Goal: Information Seeking & Learning: Compare options

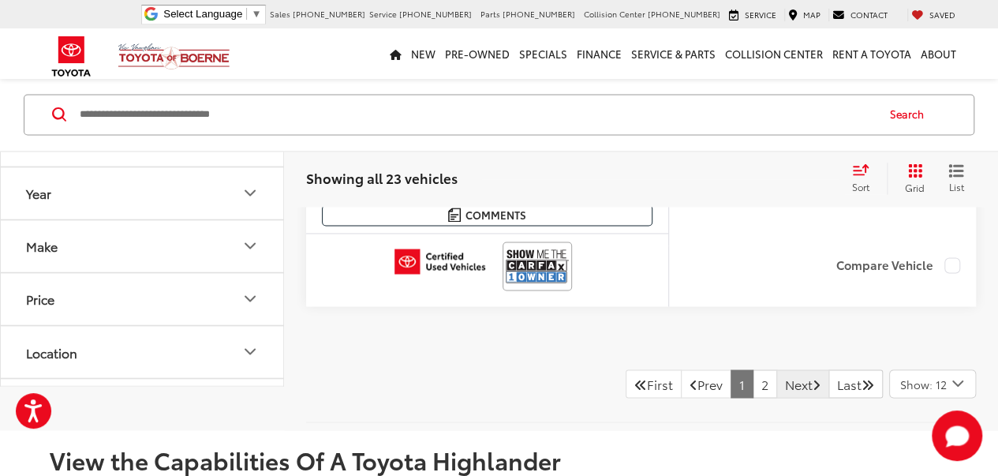
scroll to position [7205, 0]
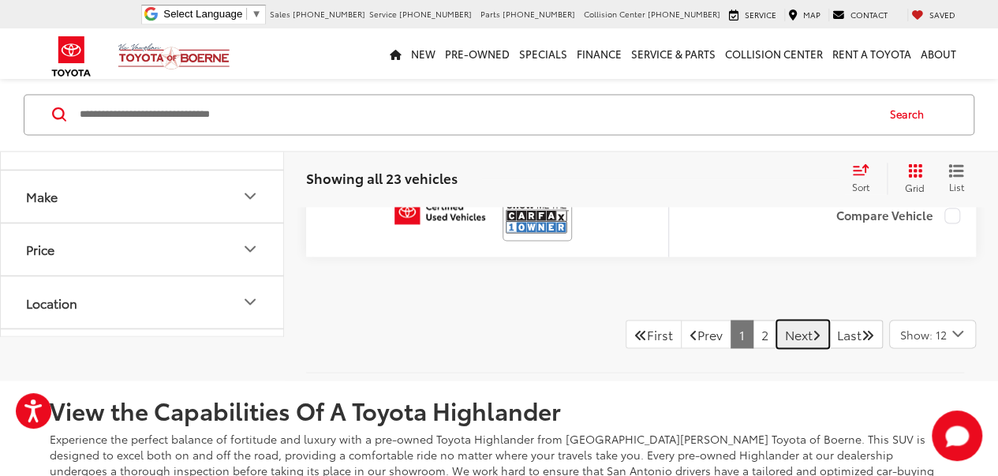
click at [793, 320] on link "Next" at bounding box center [802, 334] width 53 height 28
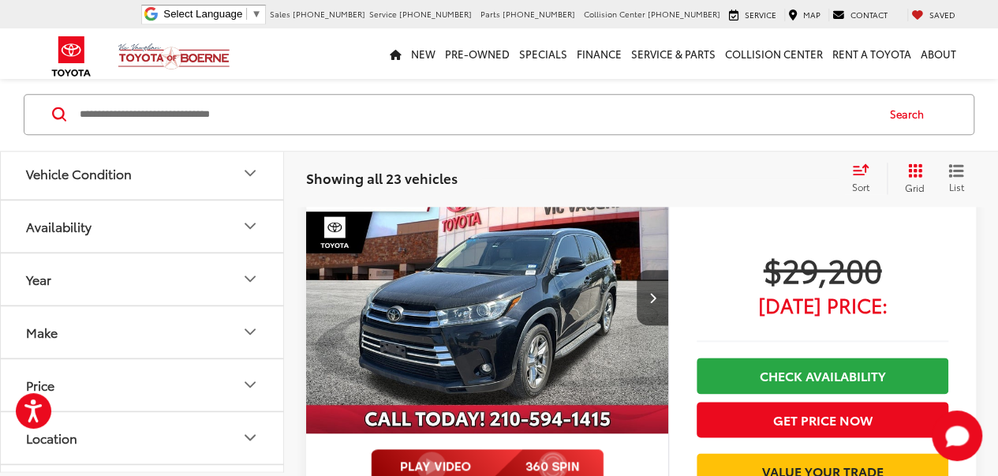
scroll to position [826, 0]
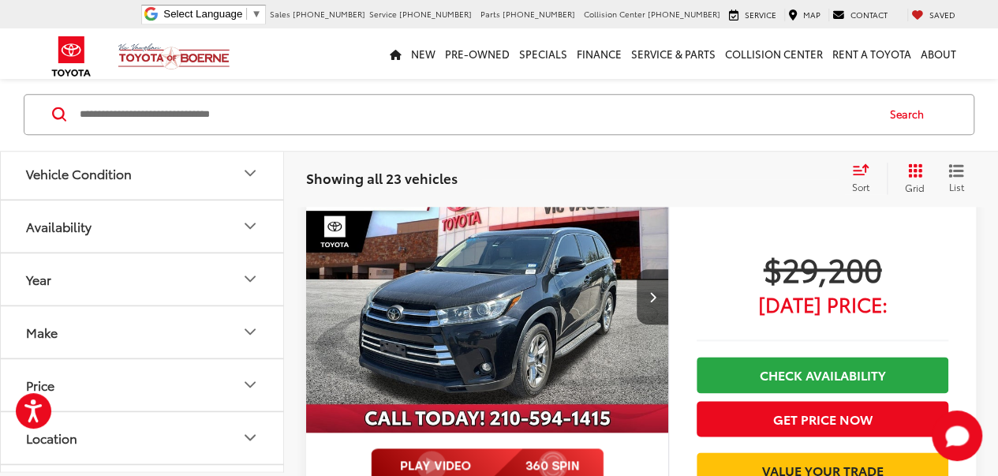
click at [516, 271] on img "2019 Toyota Highlander Limited 0" at bounding box center [487, 296] width 365 height 273
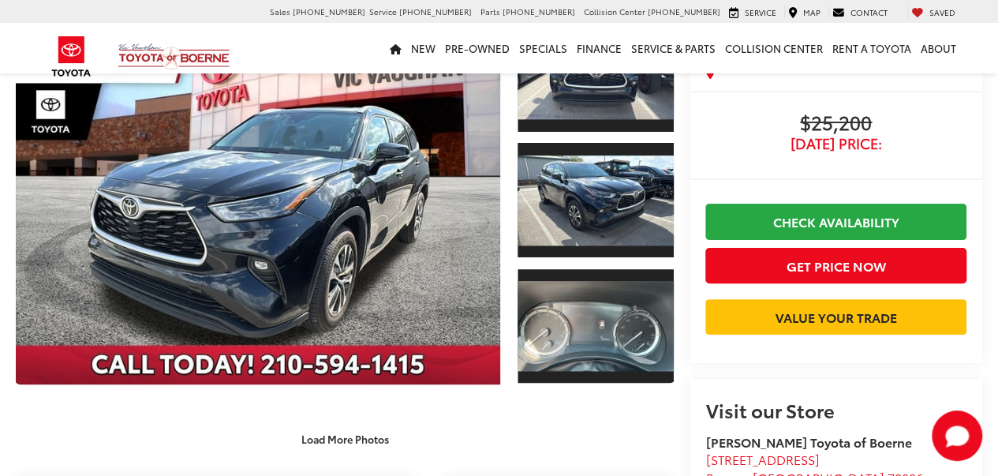
scroll to position [155, 0]
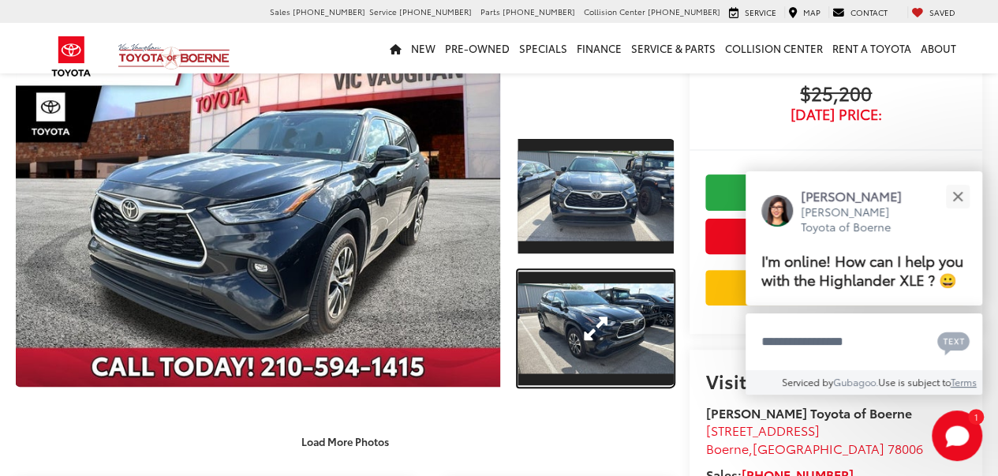
click at [597, 270] on link "Expand Photo 2" at bounding box center [596, 329] width 156 height 118
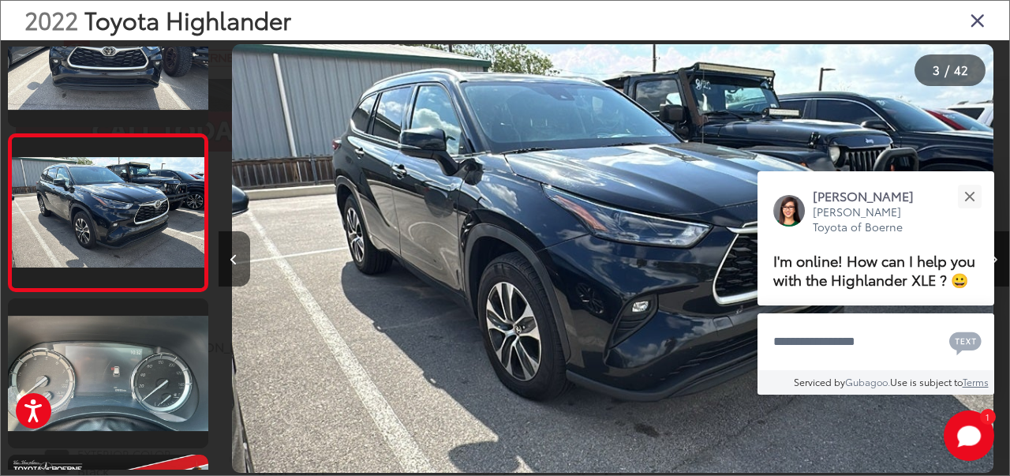
scroll to position [0, 0]
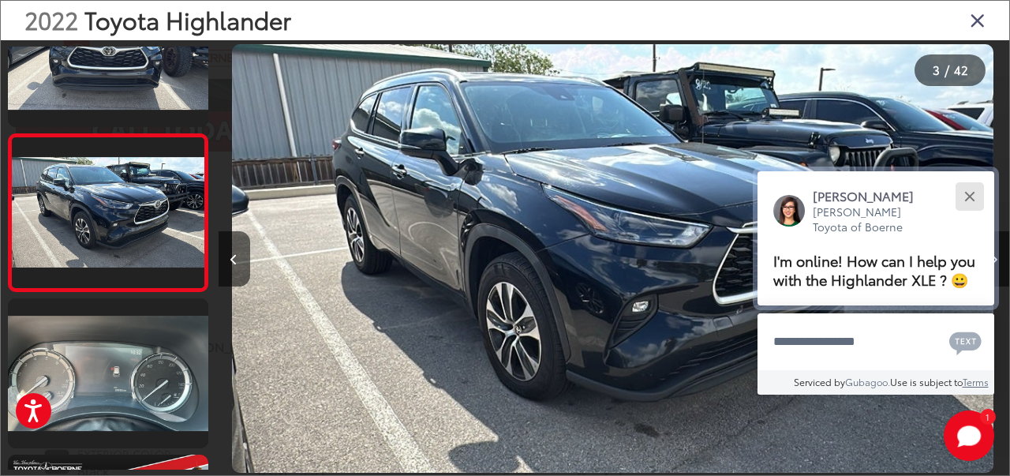
click at [967, 196] on div "Close" at bounding box center [969, 196] width 10 height 10
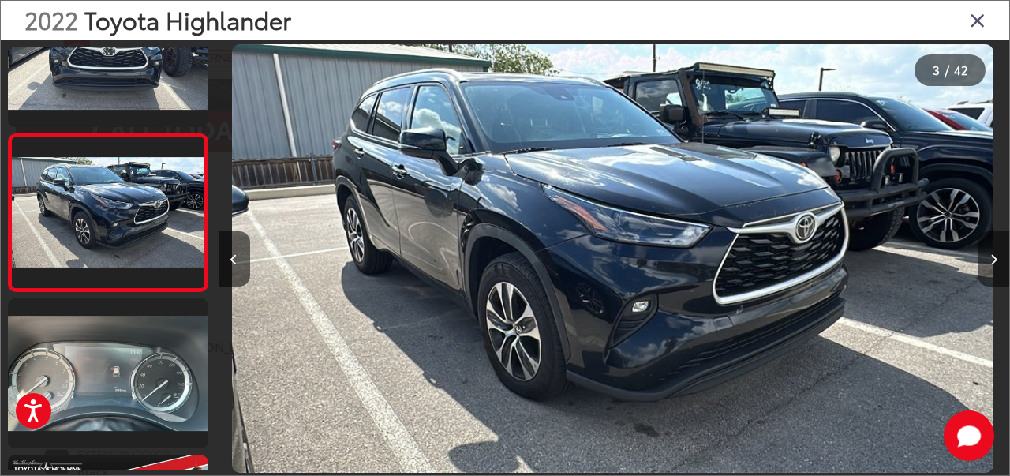
click at [988, 258] on button "Next image" at bounding box center [994, 258] width 32 height 55
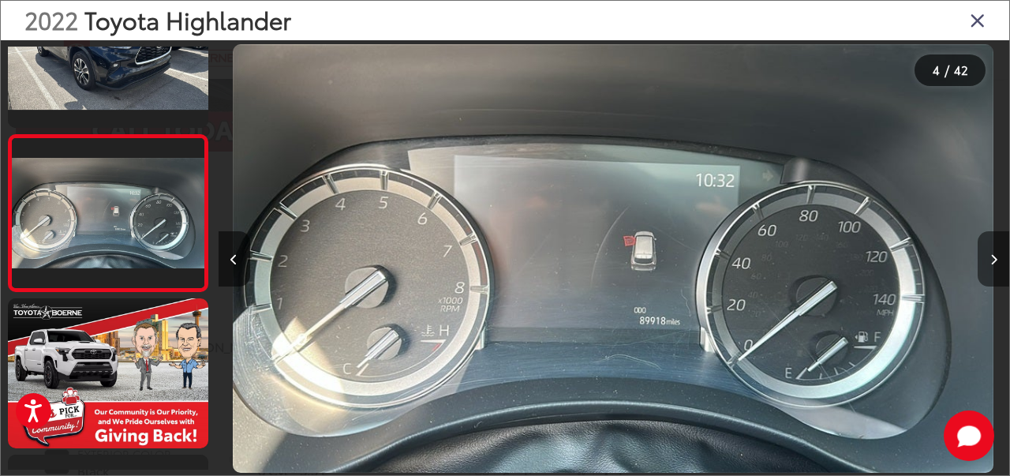
click at [988, 258] on button "Next image" at bounding box center [994, 258] width 32 height 55
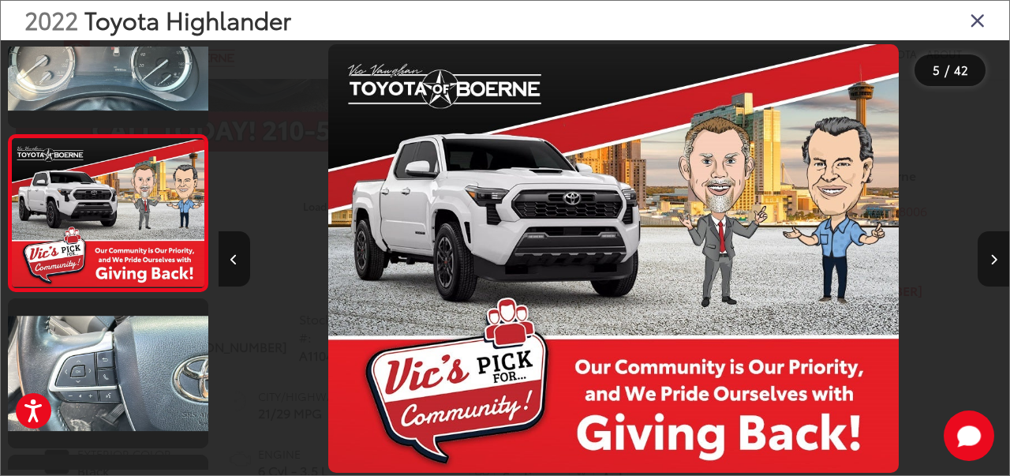
scroll to position [0, 3166]
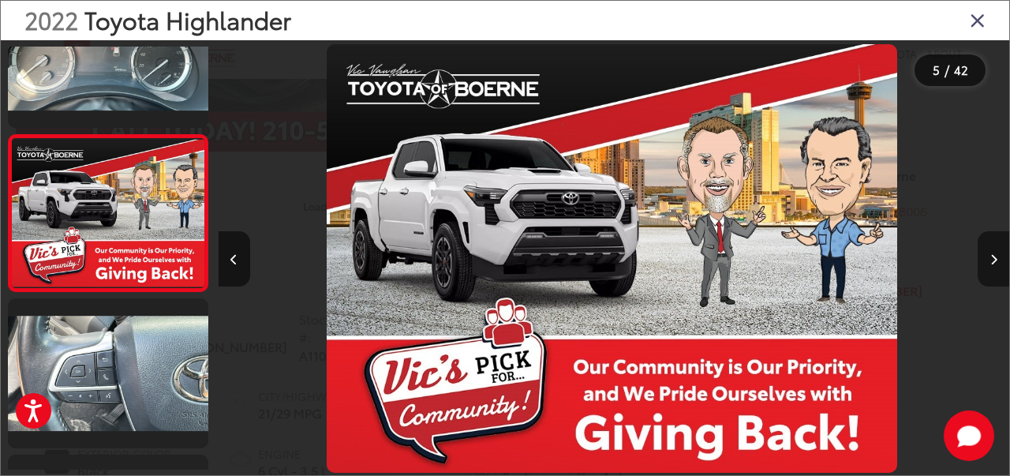
click at [988, 258] on button "Next image" at bounding box center [994, 258] width 32 height 55
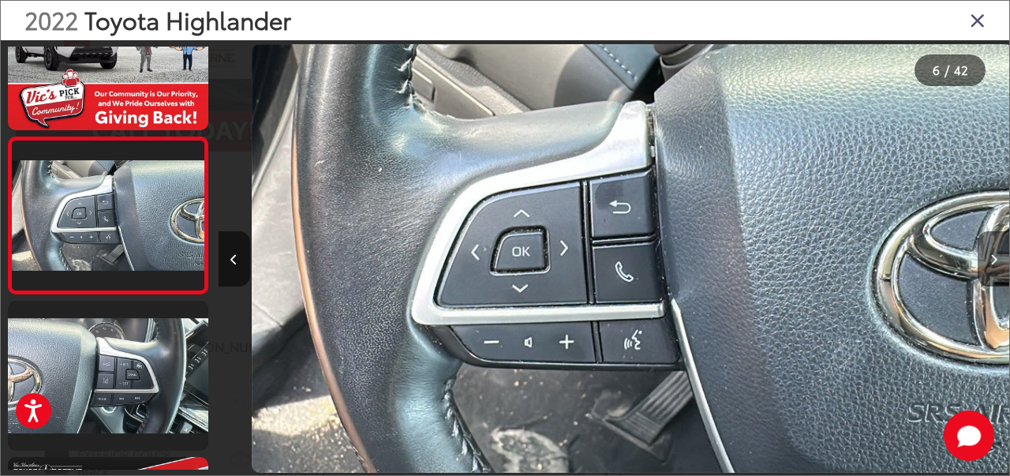
scroll to position [0, 3956]
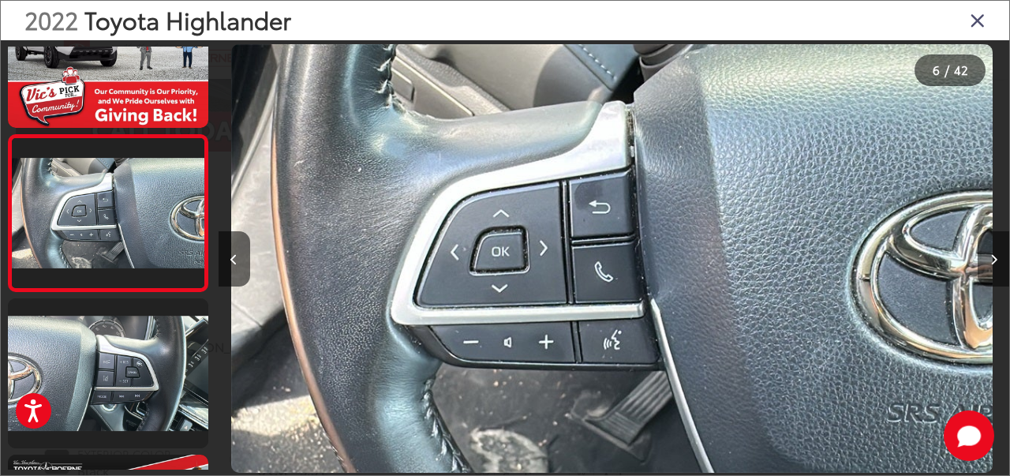
click at [988, 258] on button "Next image" at bounding box center [994, 258] width 32 height 55
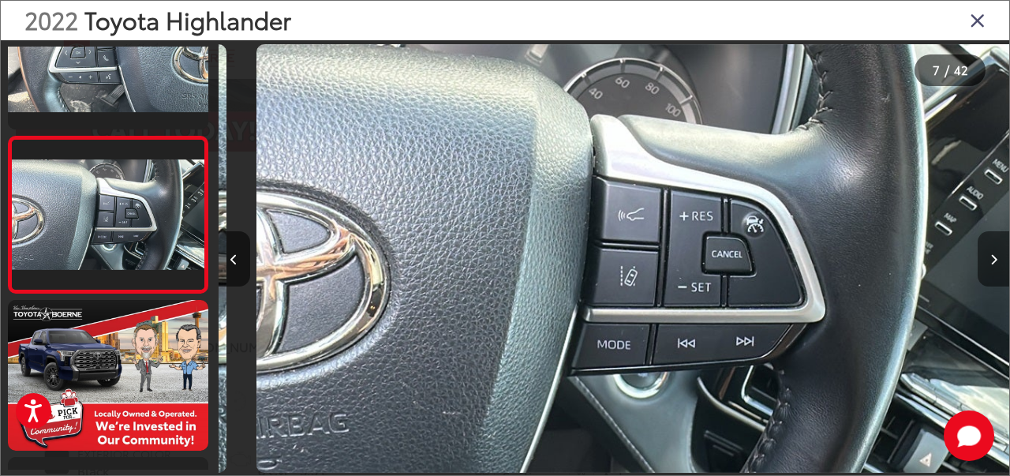
scroll to position [852, 0]
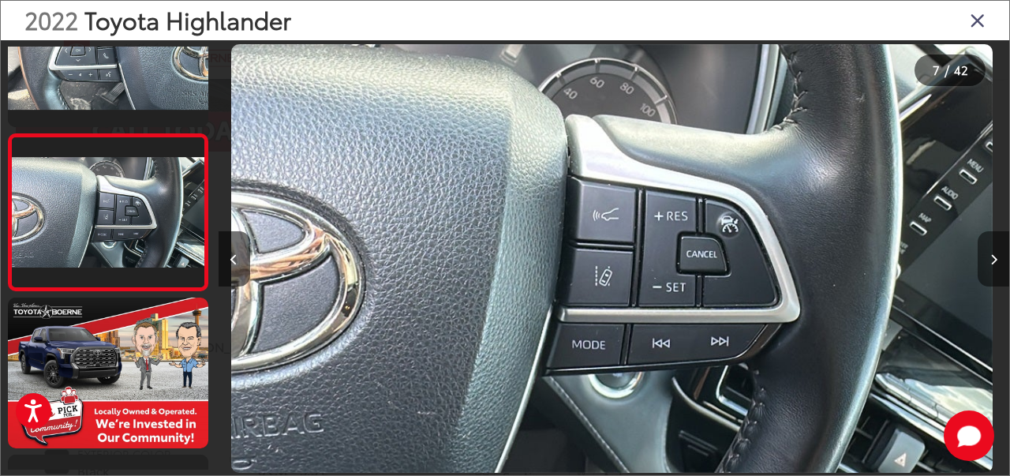
click at [988, 258] on button "Next image" at bounding box center [994, 258] width 32 height 55
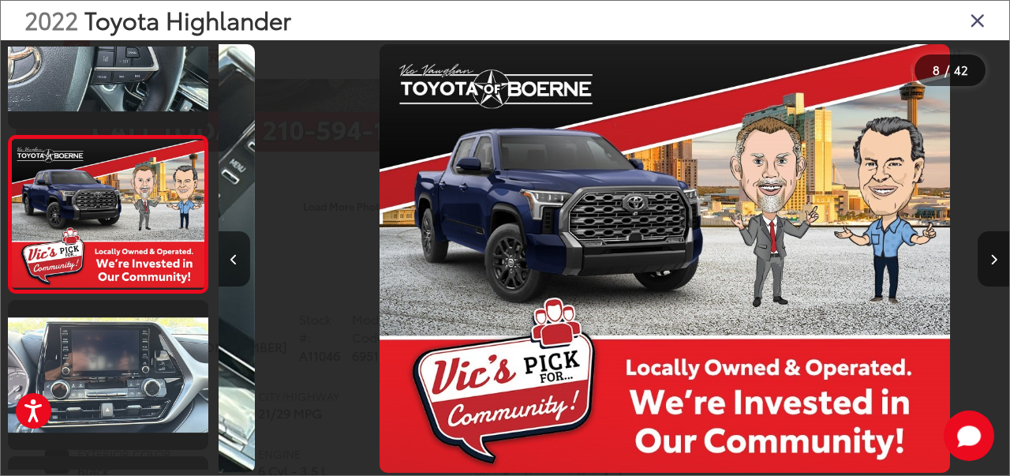
scroll to position [0, 5539]
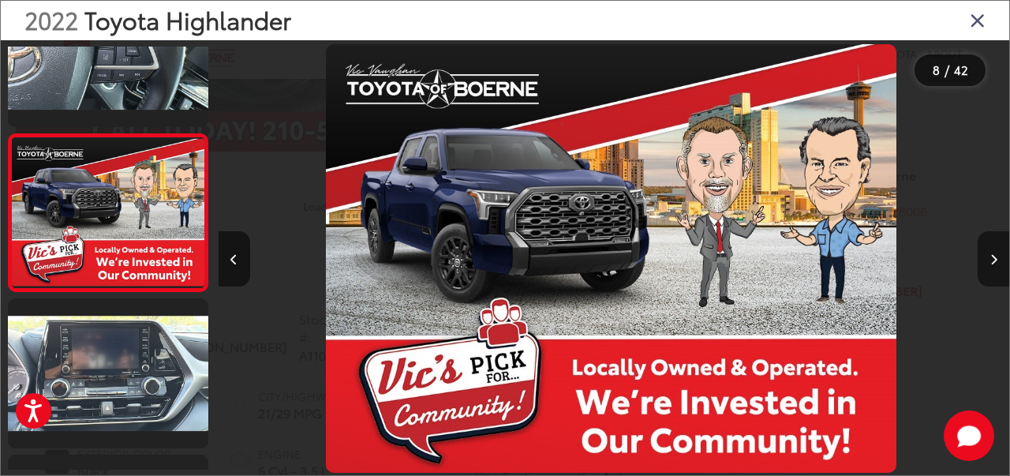
click at [988, 258] on button "Next image" at bounding box center [994, 258] width 32 height 55
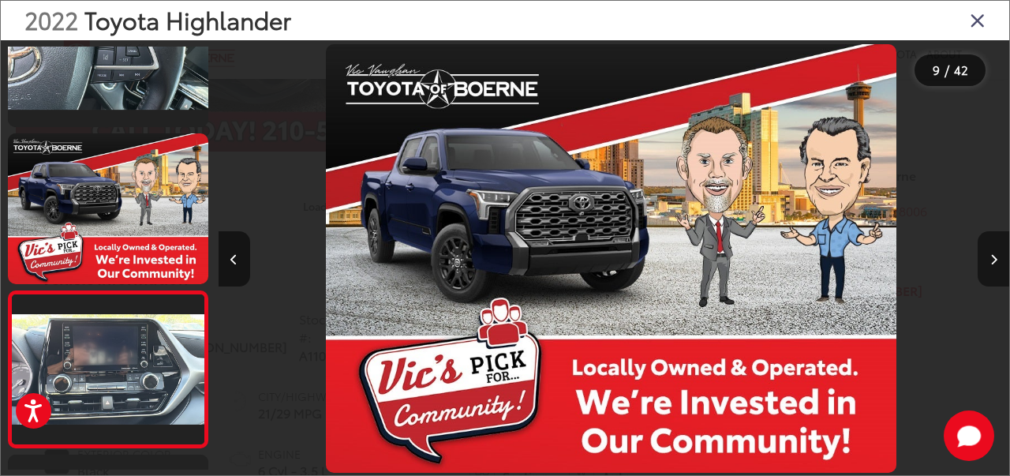
scroll to position [0, 6331]
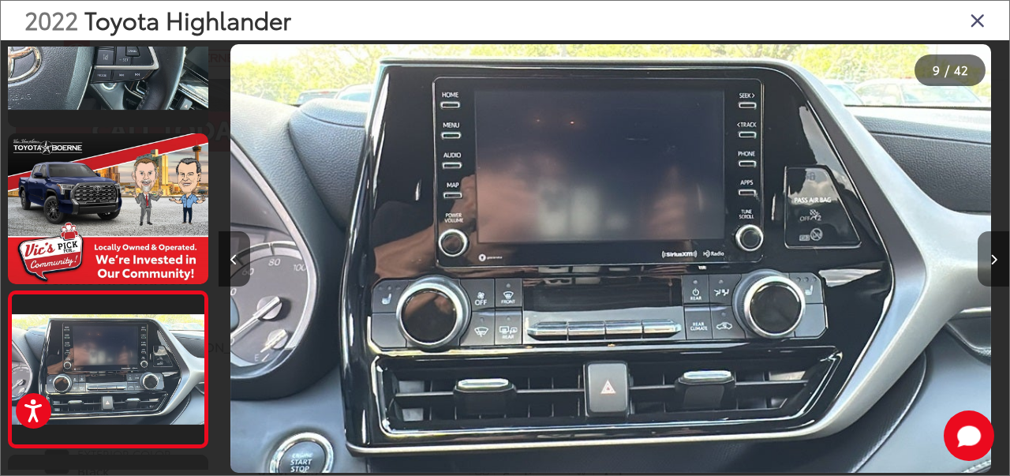
click at [996, 254] on icon "Next image" at bounding box center [993, 259] width 7 height 11
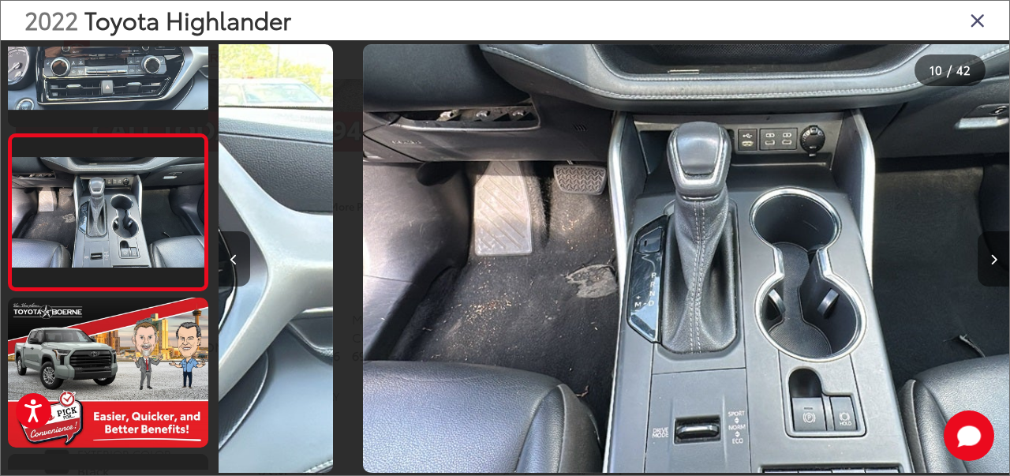
scroll to position [0, 7122]
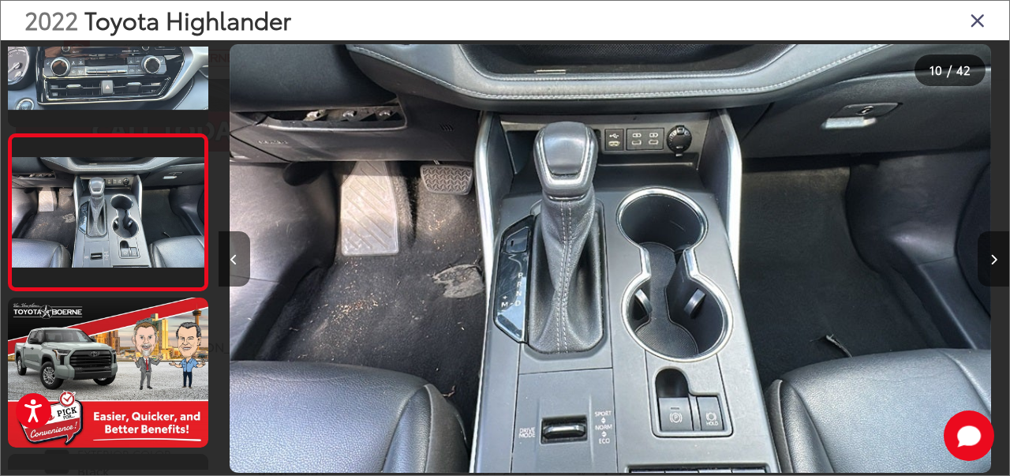
click at [996, 254] on icon "Next image" at bounding box center [993, 259] width 7 height 11
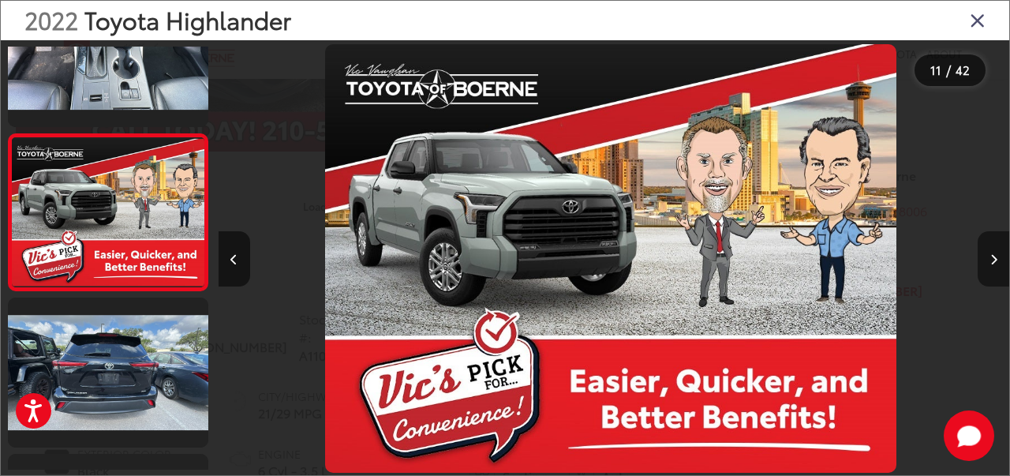
scroll to position [0, 0]
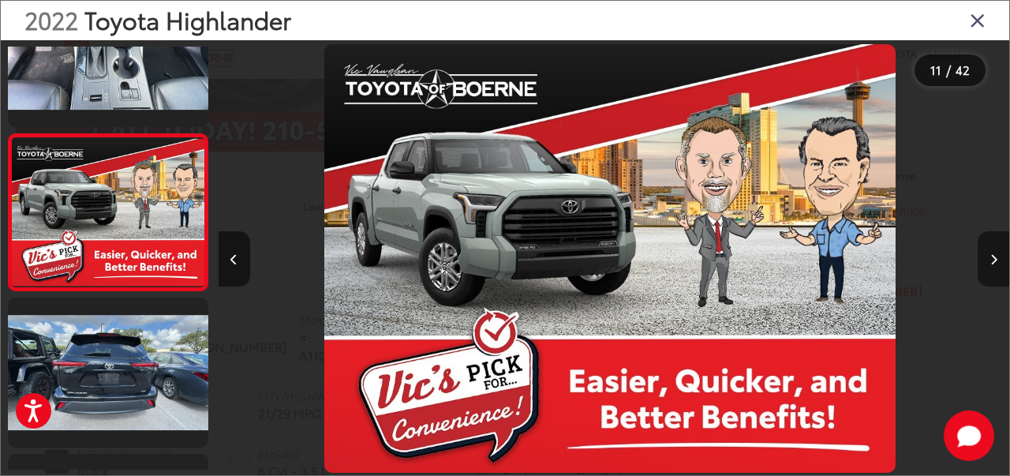
click at [996, 254] on icon "Next image" at bounding box center [993, 259] width 7 height 11
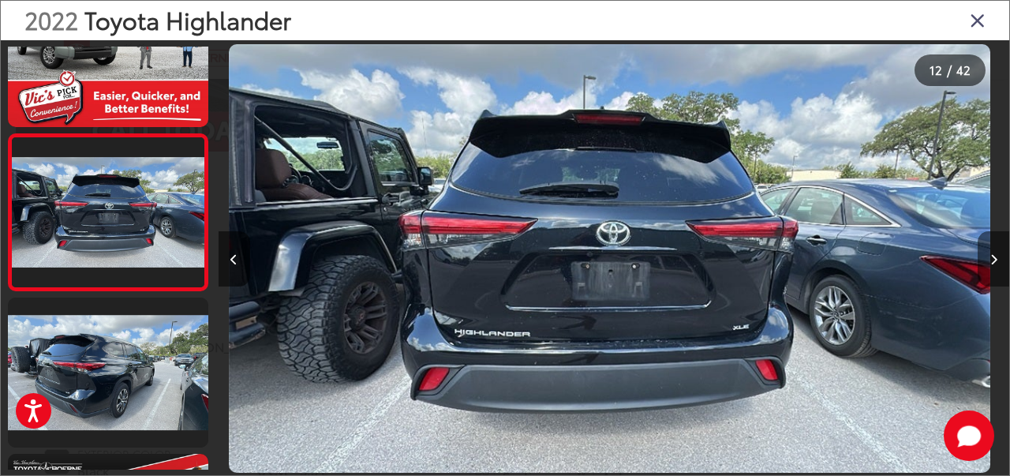
click at [996, 254] on icon "Next image" at bounding box center [993, 259] width 7 height 11
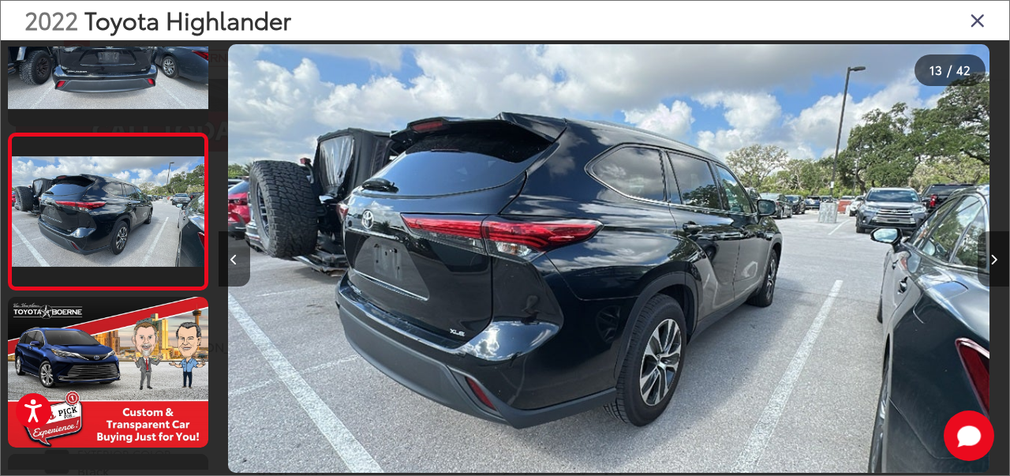
click at [996, 254] on icon "Next image" at bounding box center [993, 259] width 7 height 11
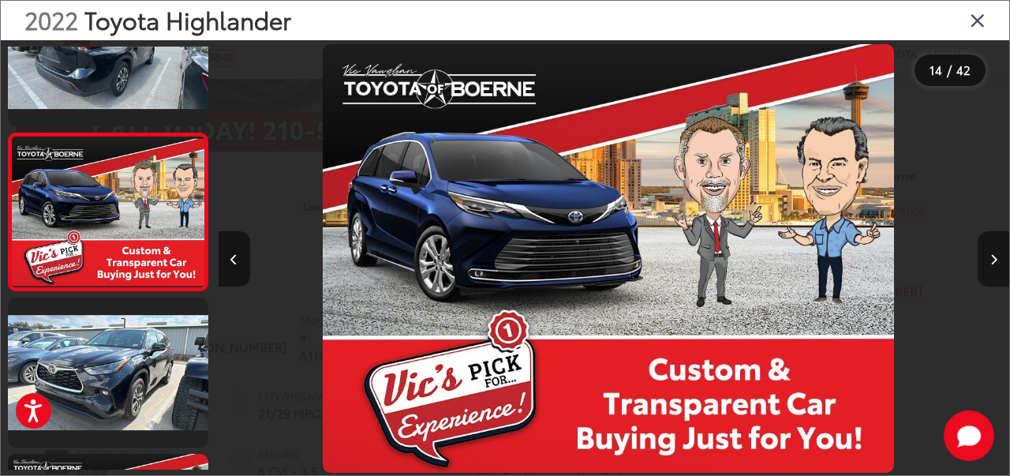
click at [996, 254] on icon "Next image" at bounding box center [993, 259] width 7 height 11
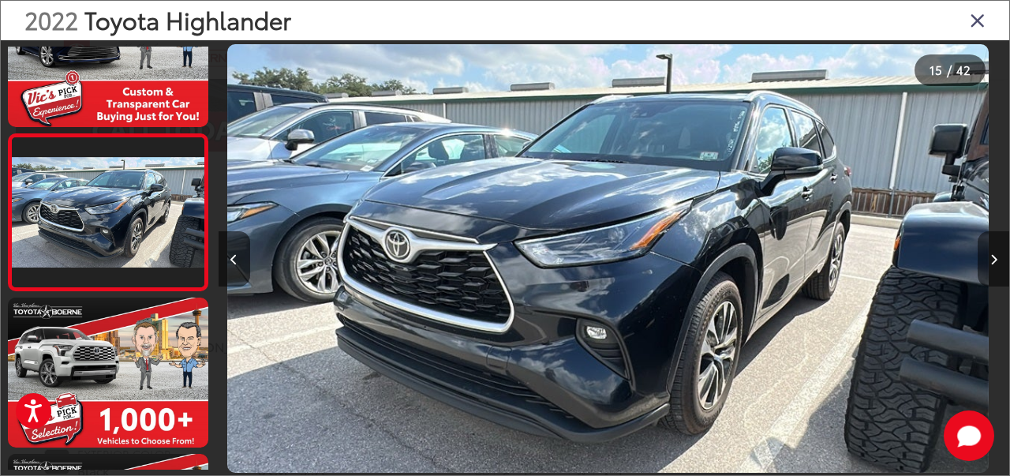
click at [996, 254] on icon "Next image" at bounding box center [993, 259] width 7 height 11
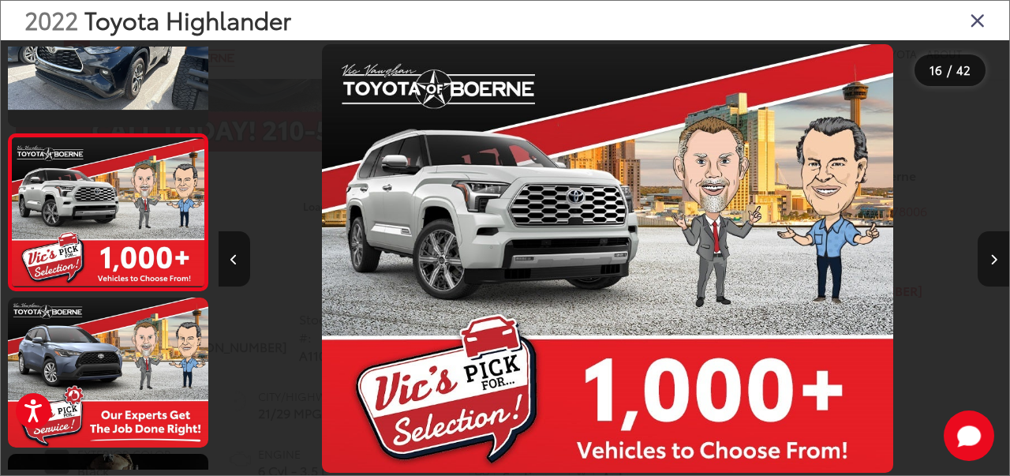
click at [996, 254] on icon "Next image" at bounding box center [993, 259] width 7 height 11
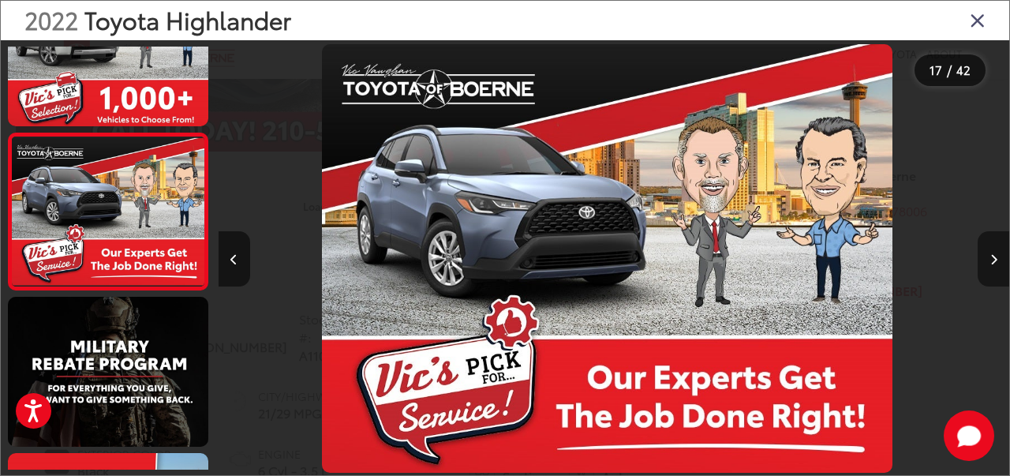
click at [996, 254] on icon "Next image" at bounding box center [993, 259] width 7 height 11
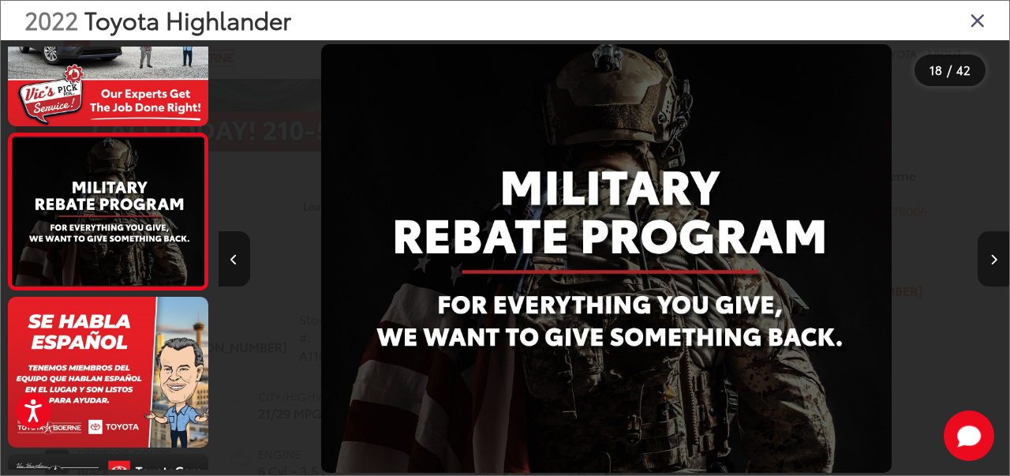
click at [996, 254] on icon "Next image" at bounding box center [993, 259] width 7 height 11
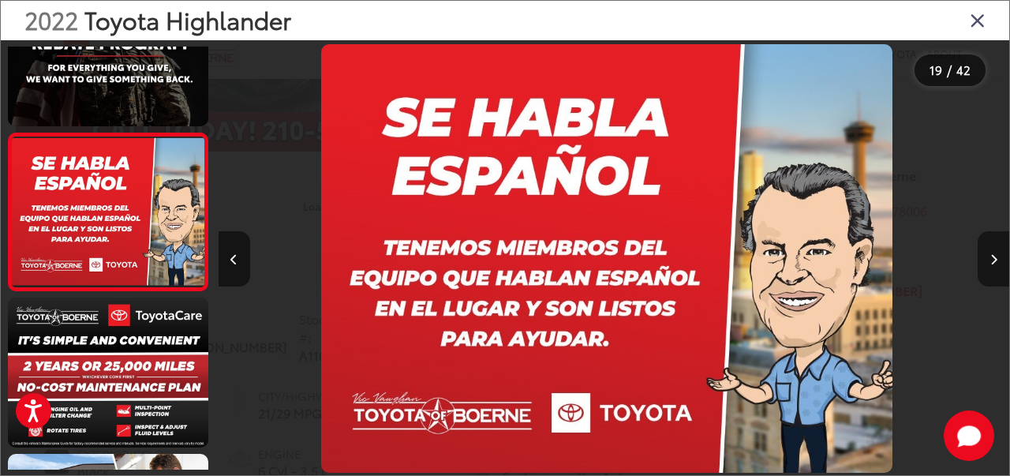
click at [996, 254] on icon "Next image" at bounding box center [993, 259] width 7 height 11
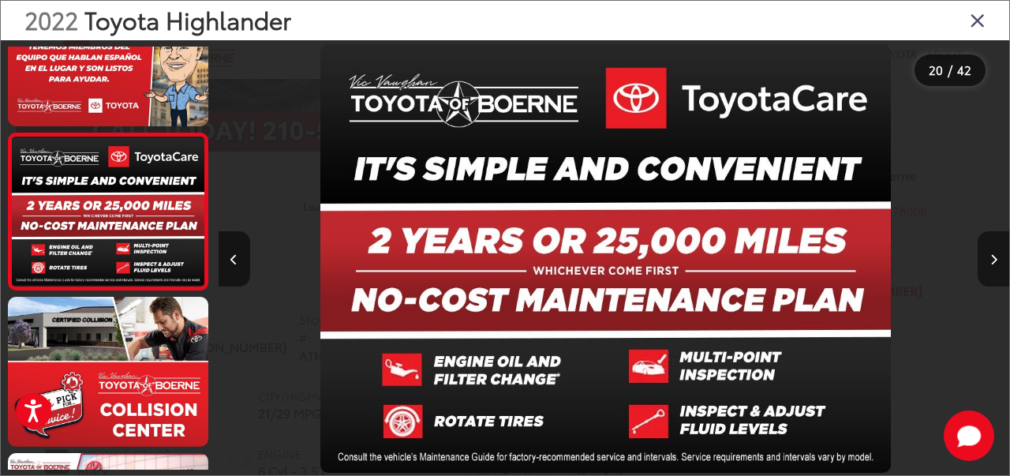
click at [996, 254] on icon "Next image" at bounding box center [993, 259] width 7 height 11
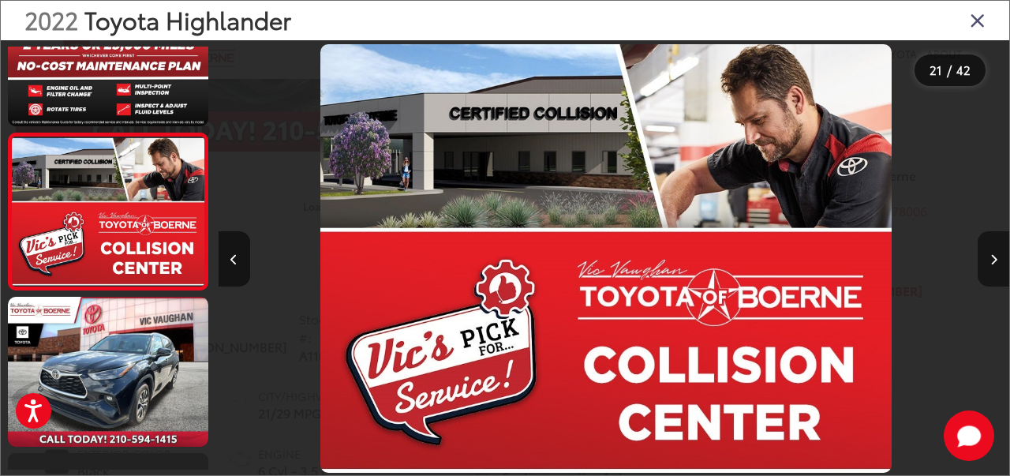
click at [996, 254] on icon "Next image" at bounding box center [993, 259] width 7 height 11
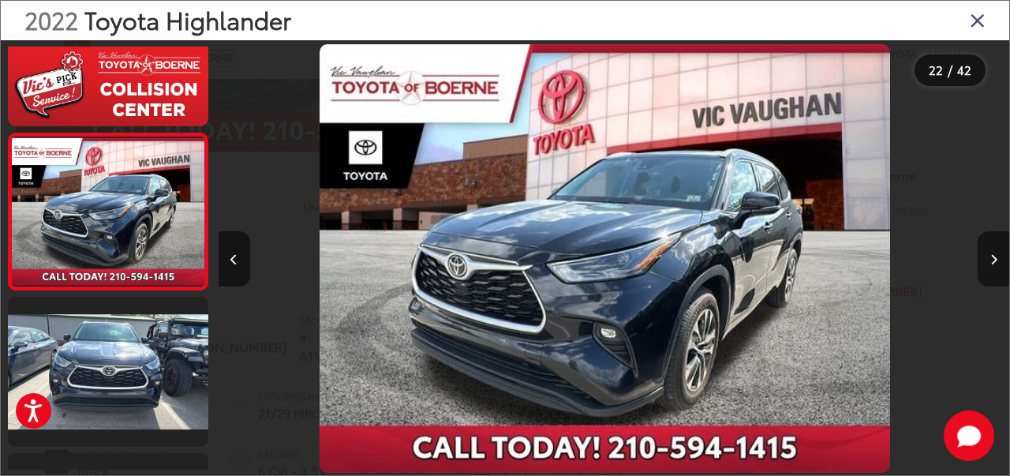
click at [996, 254] on icon "Next image" at bounding box center [993, 259] width 7 height 11
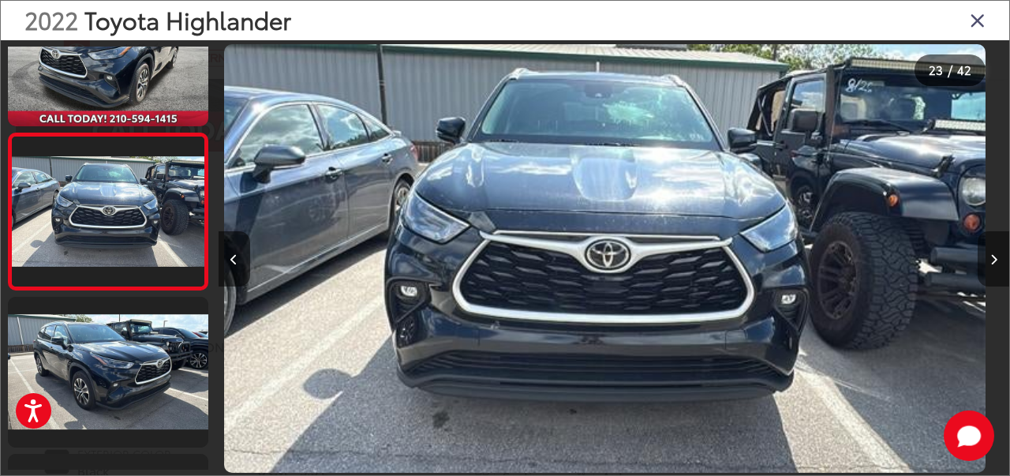
click at [996, 254] on icon "Next image" at bounding box center [993, 259] width 7 height 11
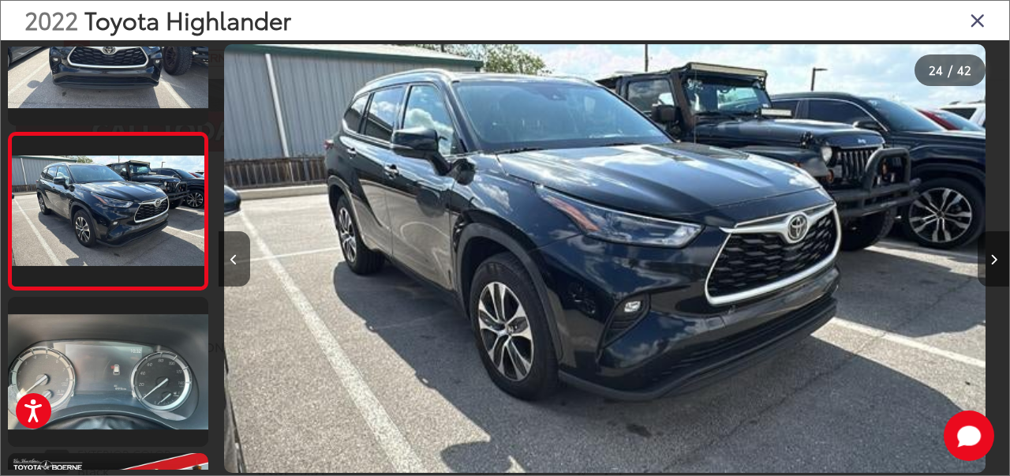
click at [996, 254] on icon "Next image" at bounding box center [993, 259] width 7 height 11
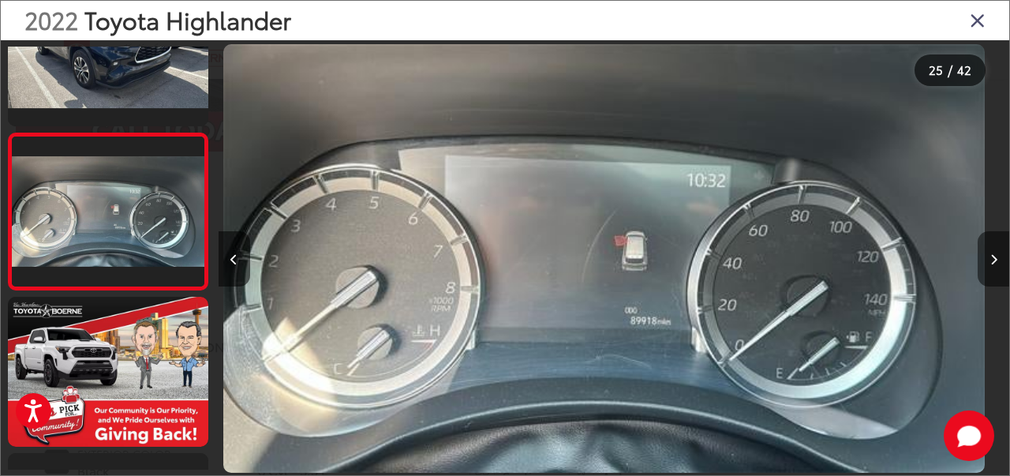
click at [996, 254] on icon "Next image" at bounding box center [993, 259] width 7 height 11
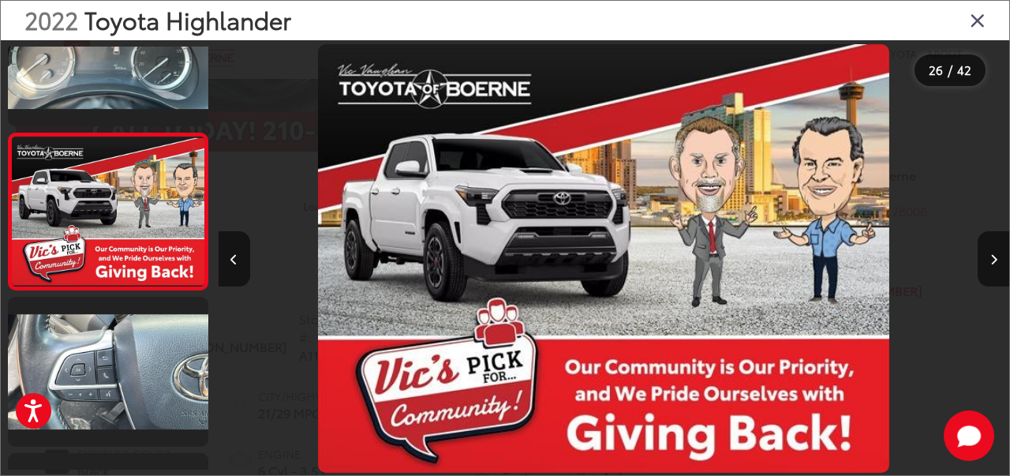
click at [974, 22] on icon "Close gallery" at bounding box center [978, 19] width 16 height 21
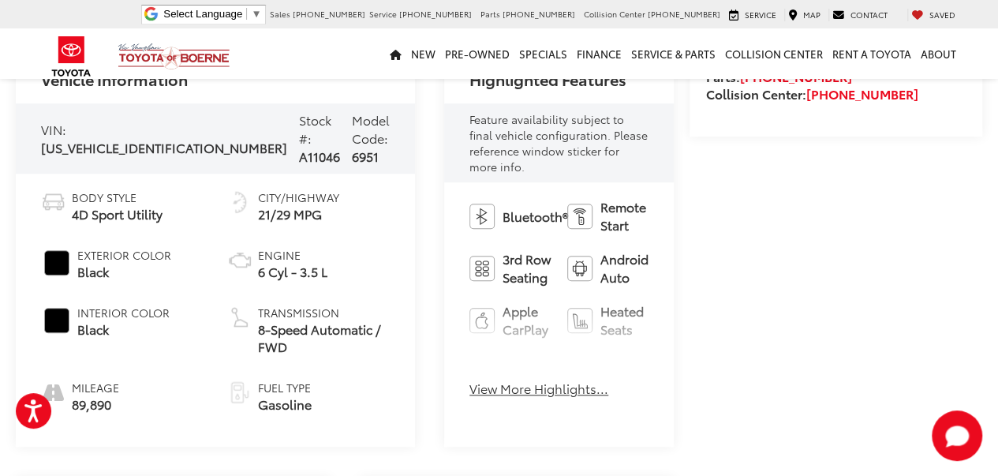
scroll to position [593, 0]
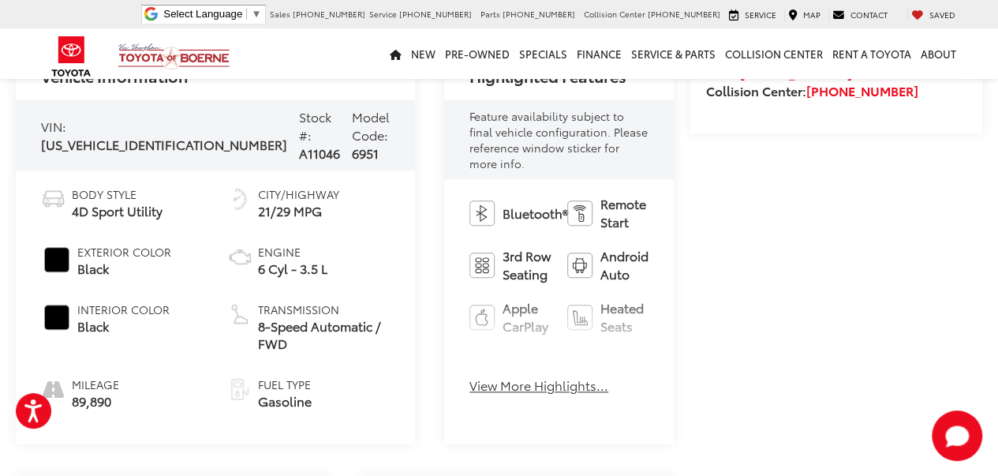
click at [469, 376] on button "View More Highlights..." at bounding box center [538, 385] width 139 height 18
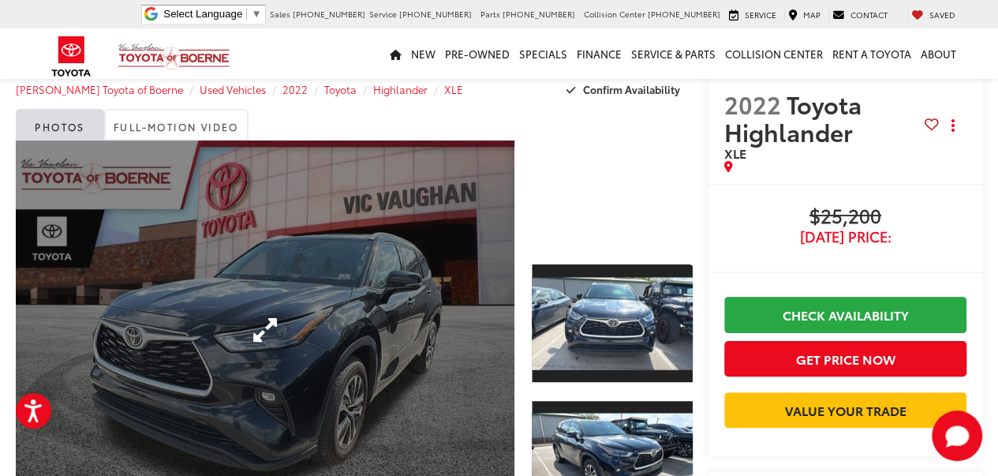
scroll to position [0, 0]
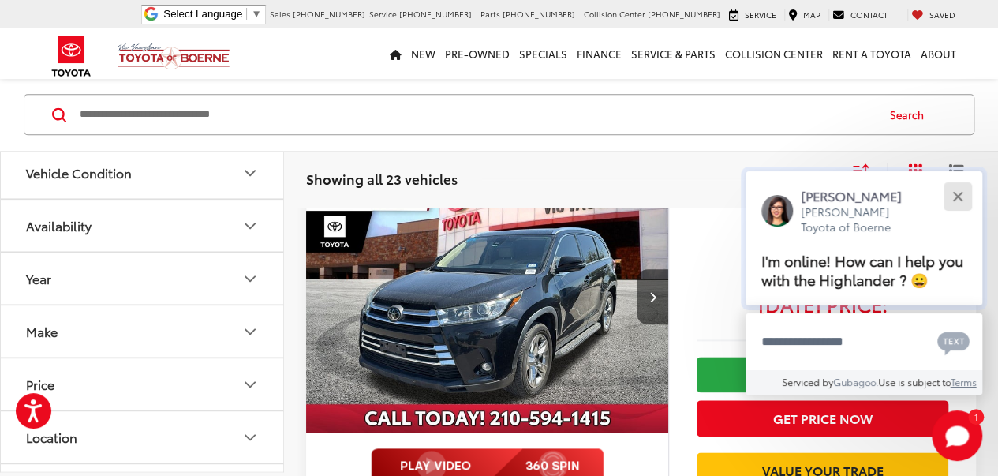
scroll to position [726, 0]
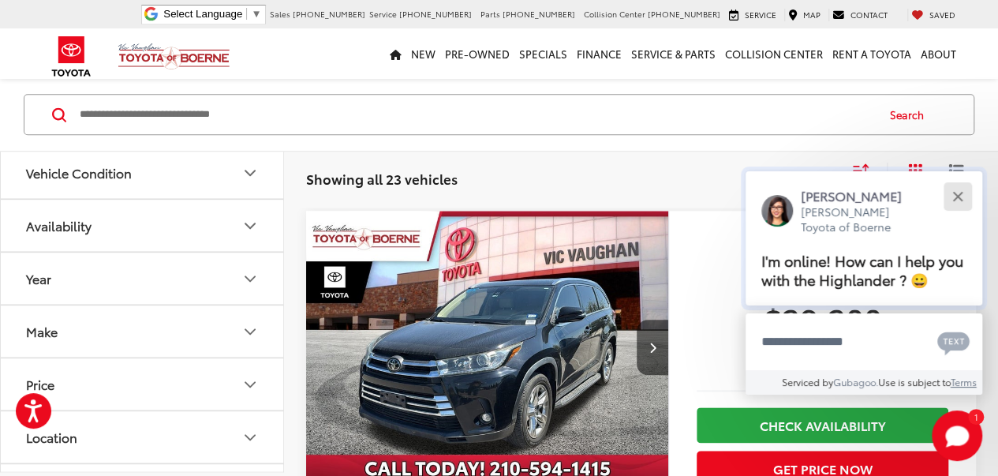
click at [950, 194] on button "Close" at bounding box center [958, 196] width 34 height 34
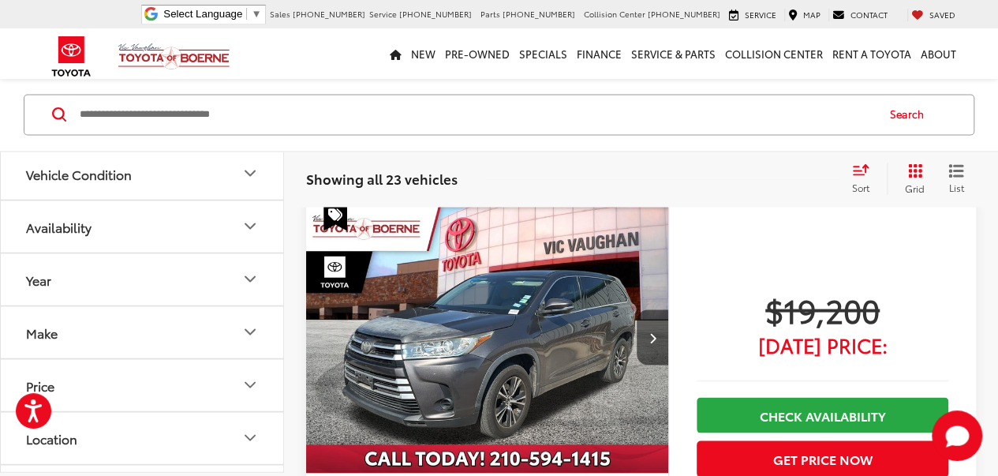
scroll to position [1327, 0]
click at [555, 270] on img "2018 Toyota Highlander LE 0" at bounding box center [487, 336] width 365 height 273
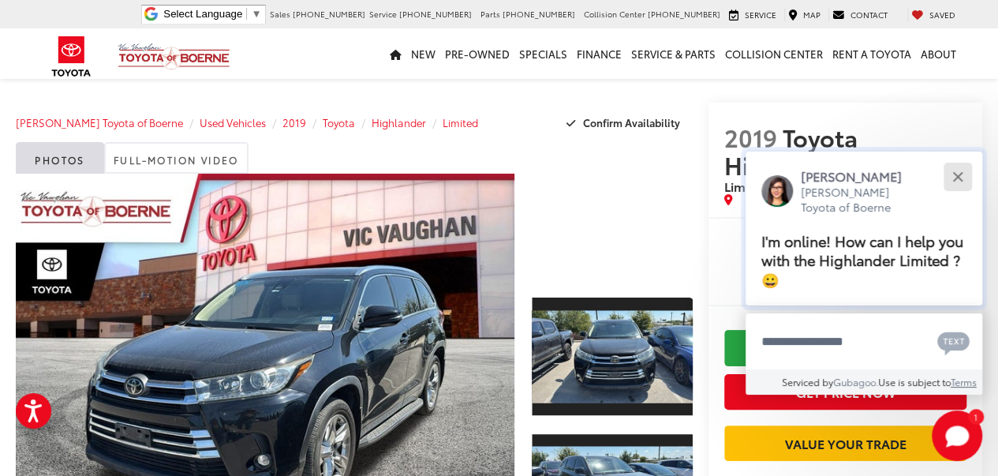
click at [959, 175] on div "Close" at bounding box center [957, 176] width 10 height 10
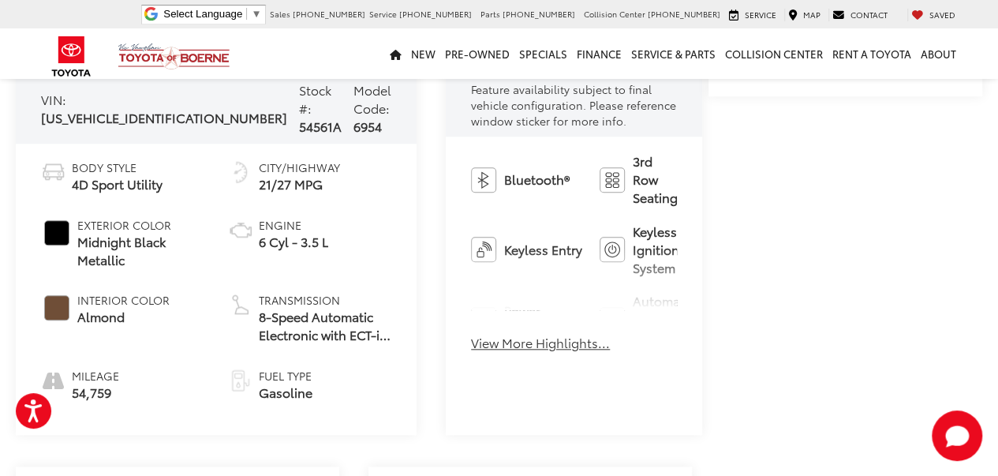
scroll to position [627, 0]
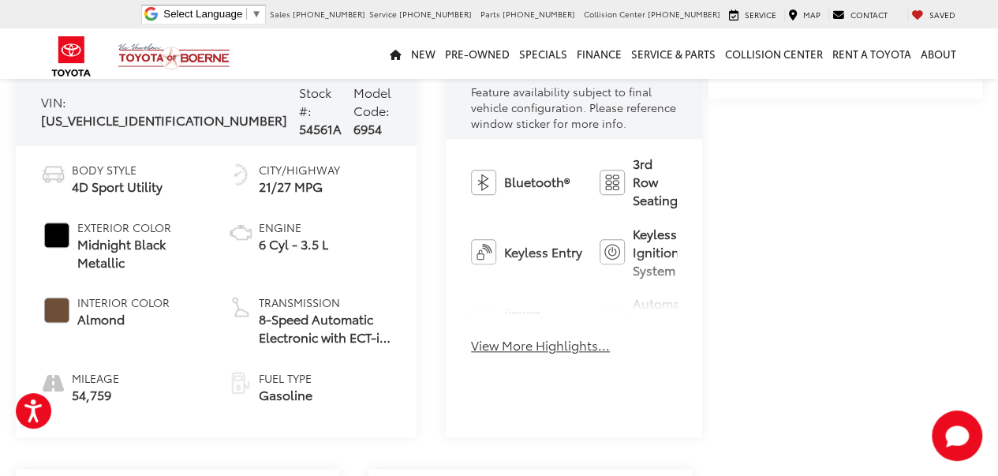
click at [477, 336] on button "View More Highlights..." at bounding box center [540, 345] width 139 height 18
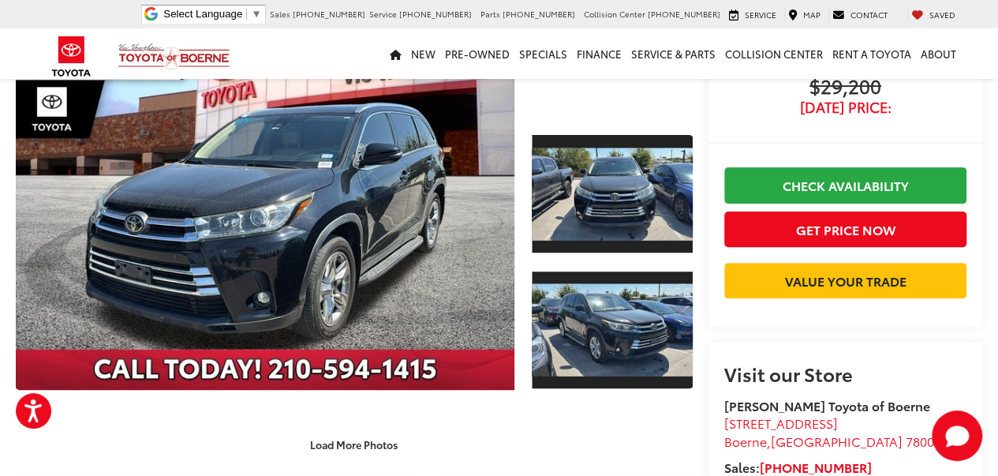
scroll to position [0, 0]
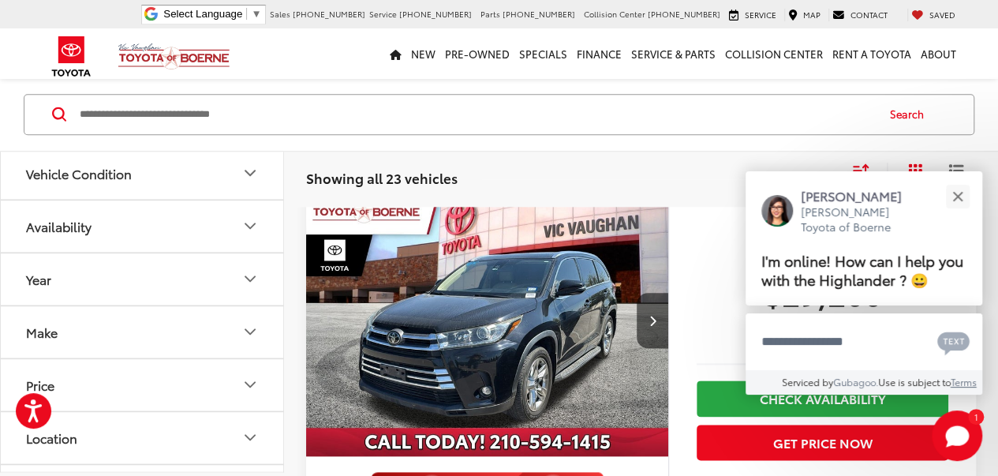
scroll to position [799, 0]
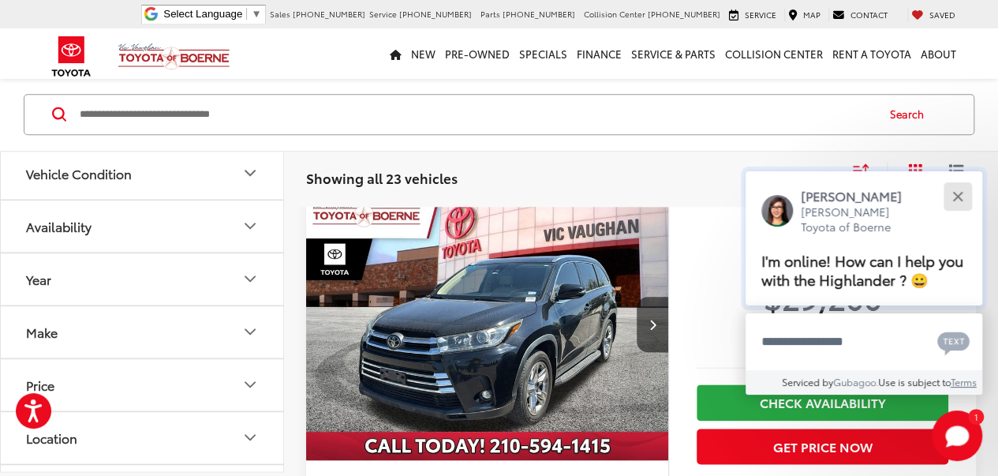
click at [950, 198] on button "Close" at bounding box center [958, 196] width 34 height 34
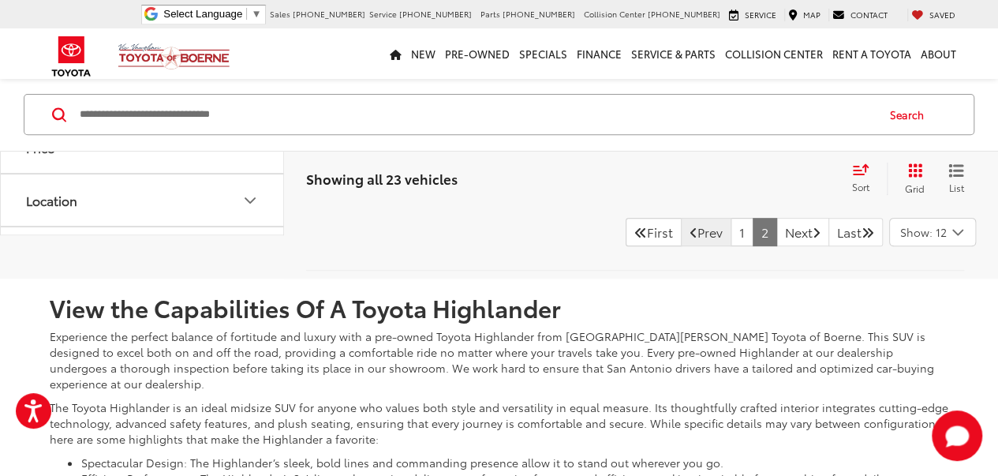
scroll to position [6180, 0]
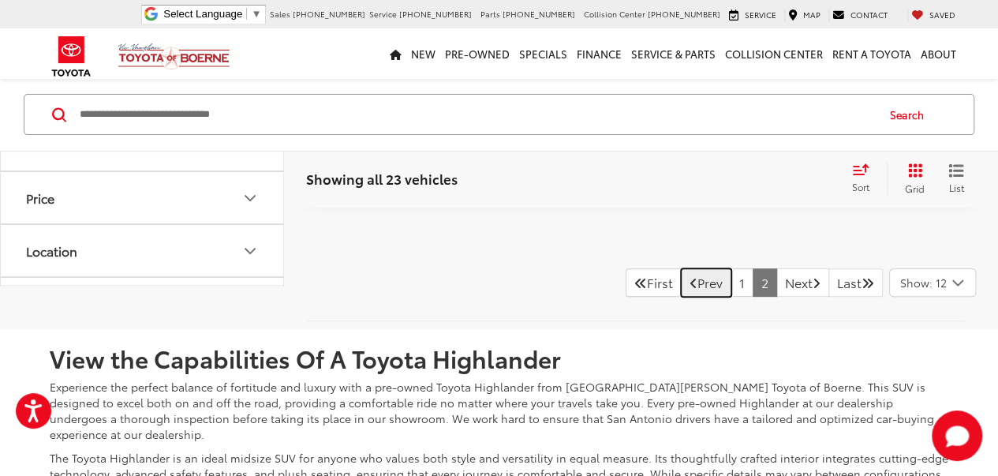
click at [688, 297] on link "Prev" at bounding box center [706, 282] width 50 height 28
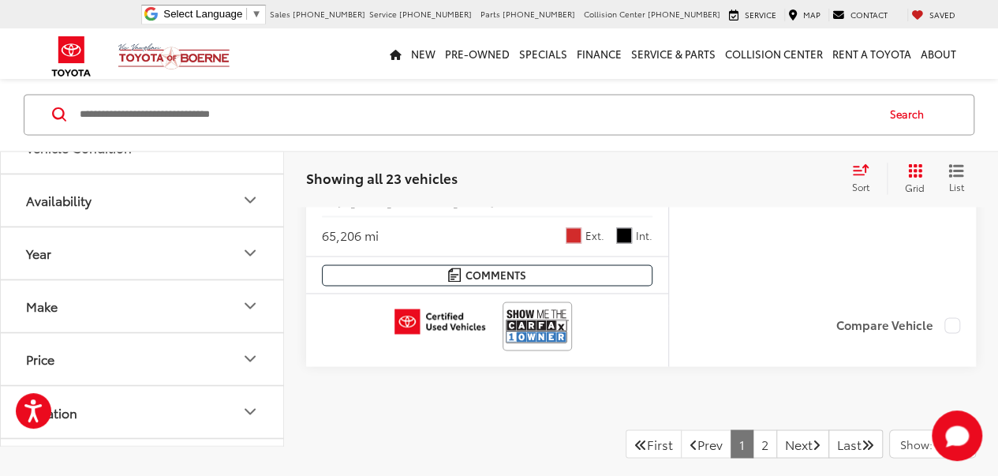
scroll to position [7094, 0]
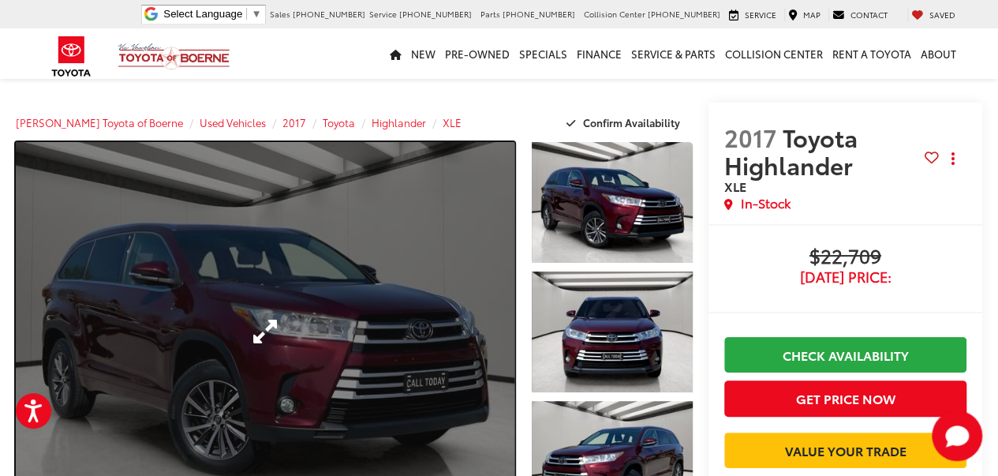
click at [337, 216] on link "Expand Photo 0" at bounding box center [265, 331] width 499 height 379
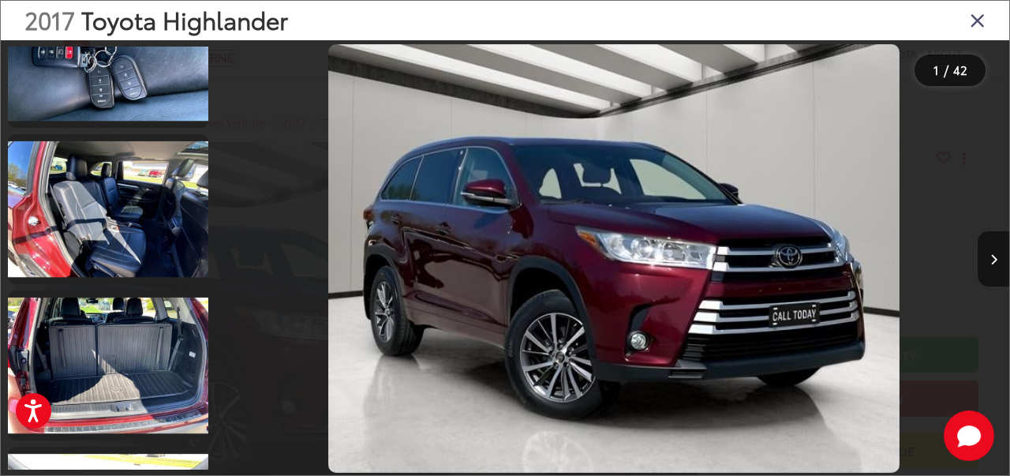
scroll to position [3796, 0]
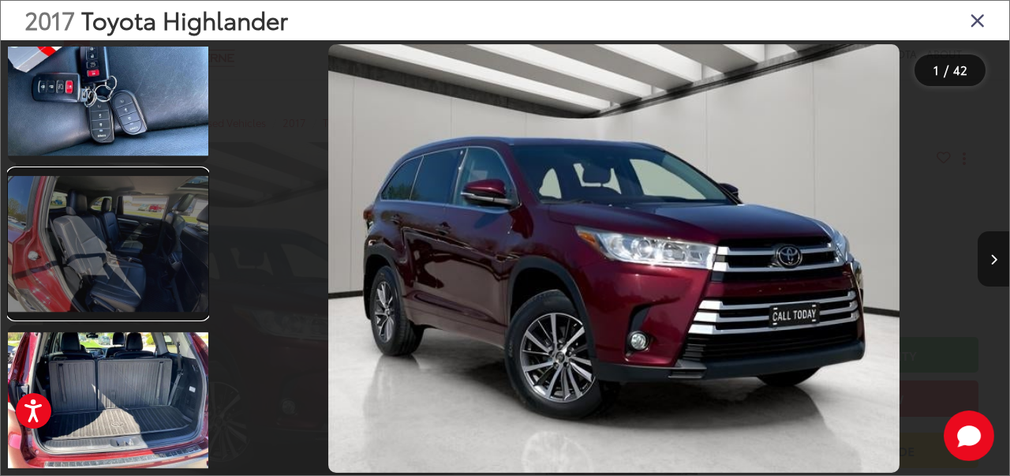
click at [137, 256] on link at bounding box center [108, 244] width 200 height 150
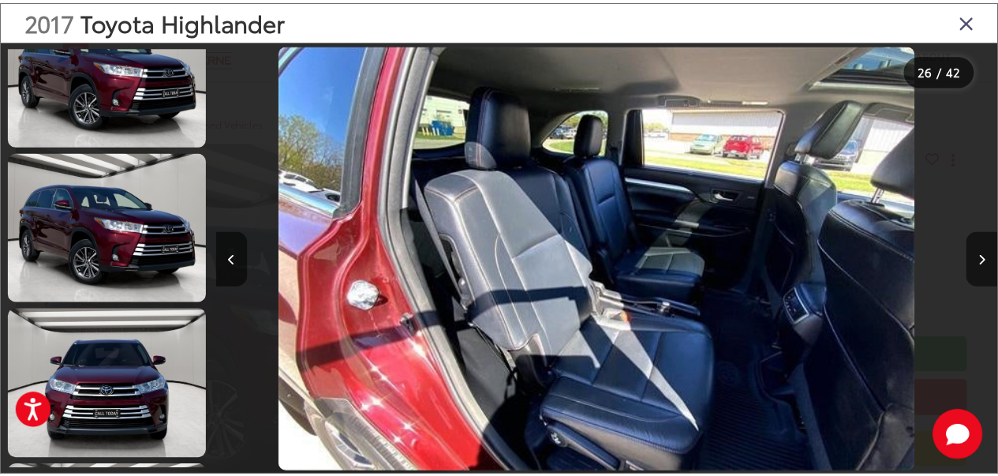
scroll to position [0, 0]
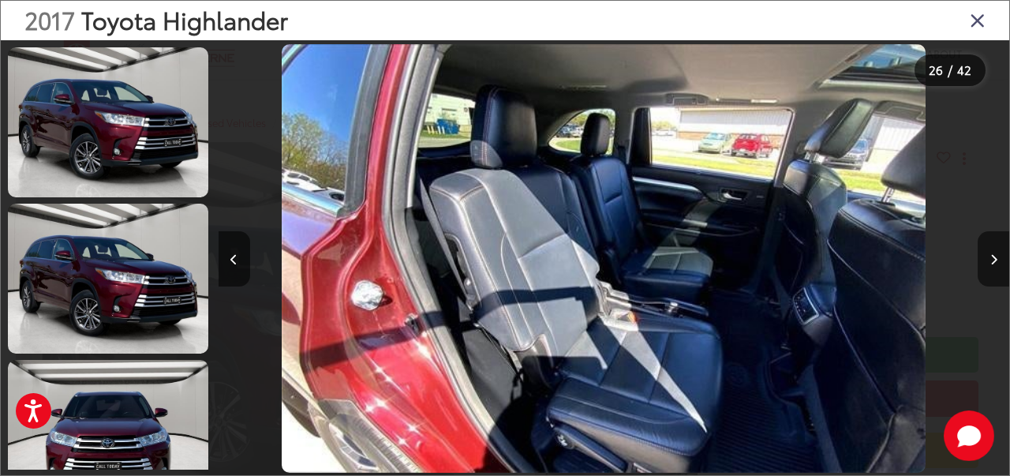
click at [977, 22] on icon "Close gallery" at bounding box center [978, 19] width 16 height 21
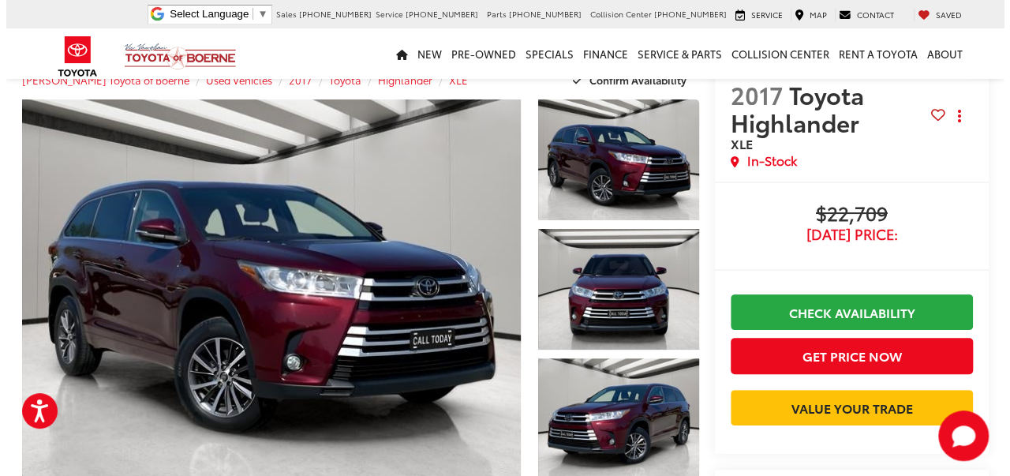
scroll to position [38, 0]
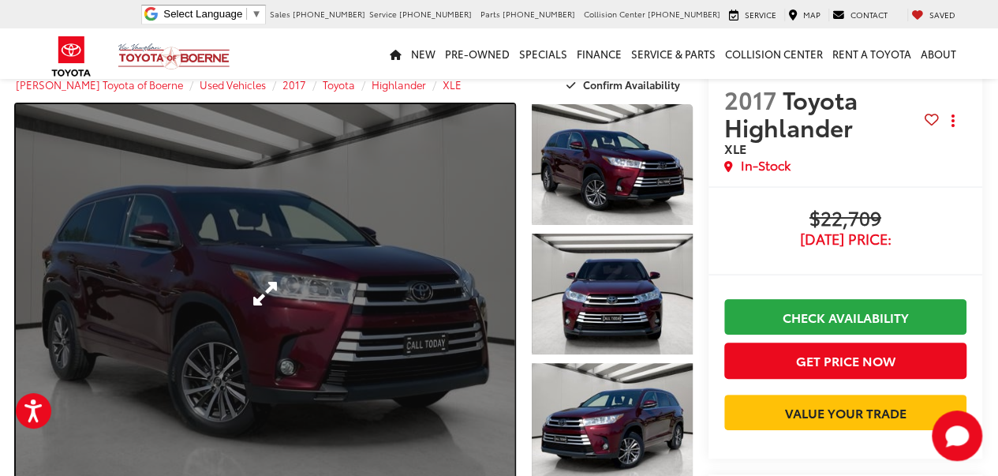
click at [286, 285] on link "Expand Photo 0" at bounding box center [265, 293] width 499 height 379
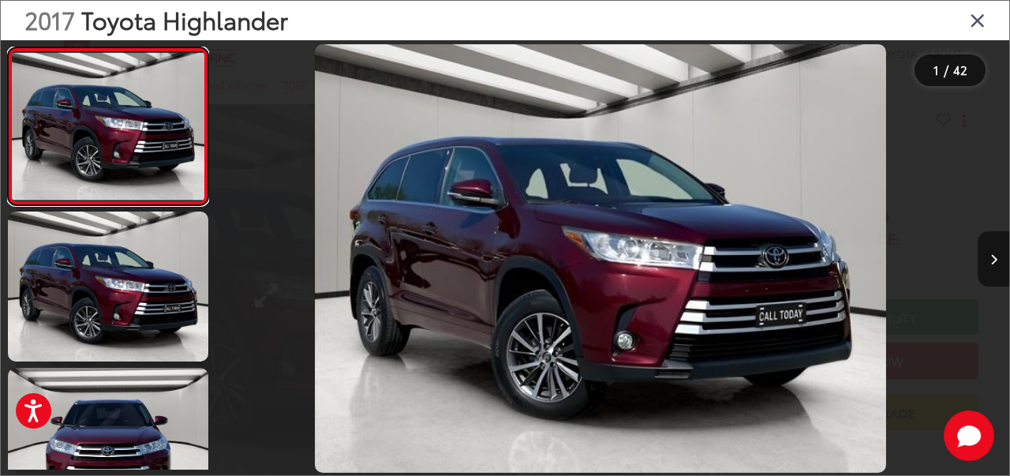
scroll to position [0, 0]
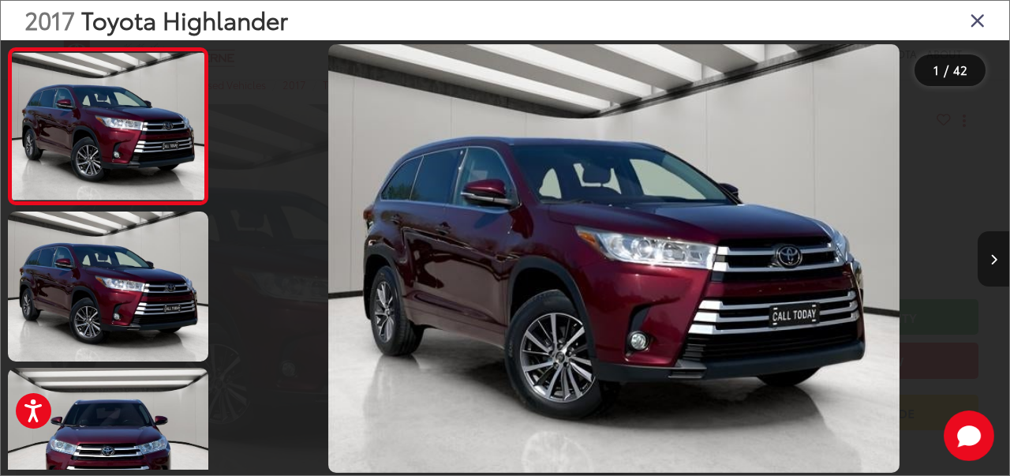
click at [989, 256] on button "Next image" at bounding box center [994, 258] width 32 height 55
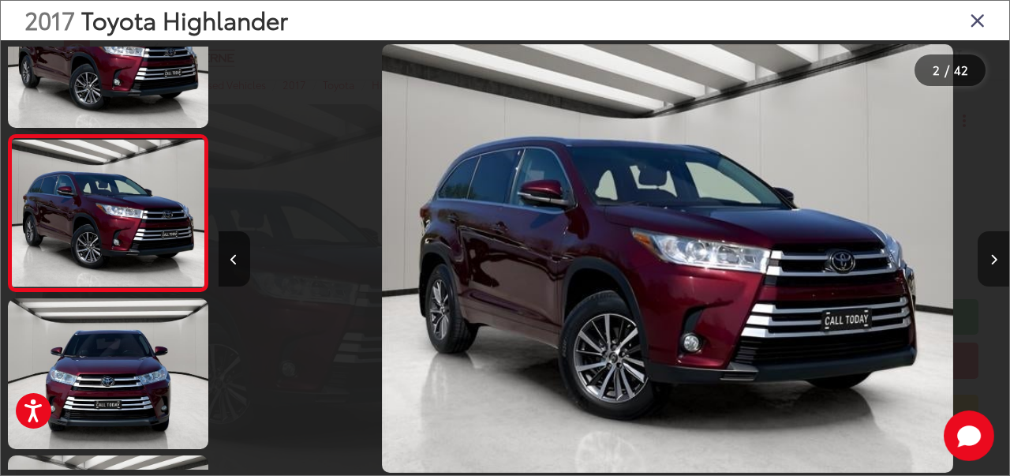
scroll to position [0, 791]
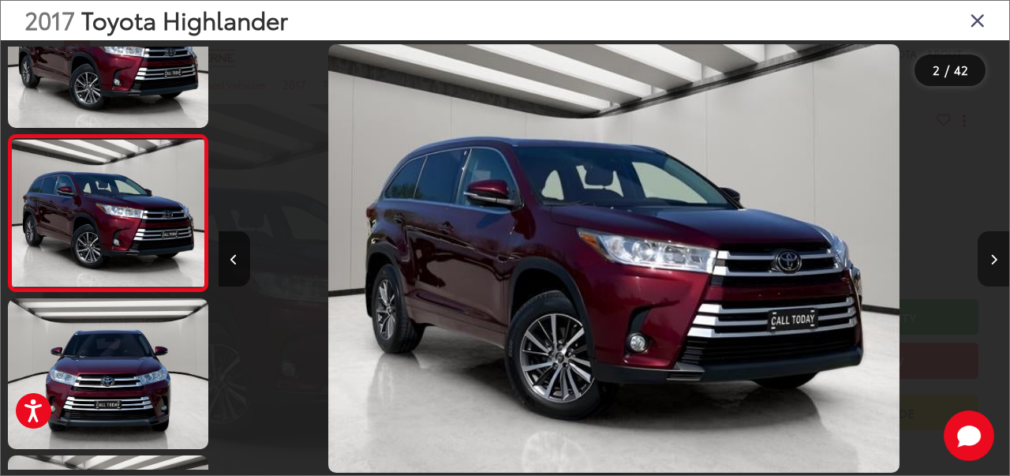
click at [989, 256] on button "Next image" at bounding box center [994, 258] width 32 height 55
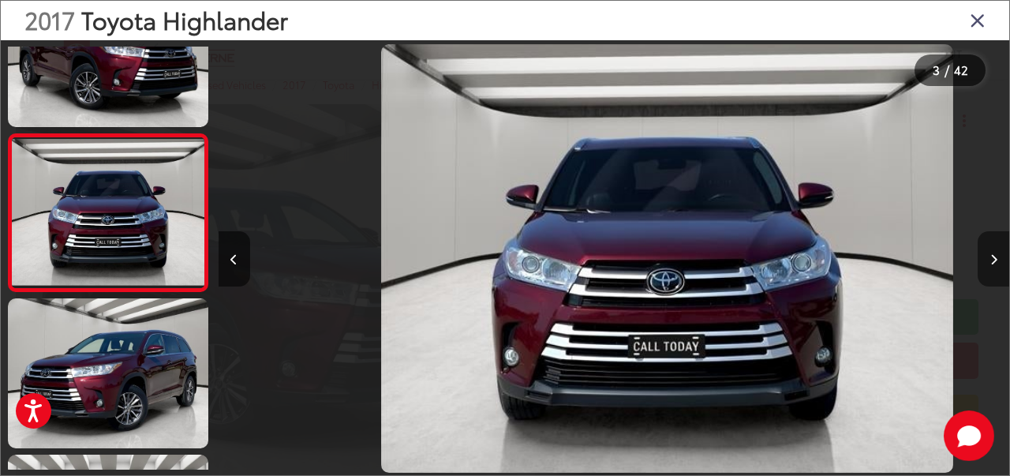
scroll to position [0, 1583]
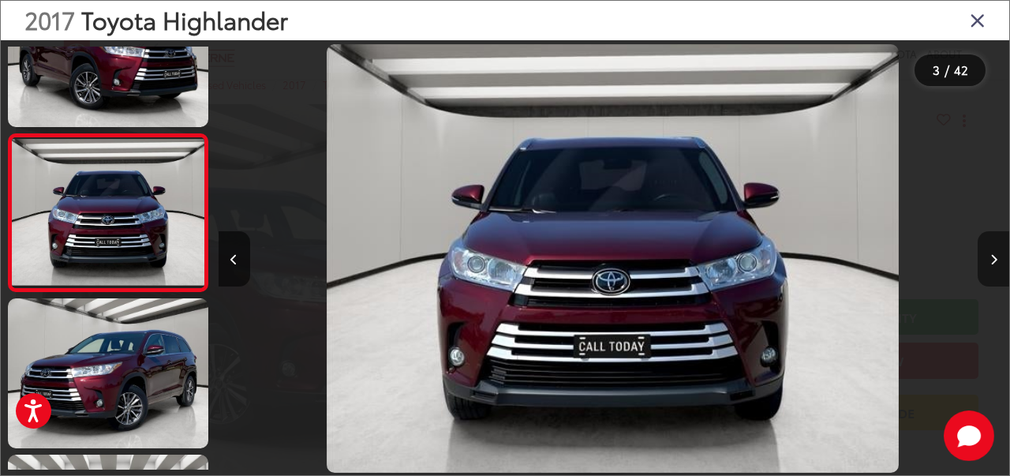
click at [989, 256] on button "Next image" at bounding box center [994, 258] width 32 height 55
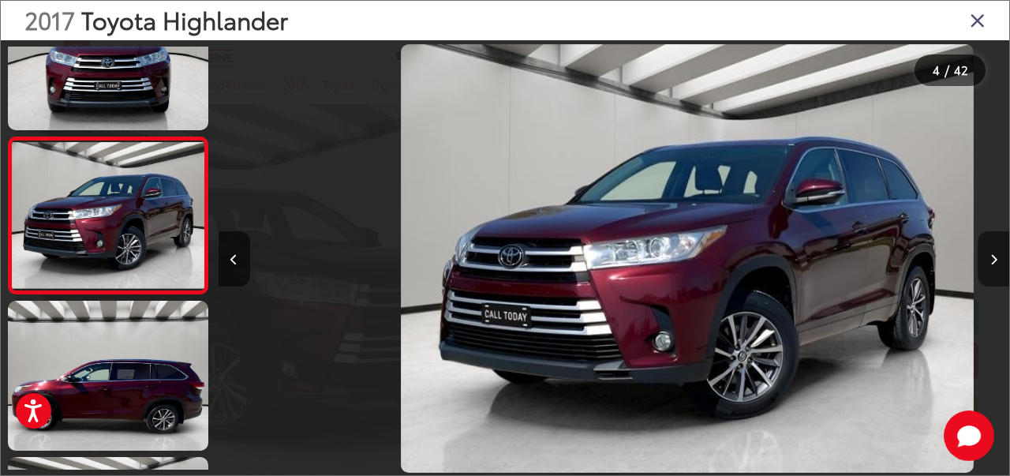
scroll to position [383, 0]
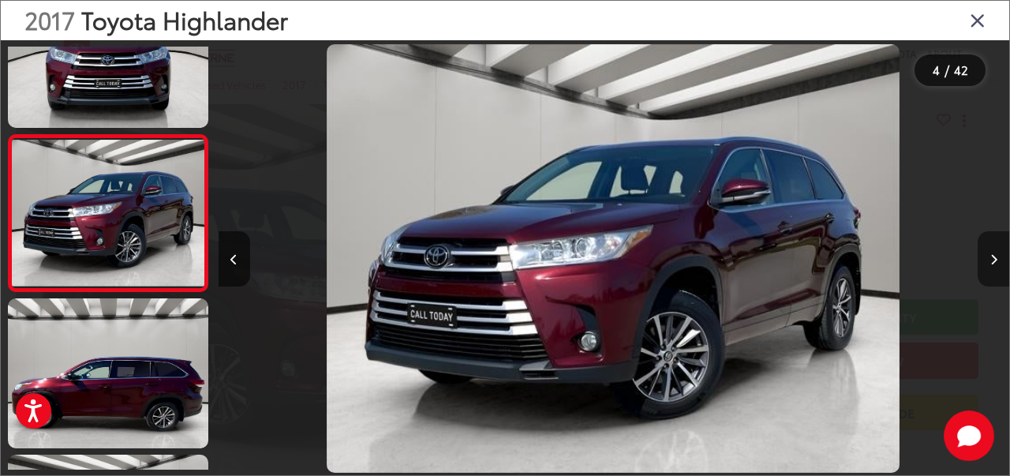
click at [989, 256] on button "Next image" at bounding box center [994, 258] width 32 height 55
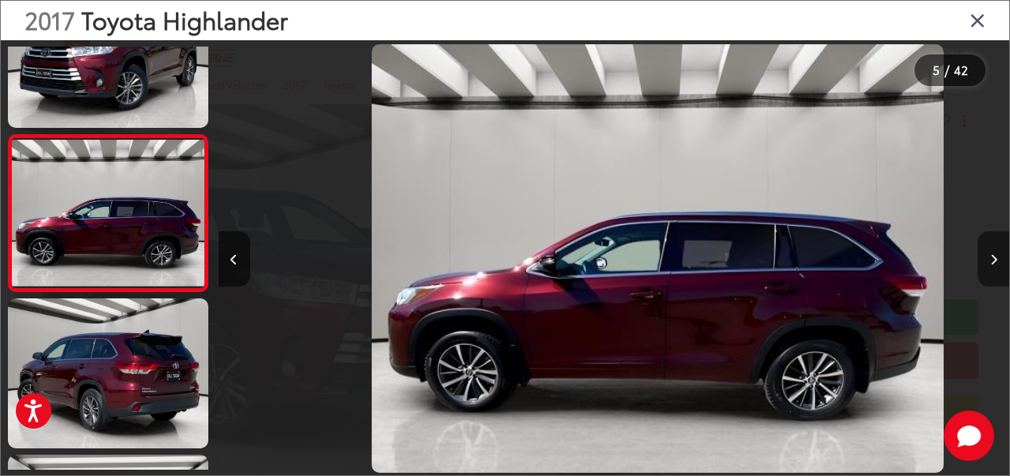
scroll to position [0, 3166]
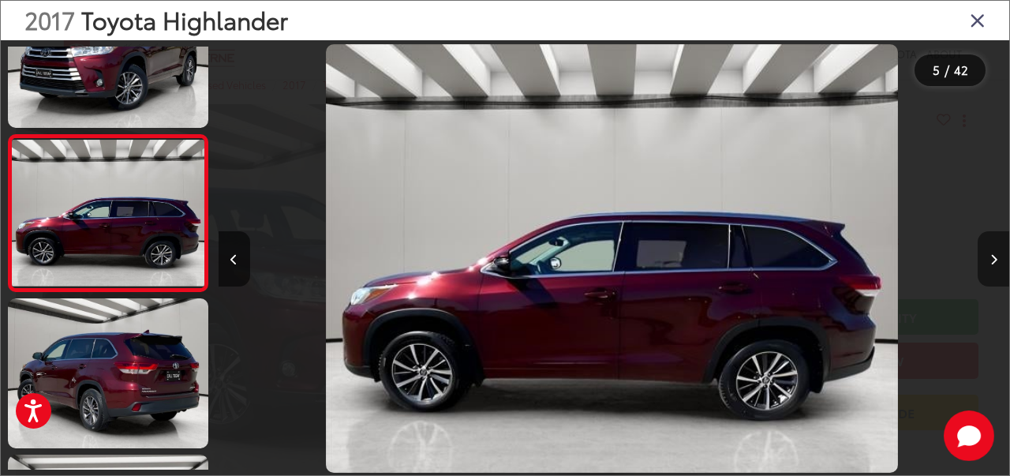
click at [989, 256] on button "Next image" at bounding box center [994, 258] width 32 height 55
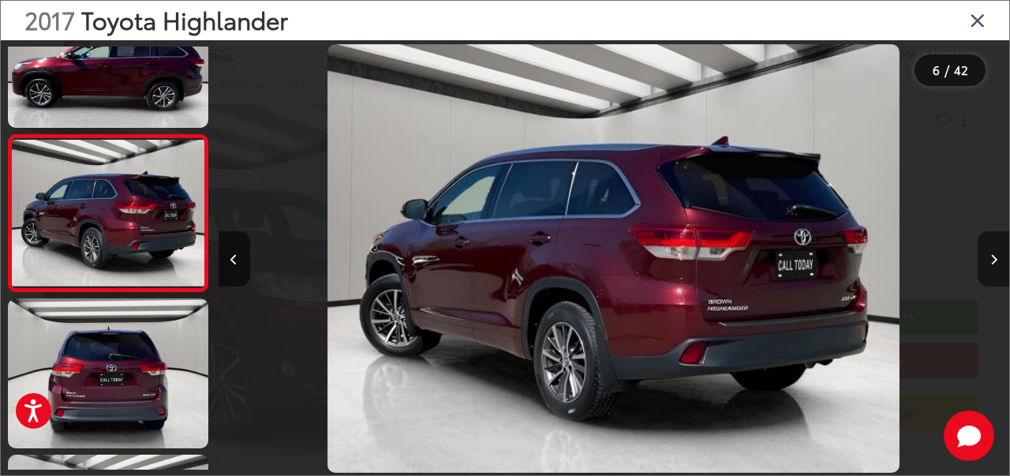
scroll to position [0, 3956]
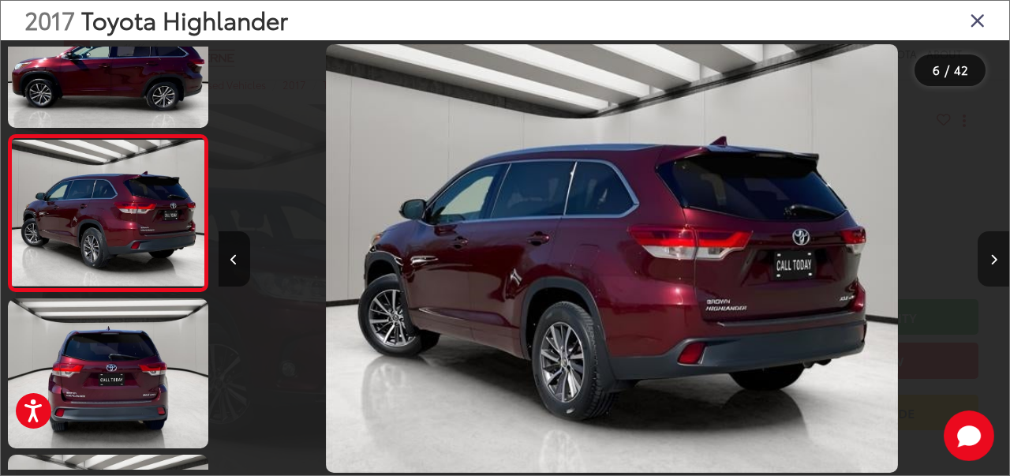
click at [989, 256] on button "Next image" at bounding box center [994, 258] width 32 height 55
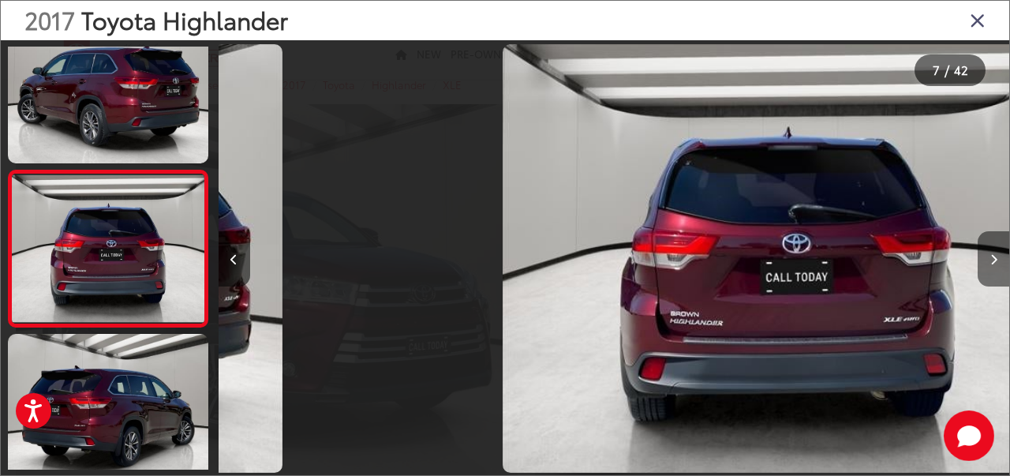
scroll to position [0, 0]
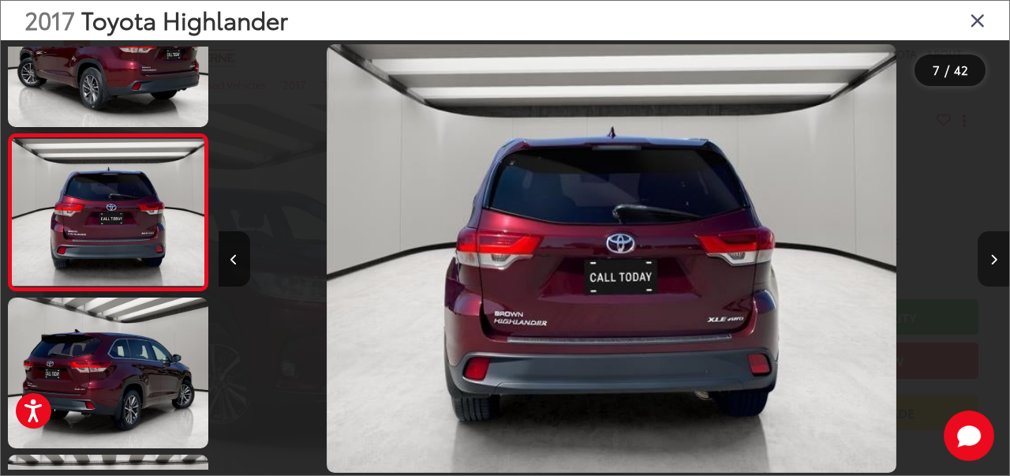
click at [989, 256] on button "Next image" at bounding box center [994, 258] width 32 height 55
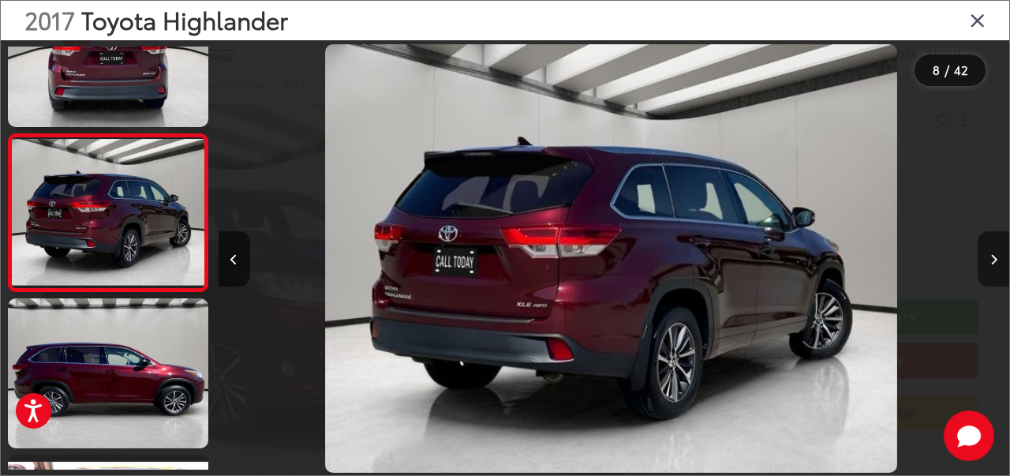
click at [989, 256] on button "Next image" at bounding box center [994, 258] width 32 height 55
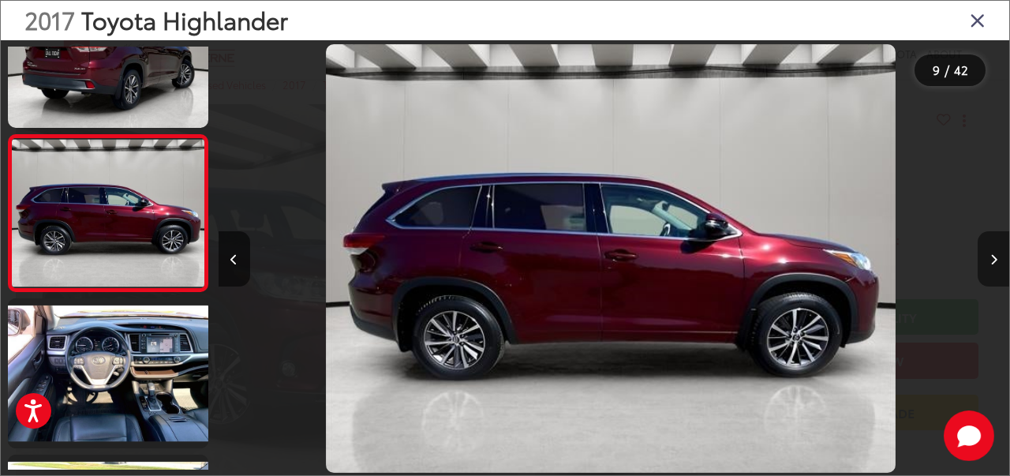
click at [989, 256] on button "Next image" at bounding box center [994, 258] width 32 height 55
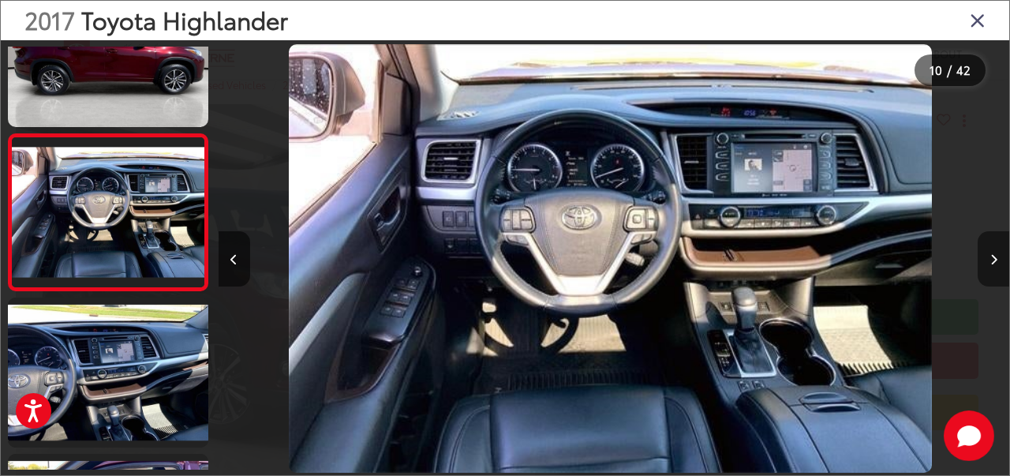
click at [989, 256] on button "Next image" at bounding box center [994, 258] width 32 height 55
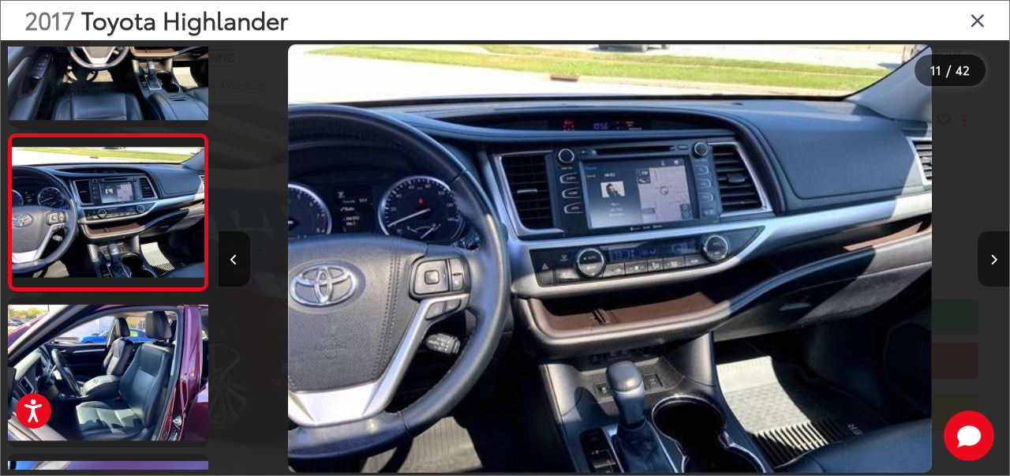
click at [989, 256] on button "Next image" at bounding box center [994, 258] width 32 height 55
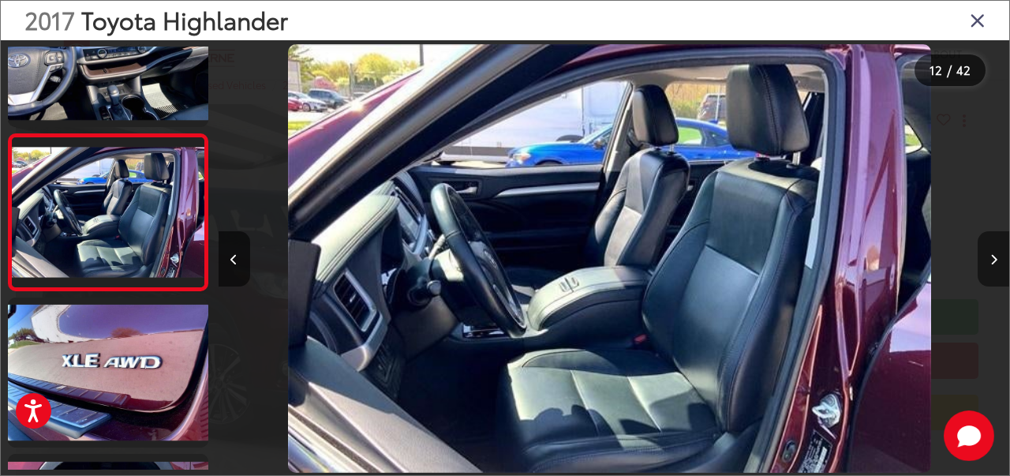
click at [989, 256] on button "Next image" at bounding box center [994, 258] width 32 height 55
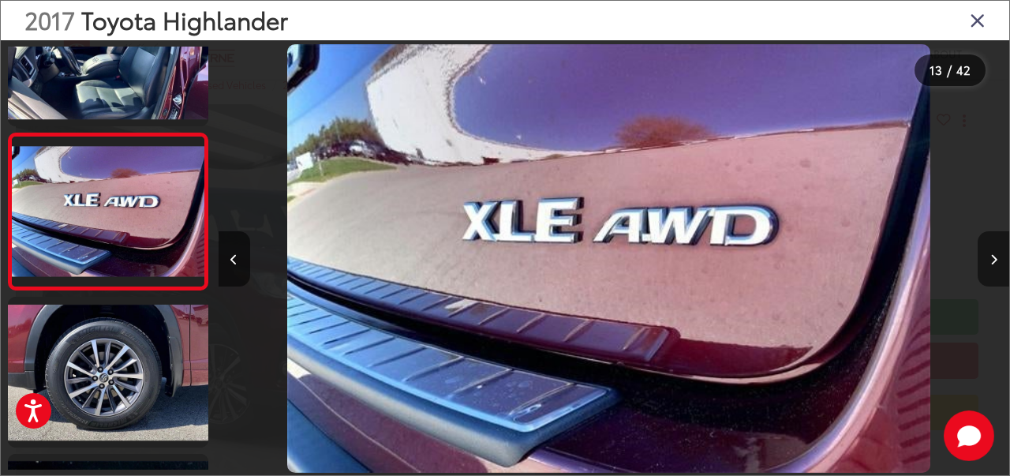
click at [989, 256] on button "Next image" at bounding box center [994, 258] width 32 height 55
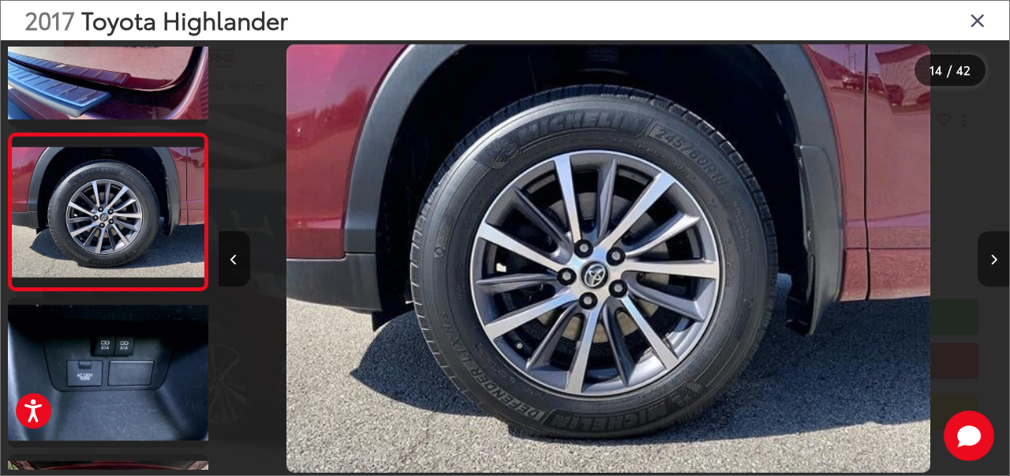
click at [989, 256] on button "Next image" at bounding box center [994, 258] width 32 height 55
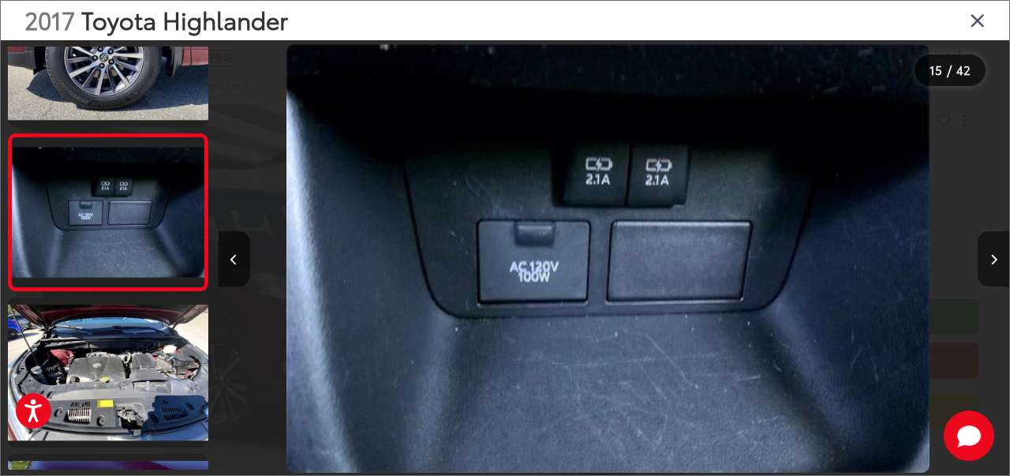
click at [989, 256] on button "Next image" at bounding box center [994, 258] width 32 height 55
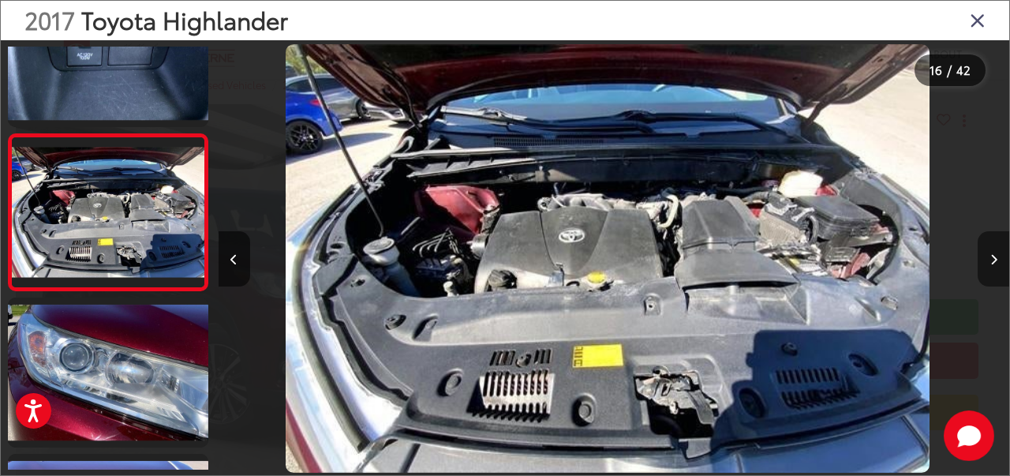
click at [989, 256] on button "Next image" at bounding box center [994, 258] width 32 height 55
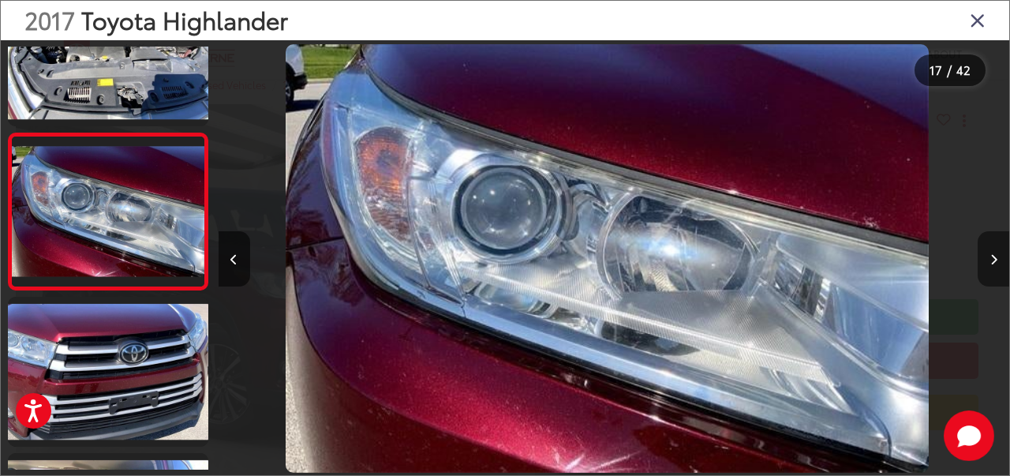
click at [989, 256] on button "Next image" at bounding box center [994, 258] width 32 height 55
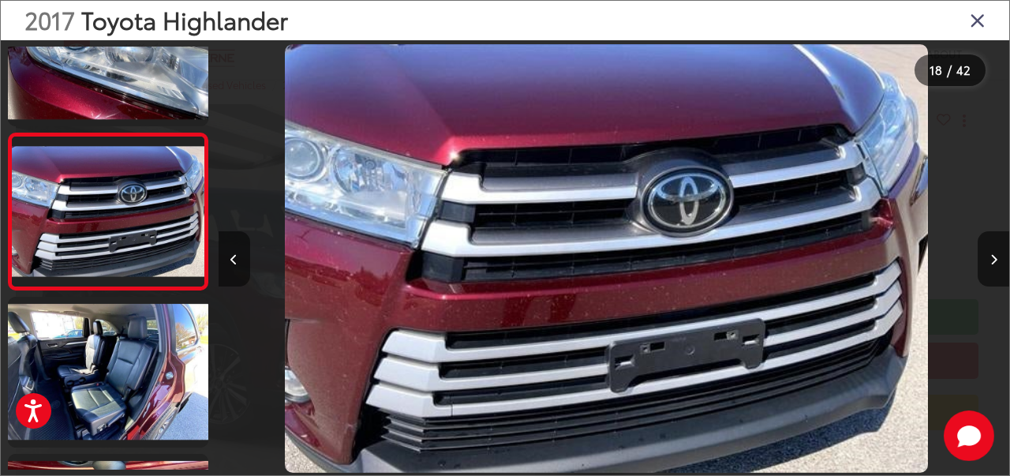
click at [226, 260] on button "Previous image" at bounding box center [235, 258] width 32 height 55
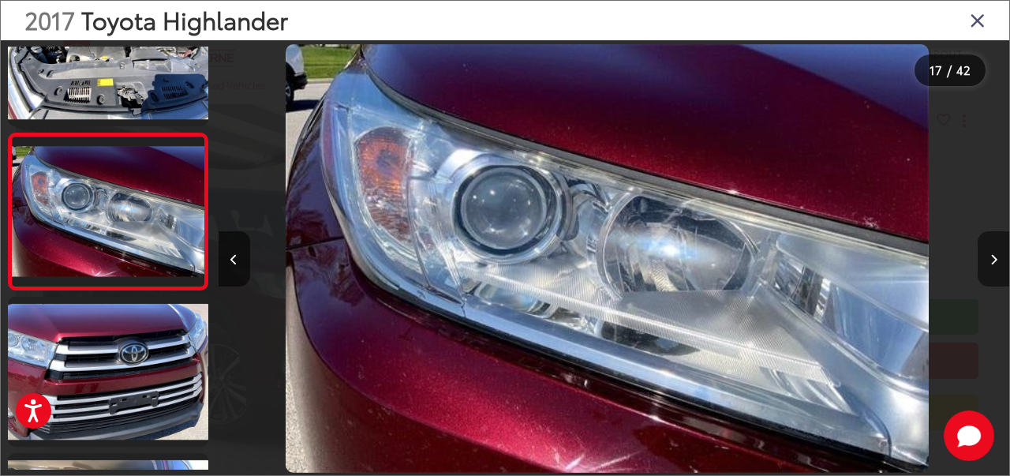
click at [992, 257] on icon "Next image" at bounding box center [993, 259] width 7 height 11
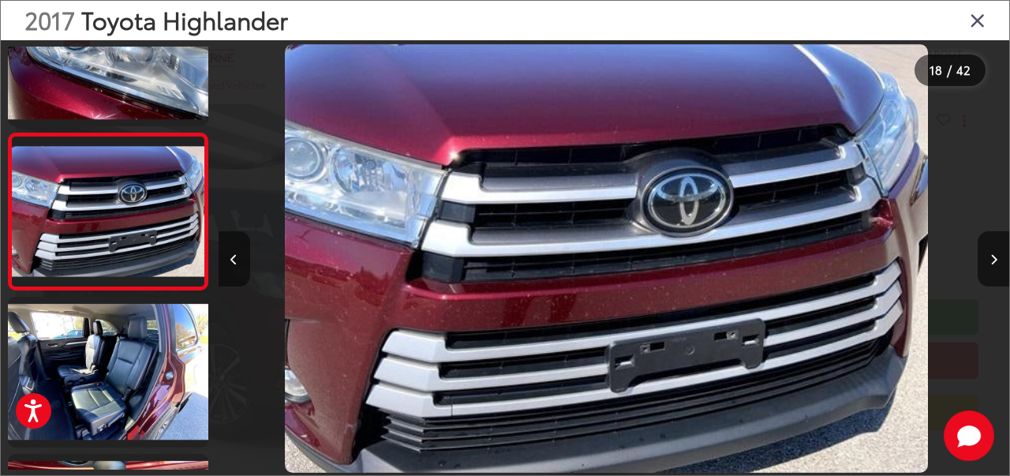
click at [230, 261] on icon "Previous image" at bounding box center [233, 259] width 7 height 11
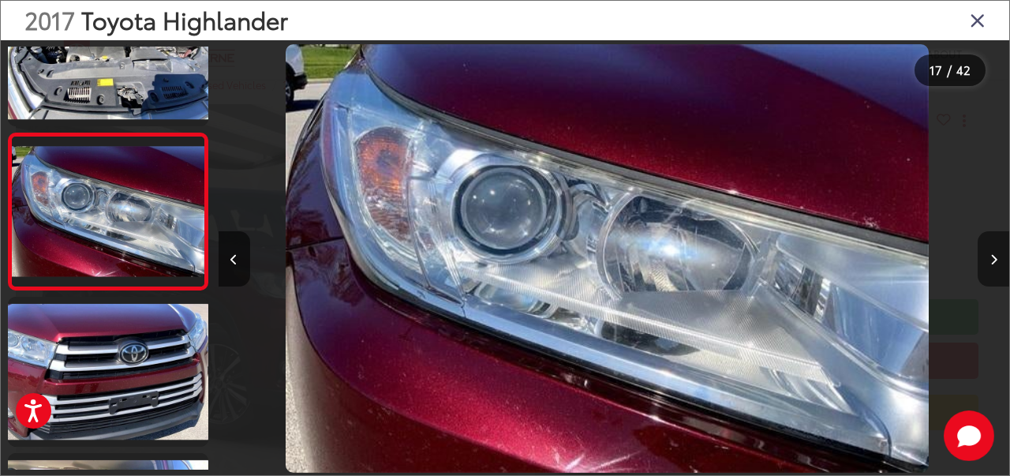
click at [982, 260] on button "Next image" at bounding box center [994, 258] width 32 height 55
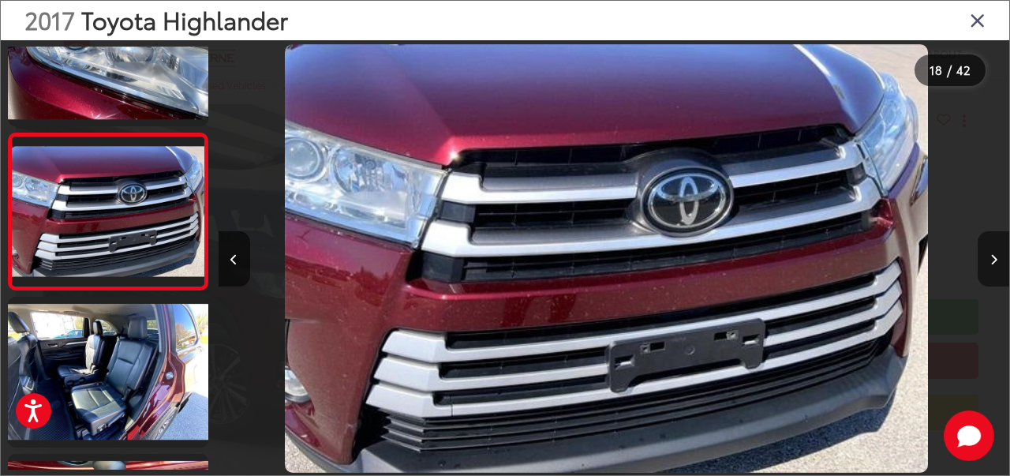
click at [982, 260] on button "Next image" at bounding box center [994, 258] width 32 height 55
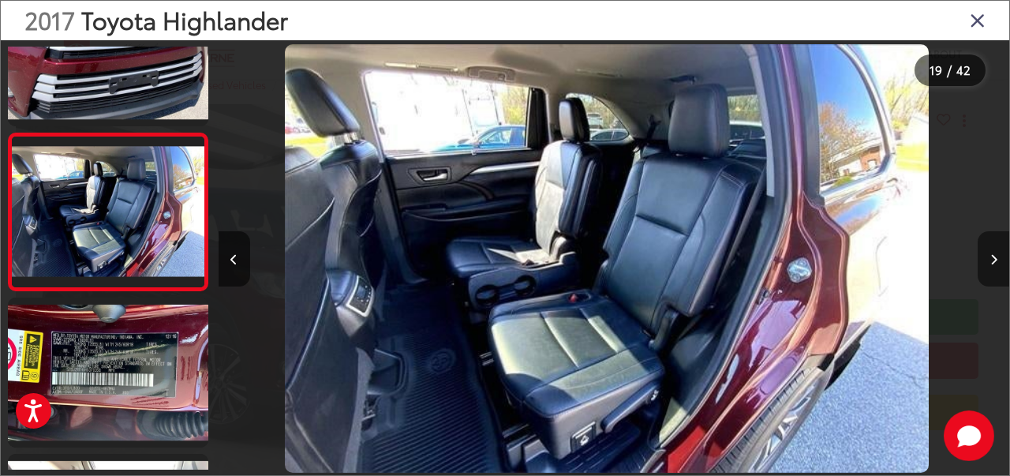
click at [982, 260] on button "Next image" at bounding box center [994, 258] width 32 height 55
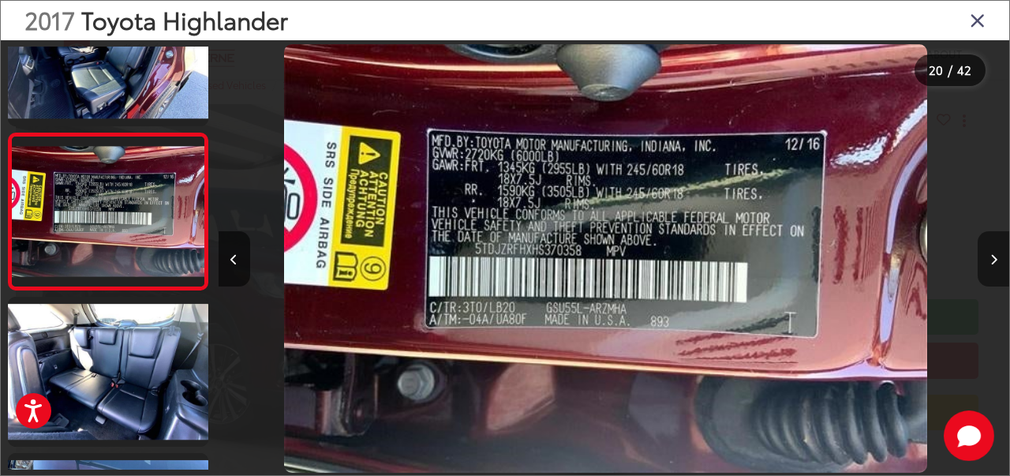
click at [982, 260] on button "Next image" at bounding box center [994, 258] width 32 height 55
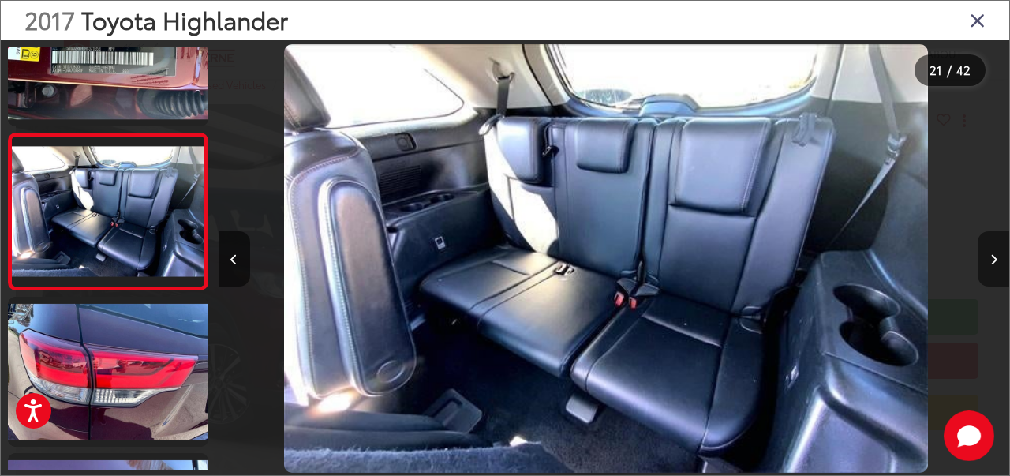
click at [982, 260] on button "Next image" at bounding box center [994, 258] width 32 height 55
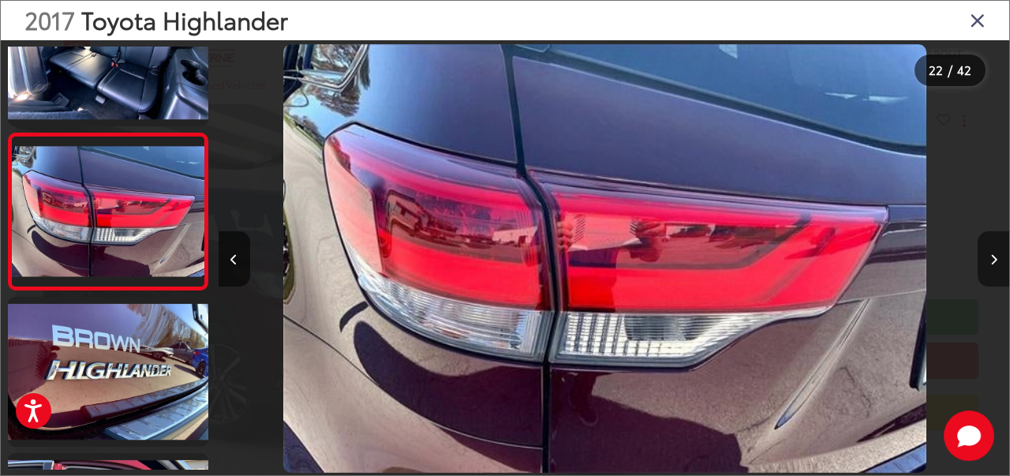
click at [982, 260] on button "Next image" at bounding box center [994, 258] width 32 height 55
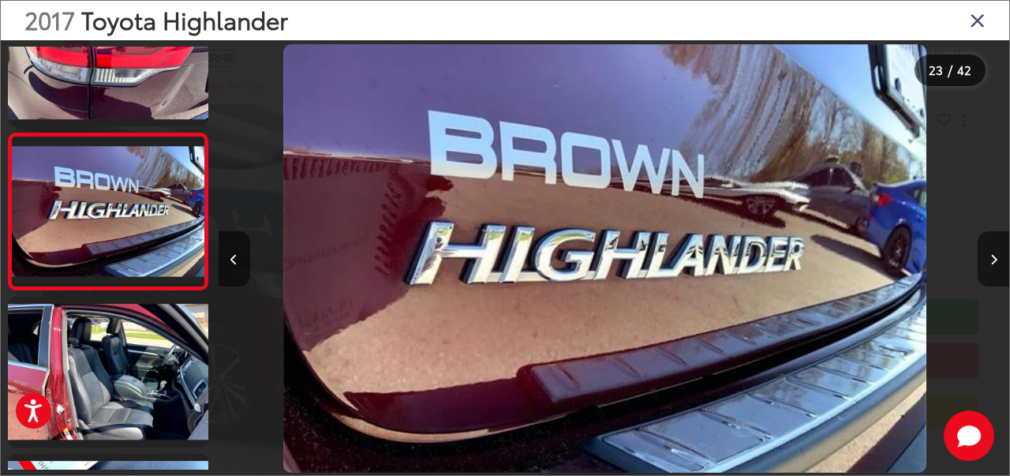
click at [982, 260] on button "Next image" at bounding box center [994, 258] width 32 height 55
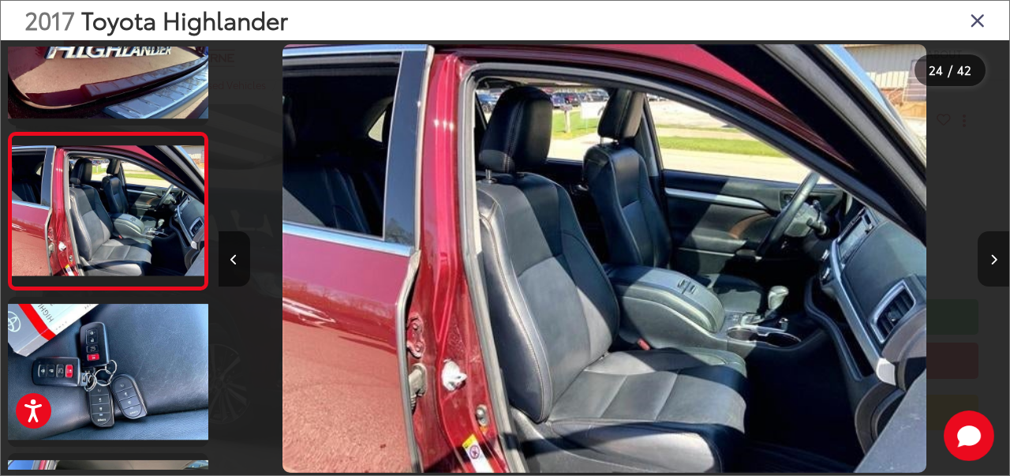
click at [982, 260] on button "Next image" at bounding box center [994, 258] width 32 height 55
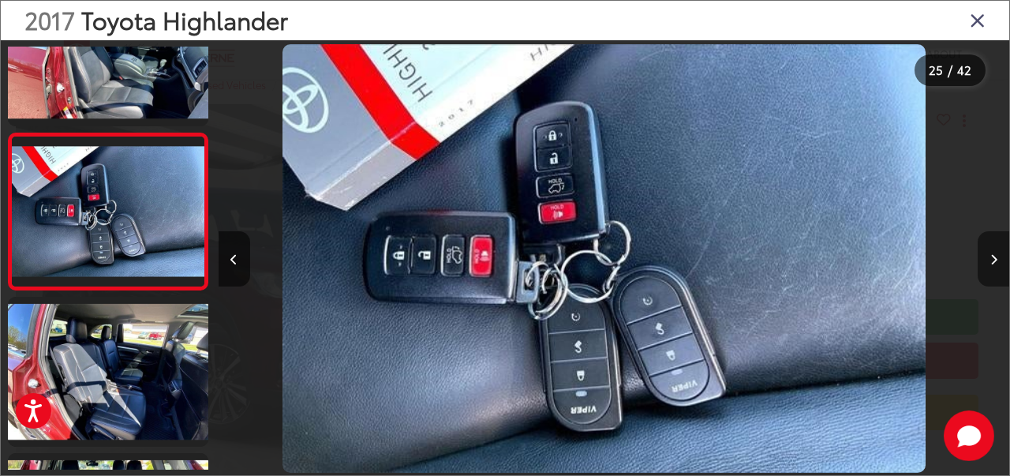
click at [982, 260] on button "Next image" at bounding box center [994, 258] width 32 height 55
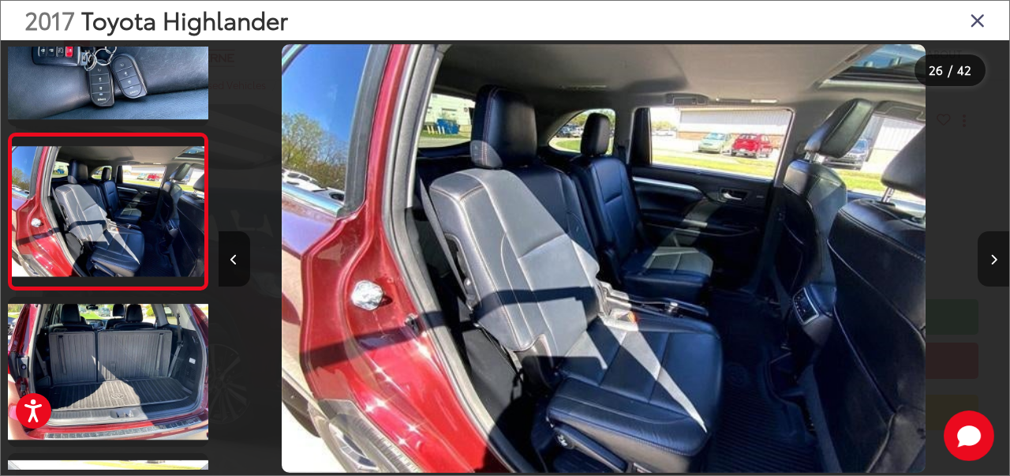
click at [982, 260] on button "Next image" at bounding box center [994, 258] width 32 height 55
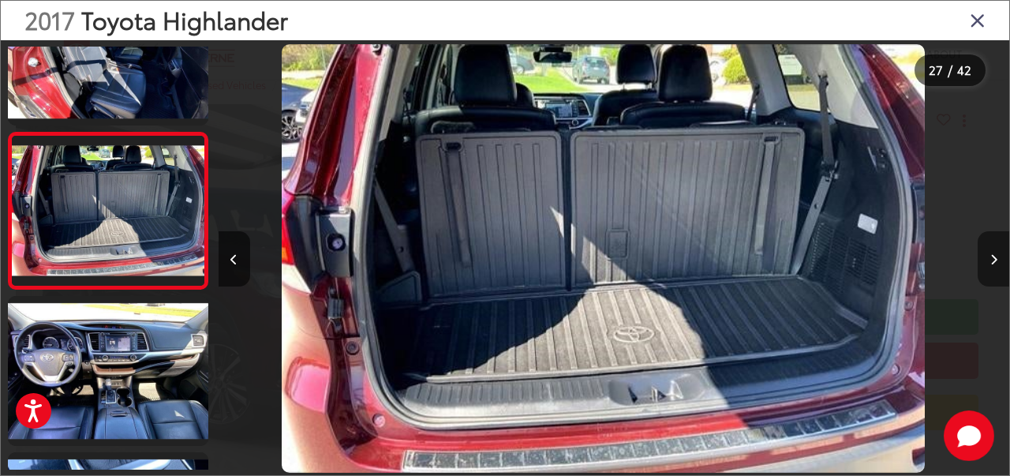
click at [982, 260] on button "Next image" at bounding box center [994, 258] width 32 height 55
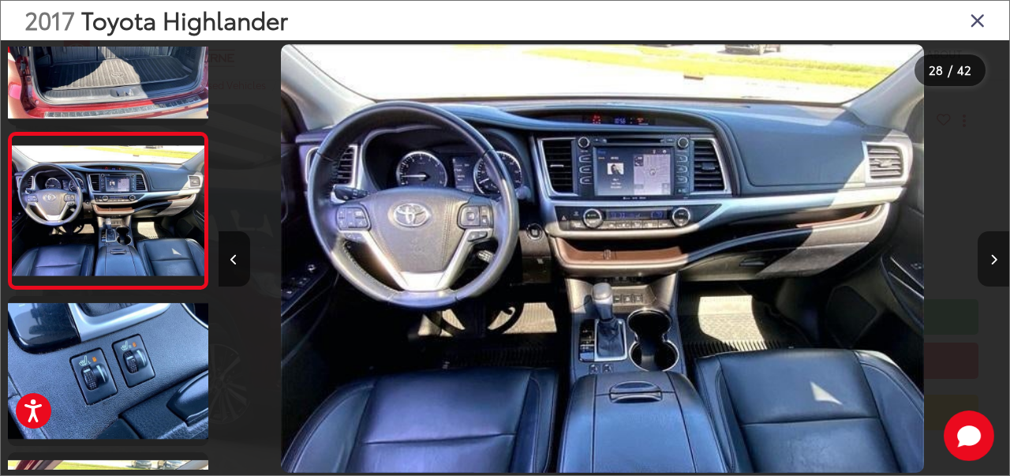
click at [982, 260] on button "Next image" at bounding box center [994, 258] width 32 height 55
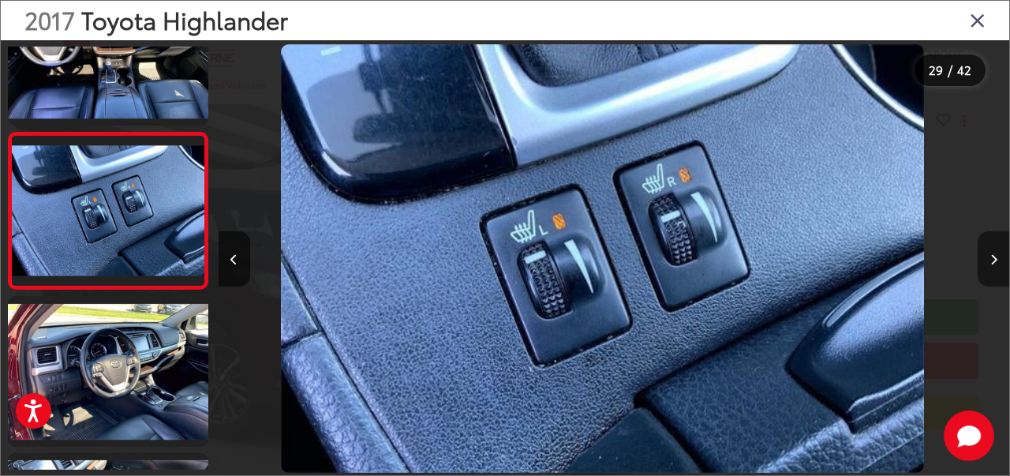
click at [982, 260] on button "Next image" at bounding box center [994, 258] width 32 height 55
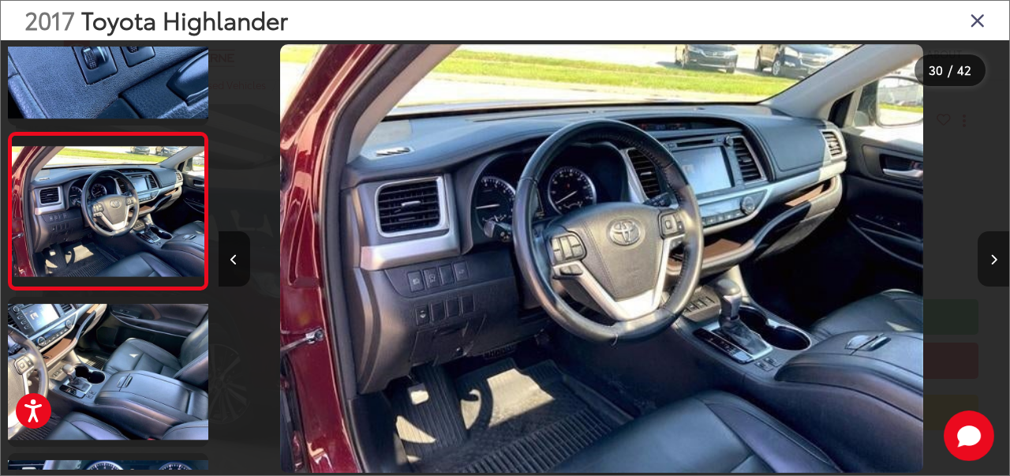
click at [982, 260] on button "Next image" at bounding box center [994, 258] width 32 height 55
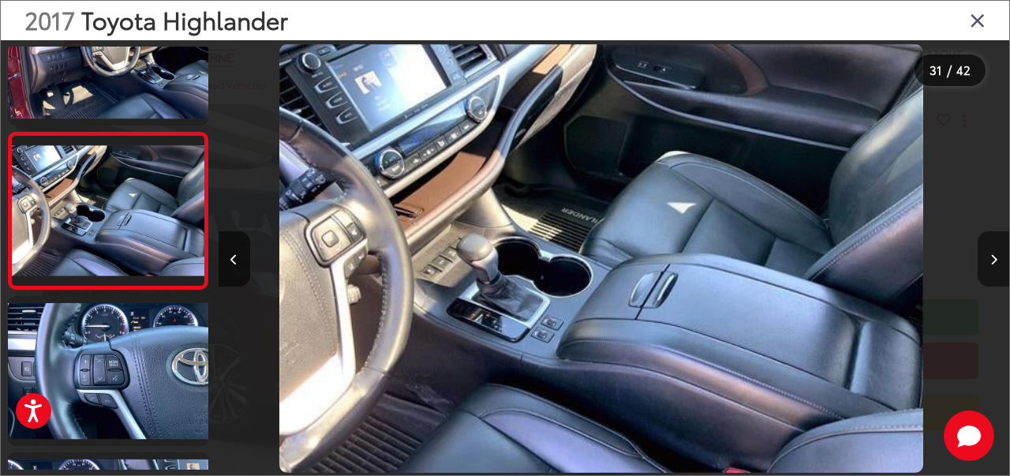
click at [982, 260] on button "Next image" at bounding box center [994, 258] width 32 height 55
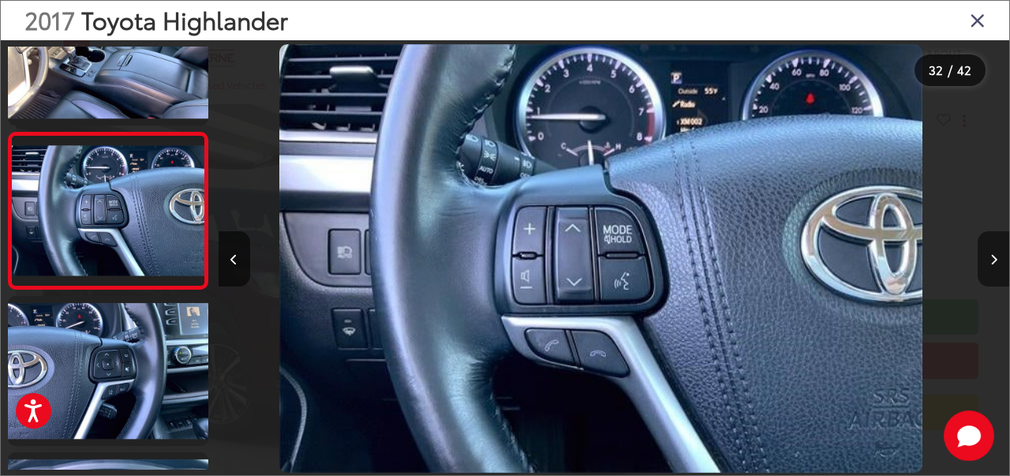
click at [982, 260] on button "Next image" at bounding box center [994, 258] width 32 height 55
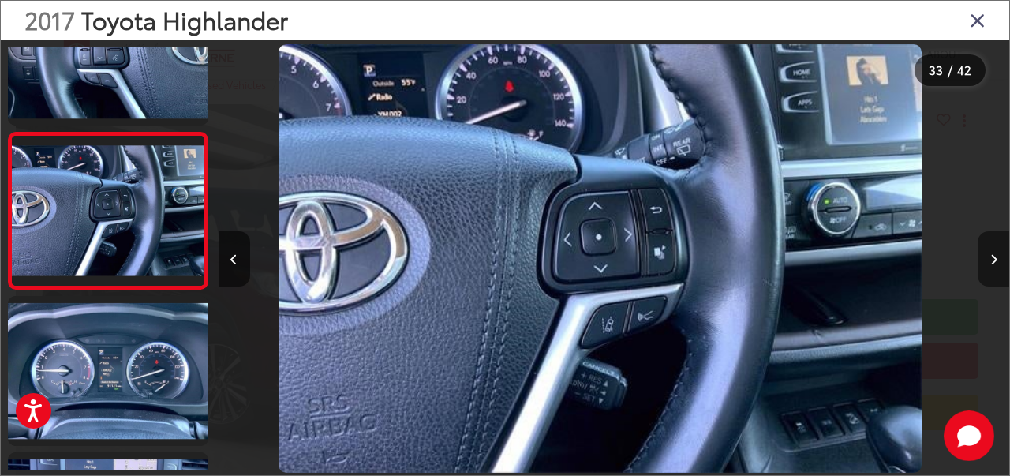
click at [982, 260] on button "Next image" at bounding box center [994, 258] width 32 height 55
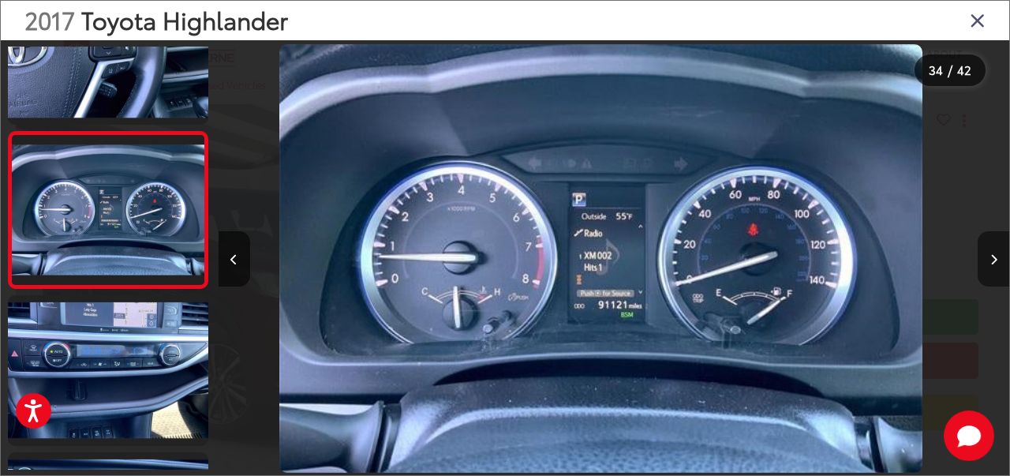
click at [982, 260] on button "Next image" at bounding box center [994, 258] width 32 height 55
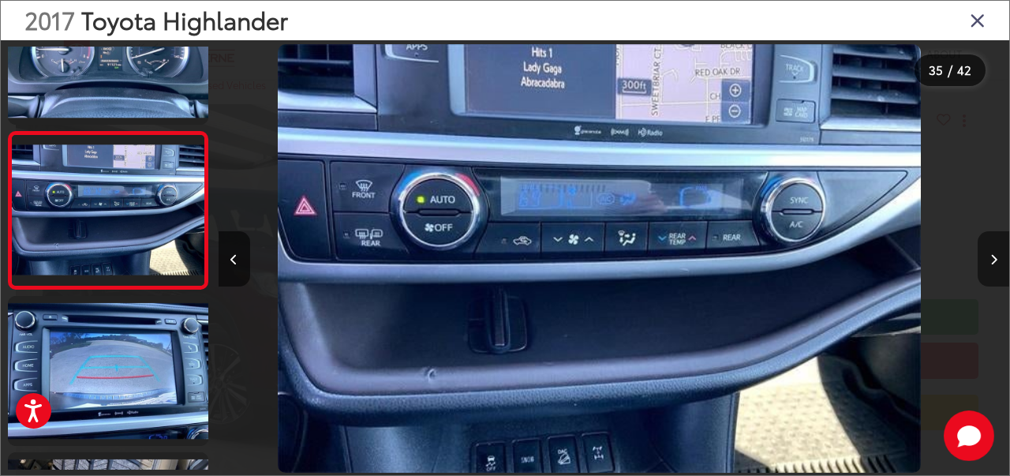
click at [982, 260] on button "Next image" at bounding box center [994, 258] width 32 height 55
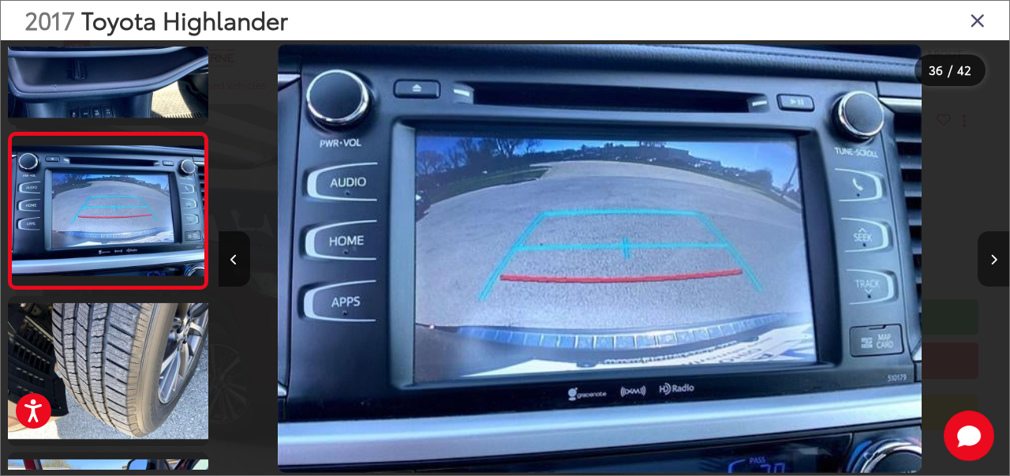
click at [982, 260] on button "Next image" at bounding box center [994, 258] width 32 height 55
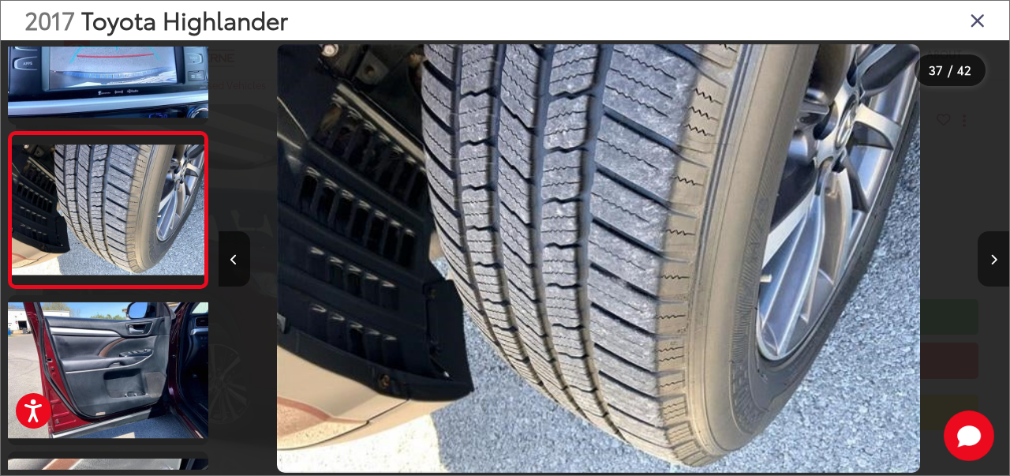
click at [982, 260] on button "Next image" at bounding box center [994, 258] width 32 height 55
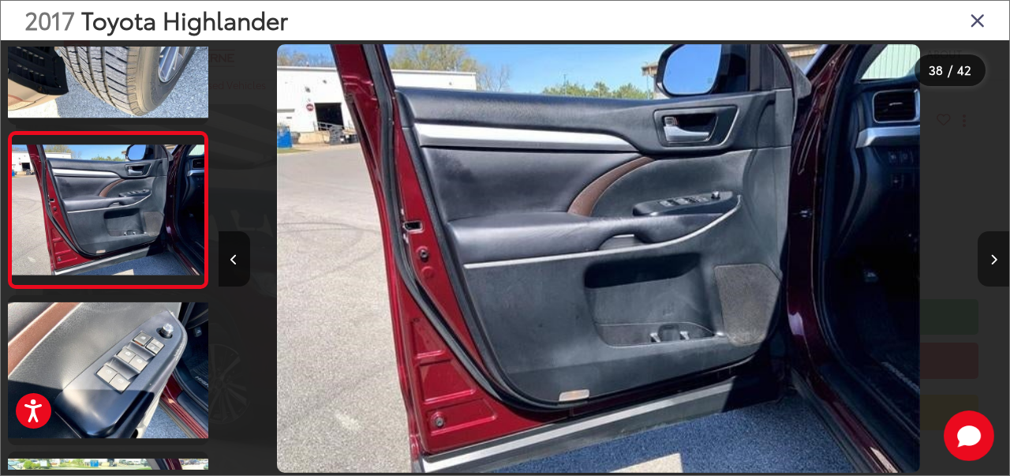
click at [982, 260] on button "Next image" at bounding box center [994, 258] width 32 height 55
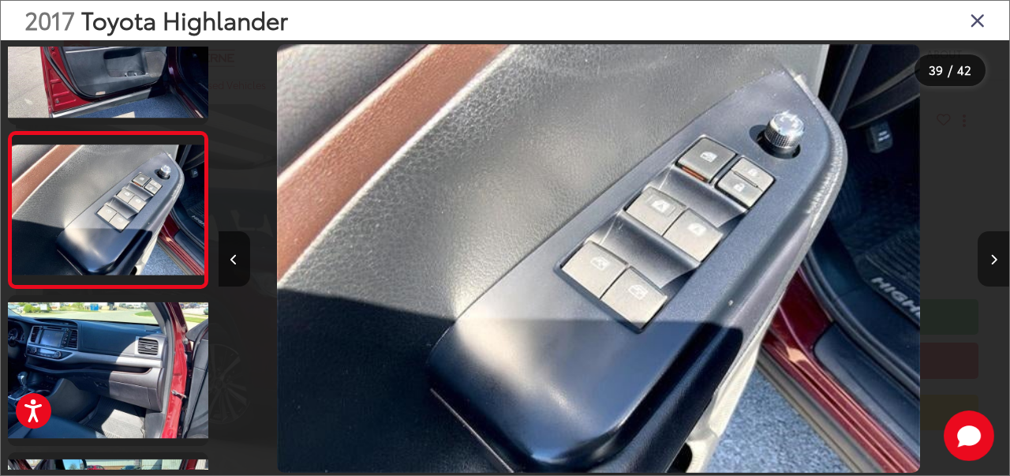
click at [982, 260] on button "Next image" at bounding box center [994, 258] width 32 height 55
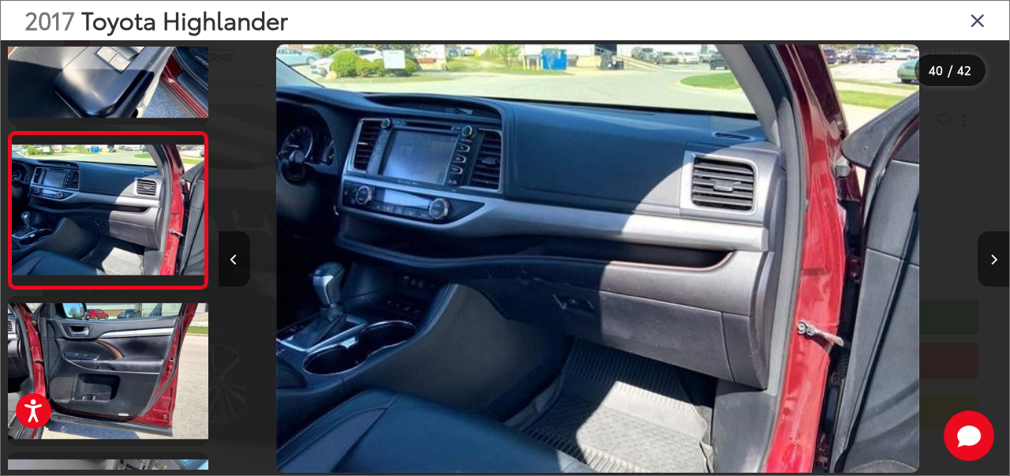
click at [982, 260] on button "Next image" at bounding box center [994, 258] width 32 height 55
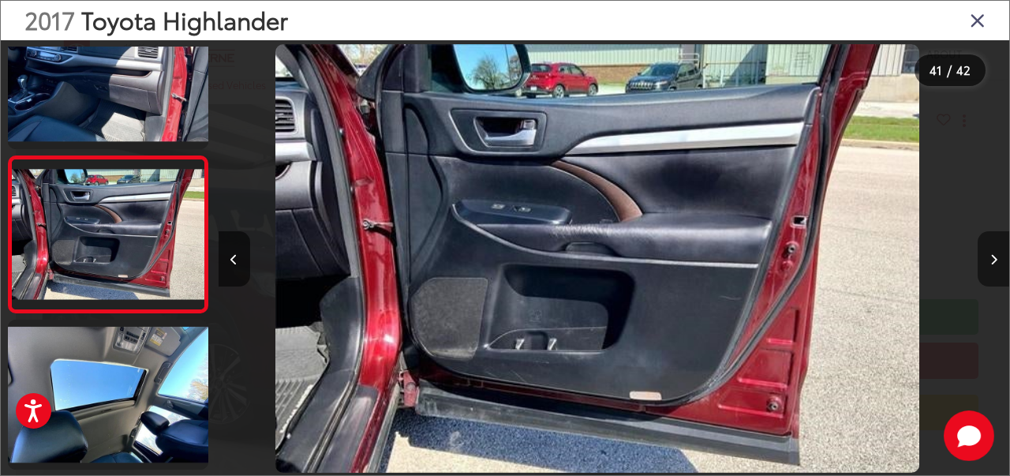
click at [982, 260] on button "Next image" at bounding box center [994, 258] width 32 height 55
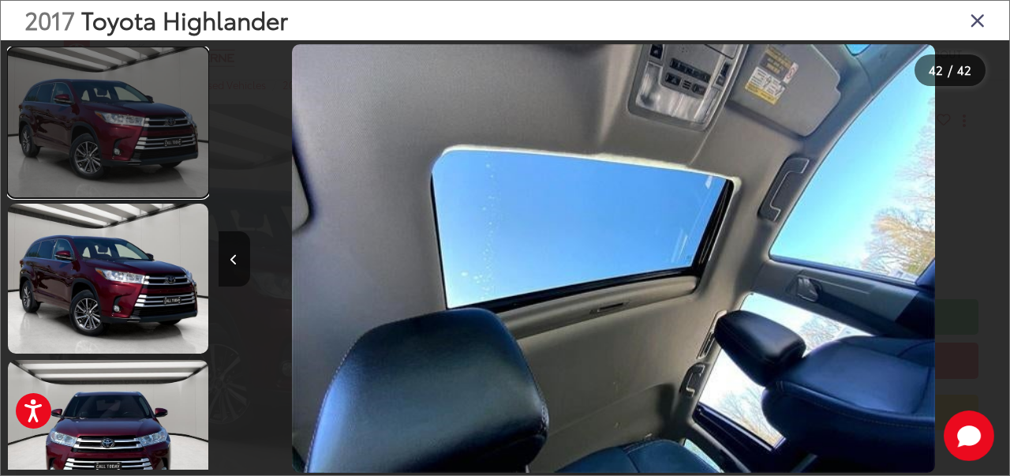
click at [122, 111] on link at bounding box center [108, 122] width 200 height 150
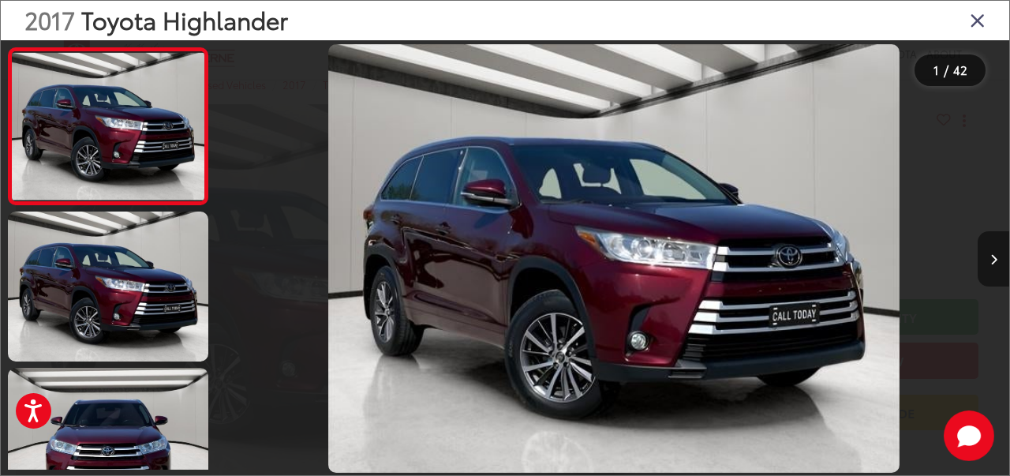
click at [985, 261] on button "Next image" at bounding box center [994, 258] width 32 height 55
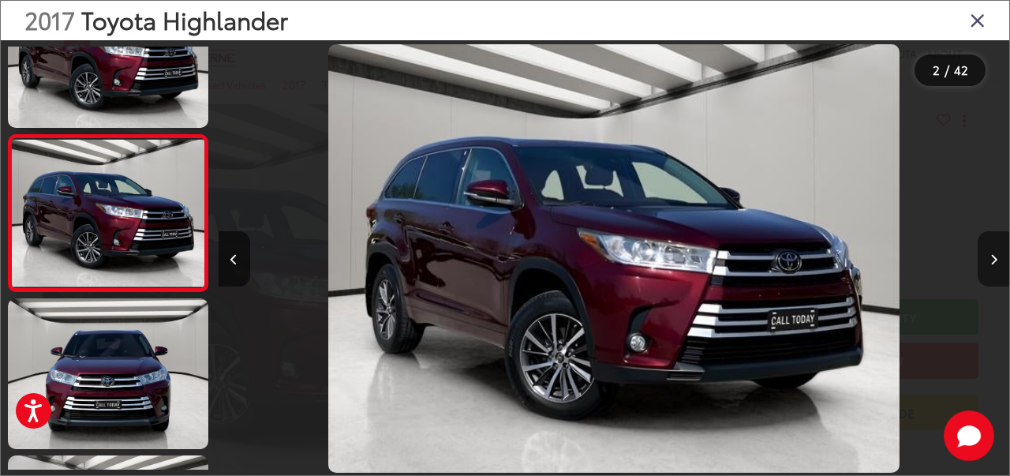
click at [985, 261] on button "Next image" at bounding box center [994, 258] width 32 height 55
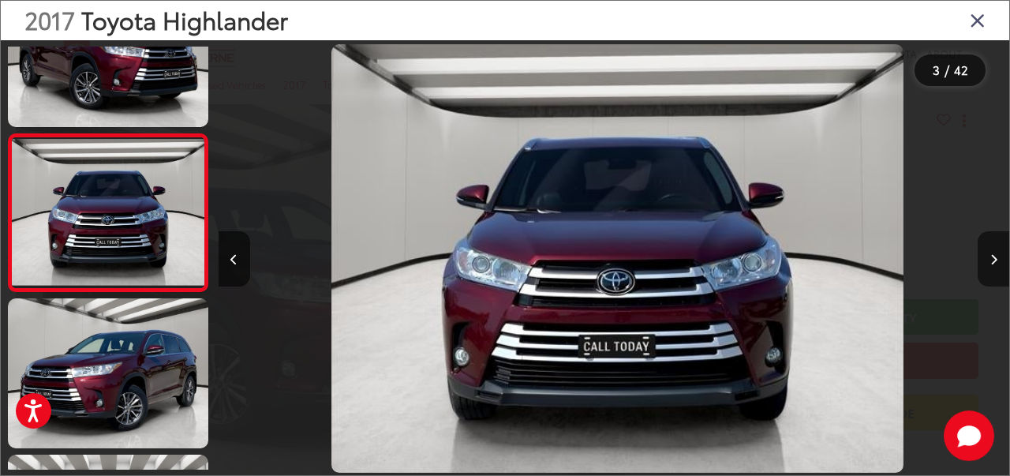
click at [977, 25] on icon "Close gallery" at bounding box center [978, 19] width 16 height 21
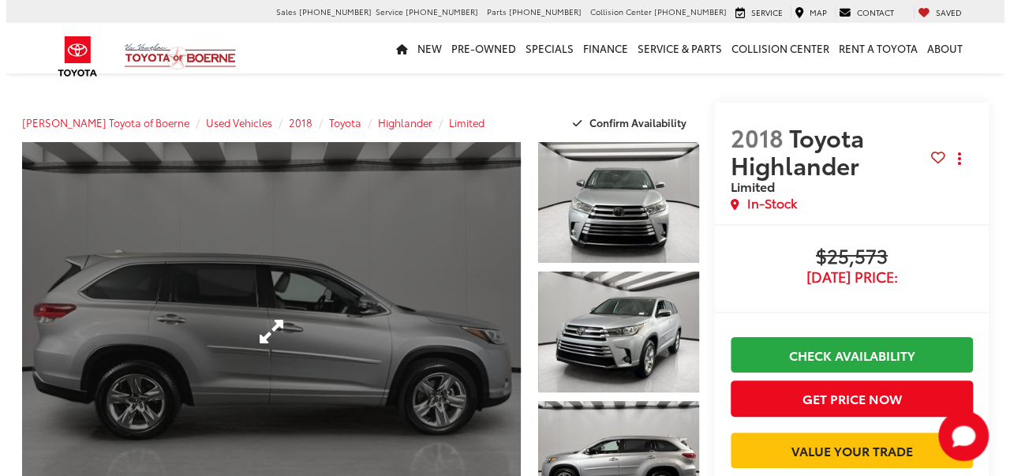
scroll to position [13, 0]
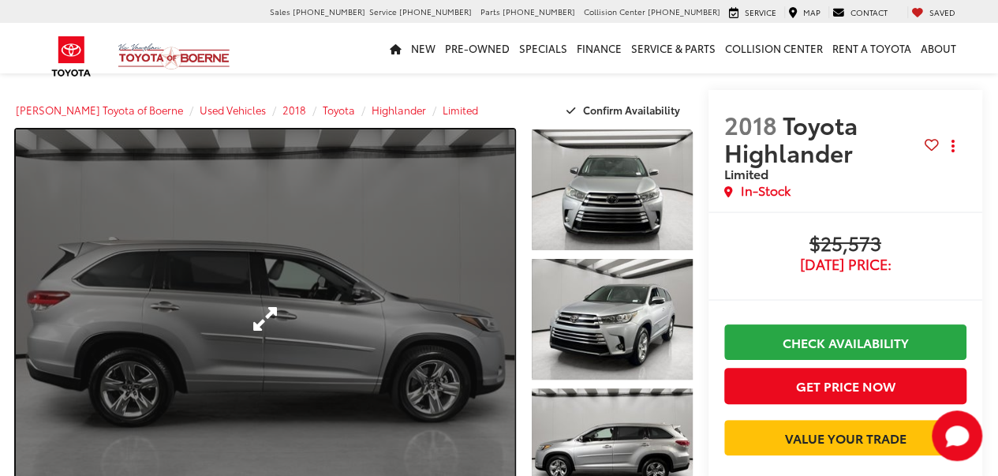
click at [326, 261] on link "Expand Photo 0" at bounding box center [265, 318] width 499 height 379
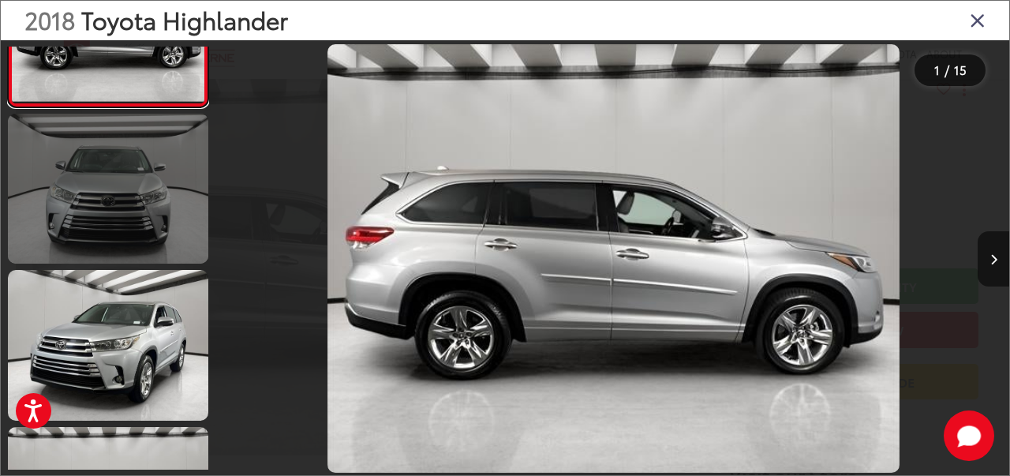
scroll to position [0, 0]
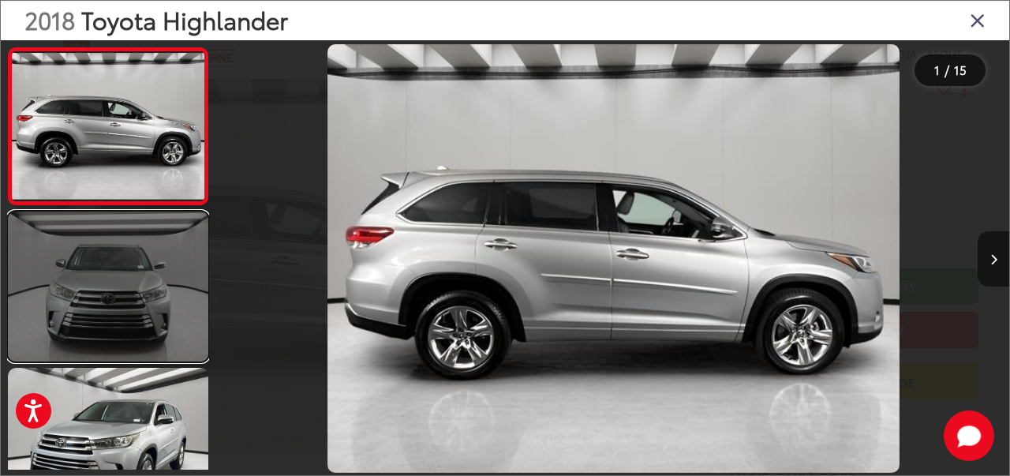
click at [122, 286] on link at bounding box center [108, 286] width 200 height 150
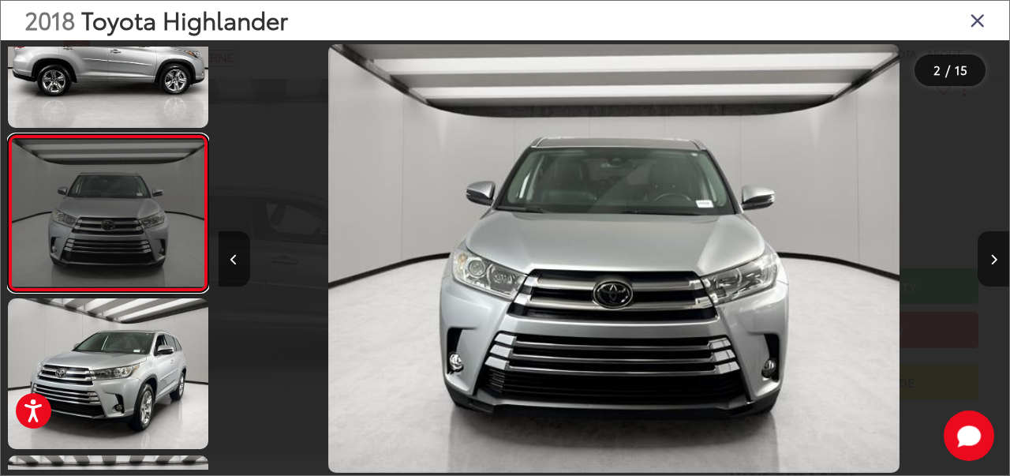
scroll to position [0, 791]
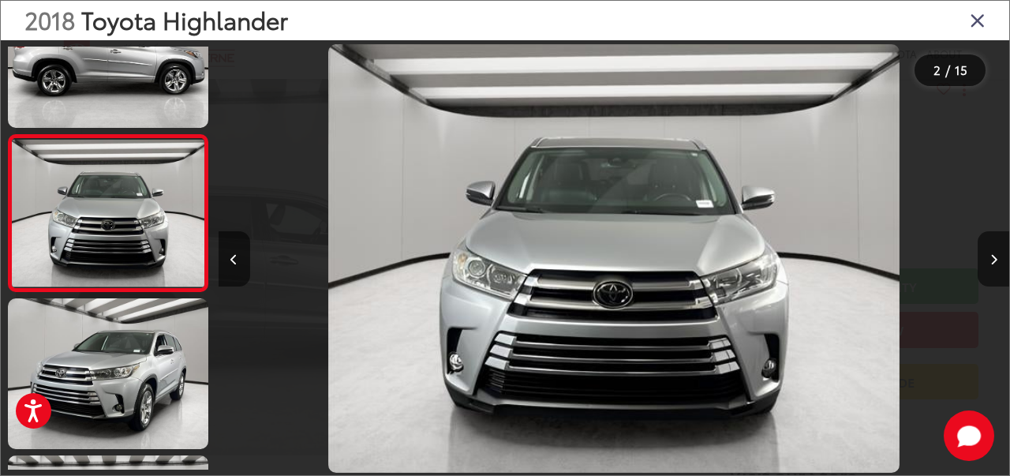
click at [978, 18] on icon "Close gallery" at bounding box center [978, 19] width 16 height 21
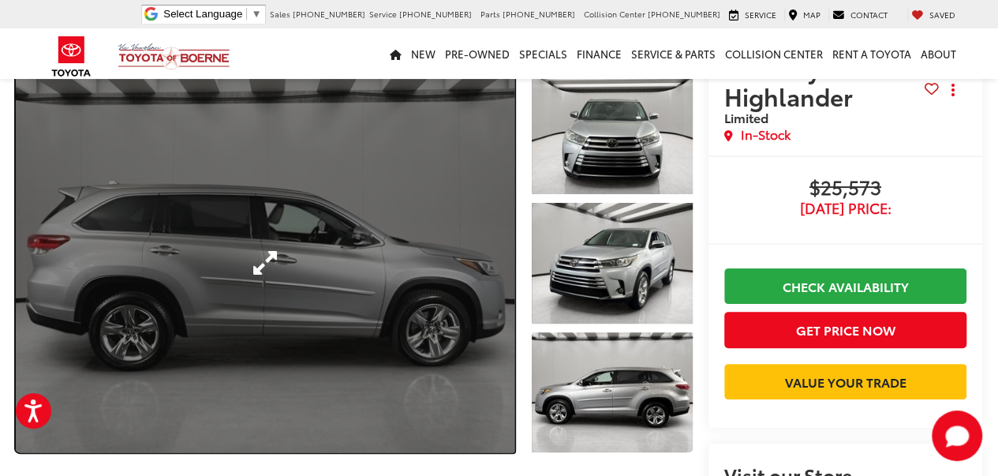
click at [311, 203] on link "Expand Photo 0" at bounding box center [265, 262] width 499 height 379
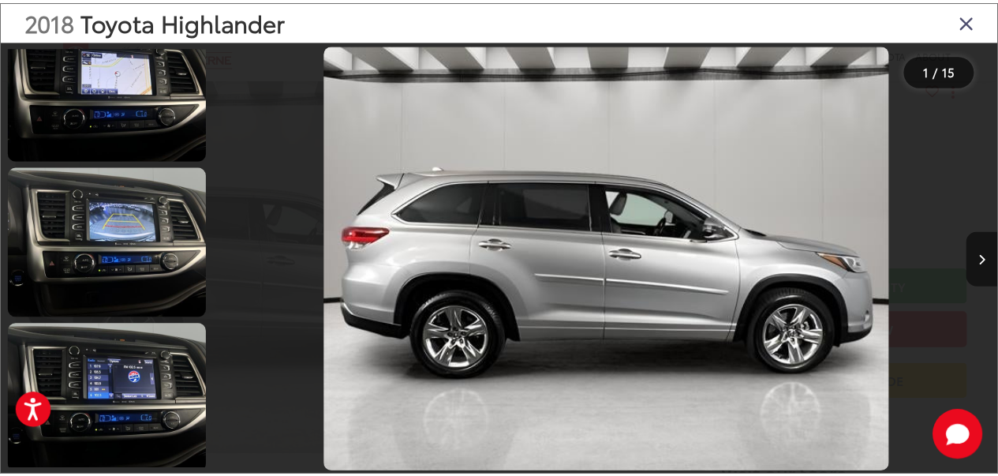
scroll to position [1925, 0]
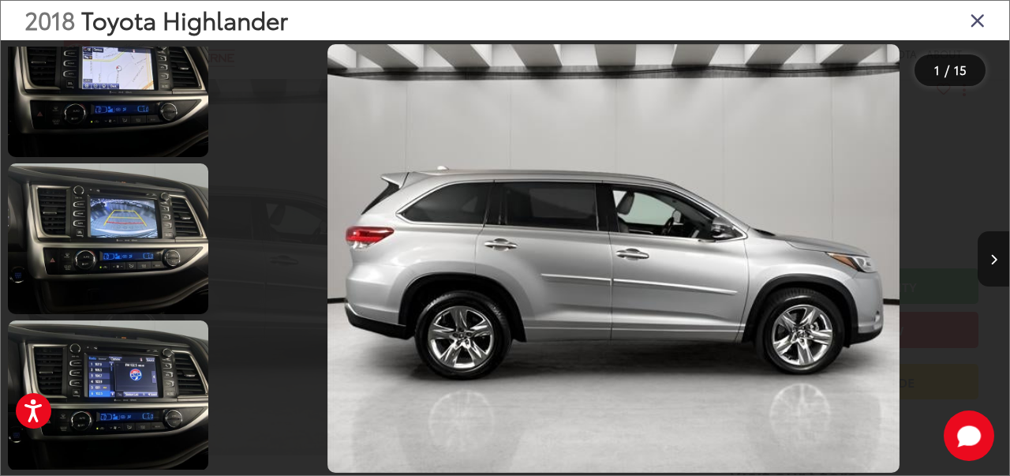
click at [980, 21] on icon "Close gallery" at bounding box center [978, 19] width 16 height 21
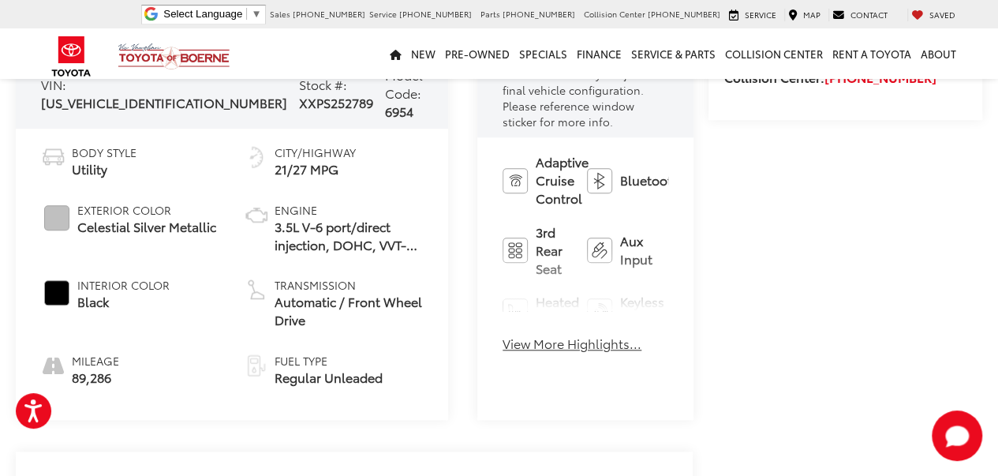
scroll to position [630, 0]
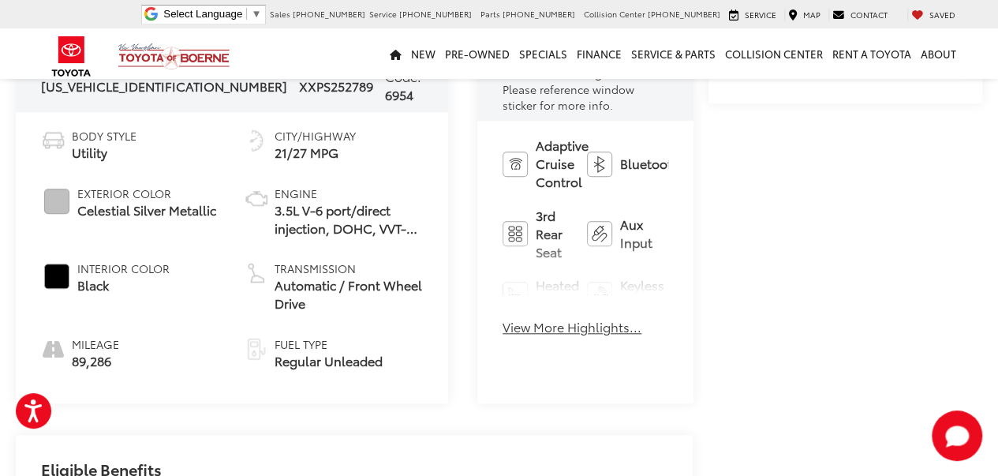
click at [503, 318] on button "View More Highlights..." at bounding box center [572, 327] width 139 height 18
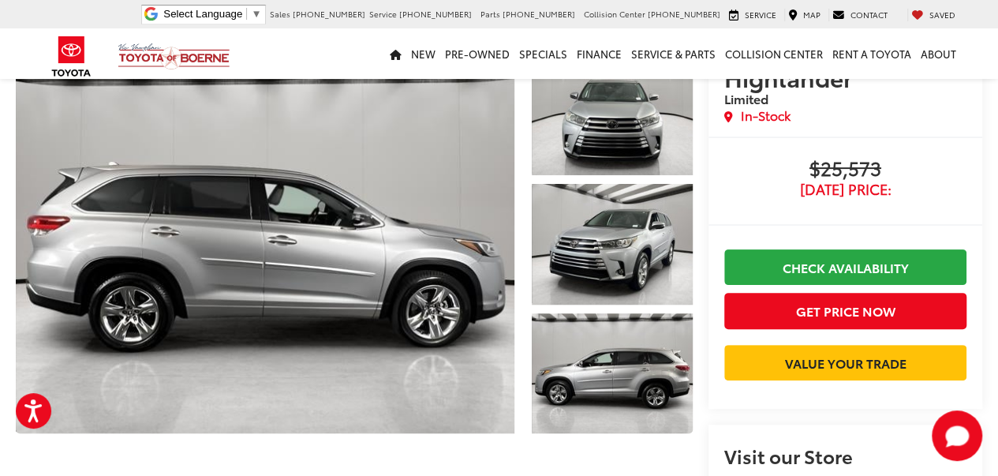
scroll to position [0, 0]
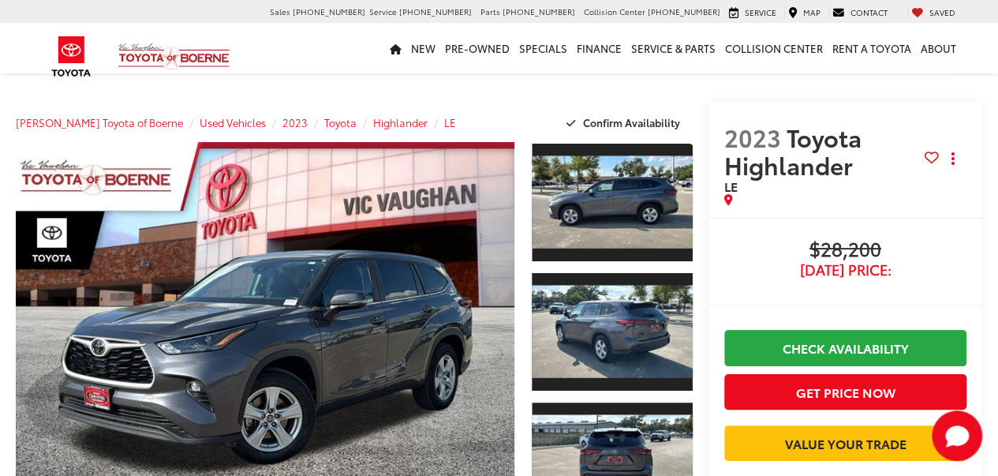
scroll to position [402, 0]
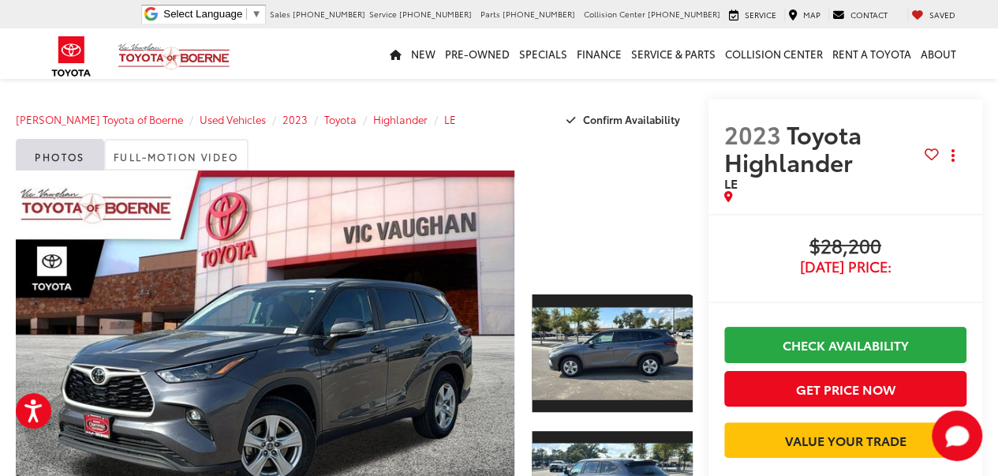
scroll to position [0, 0]
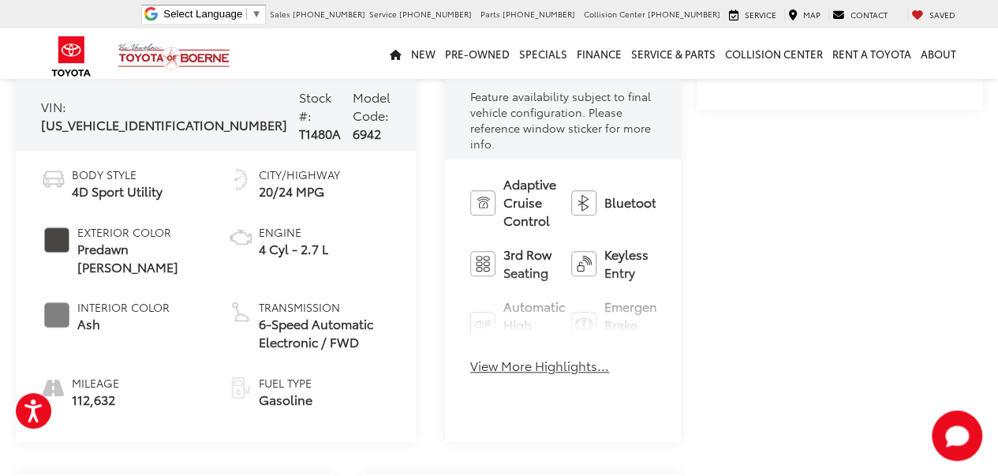
scroll to position [632, 0]
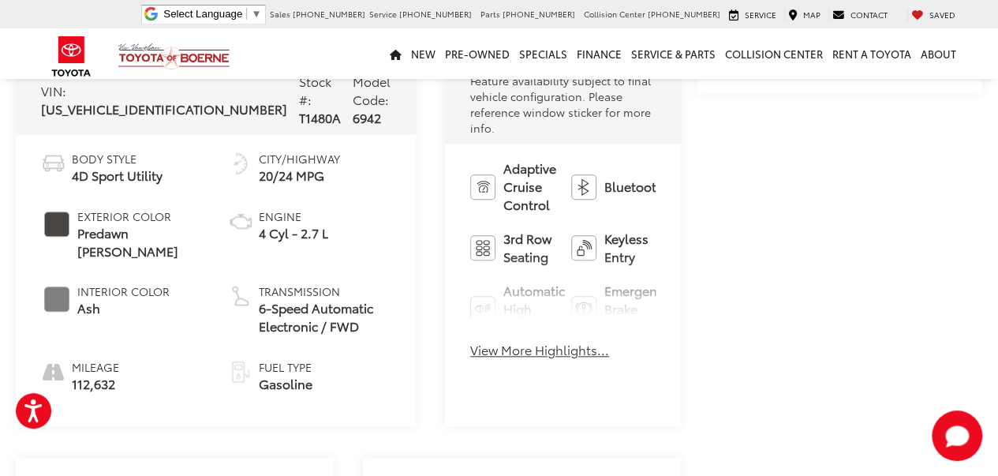
click at [470, 341] on button "View More Highlights..." at bounding box center [539, 350] width 139 height 18
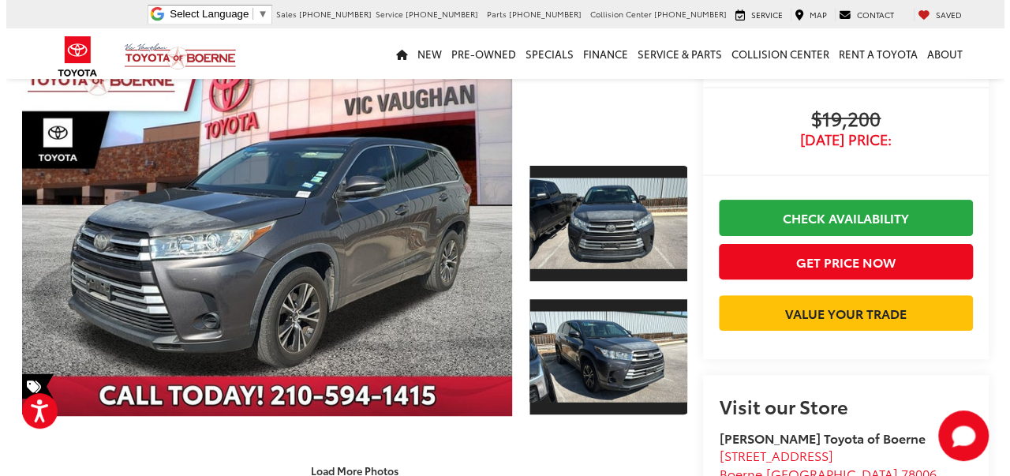
scroll to position [101, 0]
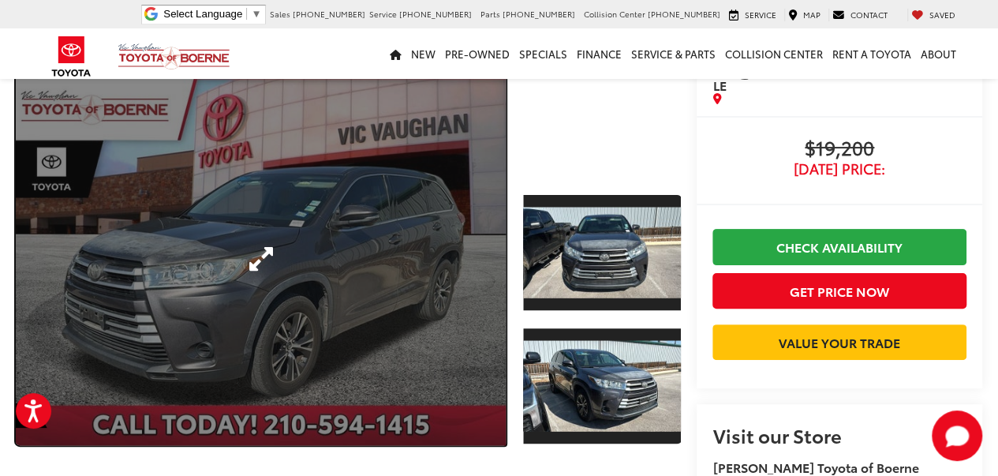
click at [384, 260] on link "Expand Photo 0" at bounding box center [261, 259] width 490 height 372
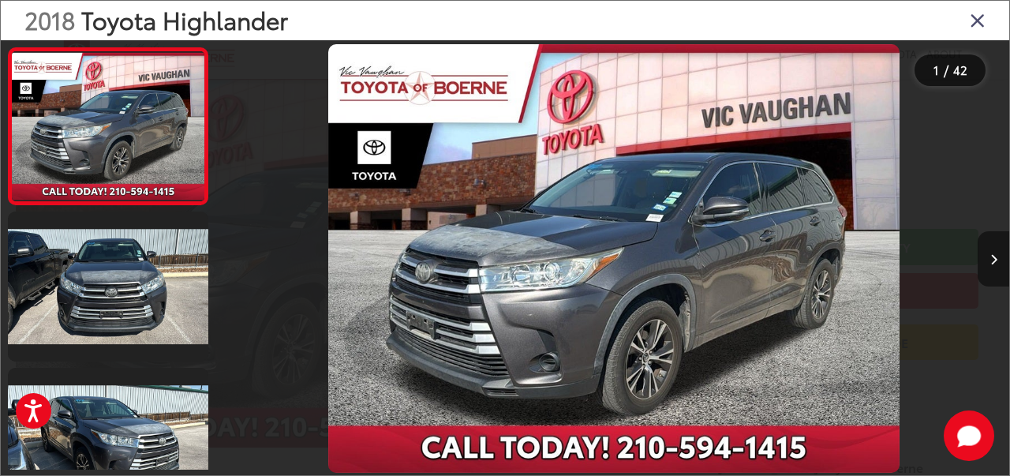
click at [993, 252] on button "Next image" at bounding box center [994, 258] width 32 height 55
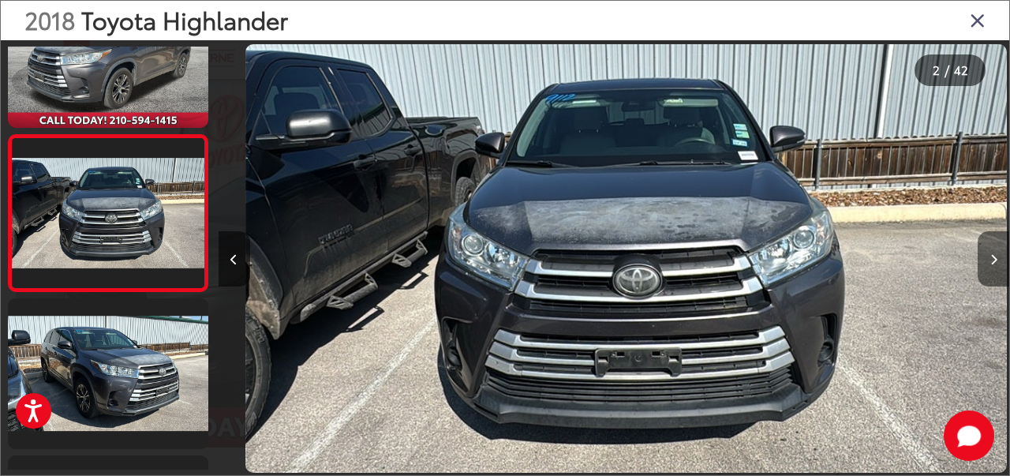
scroll to position [0, 791]
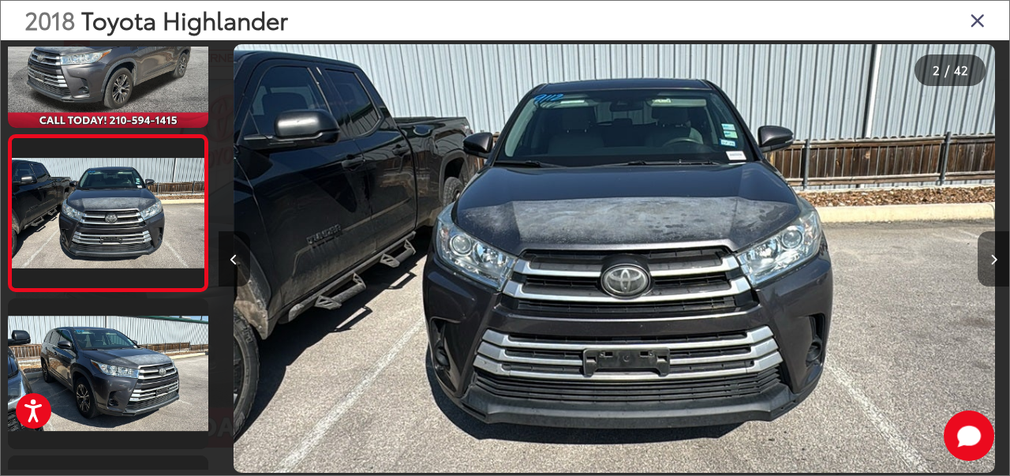
click at [993, 252] on button "Next image" at bounding box center [994, 258] width 32 height 55
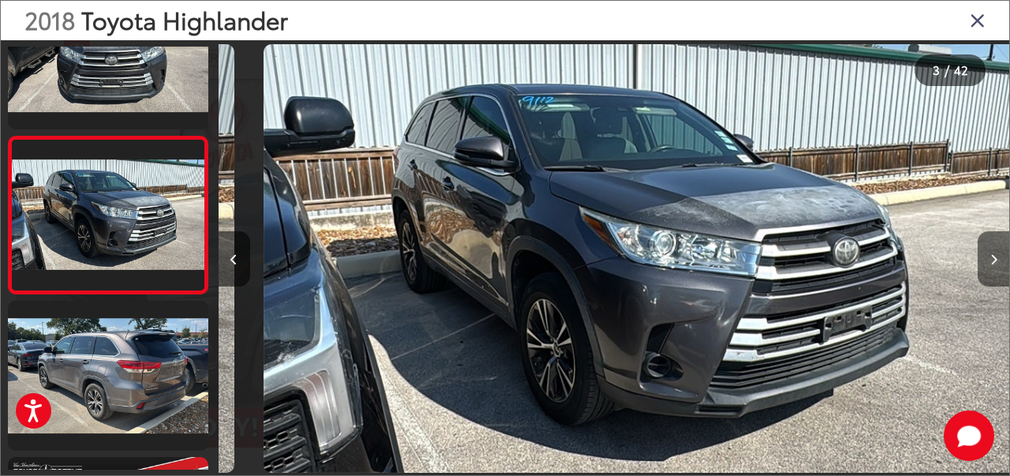
scroll to position [226, 0]
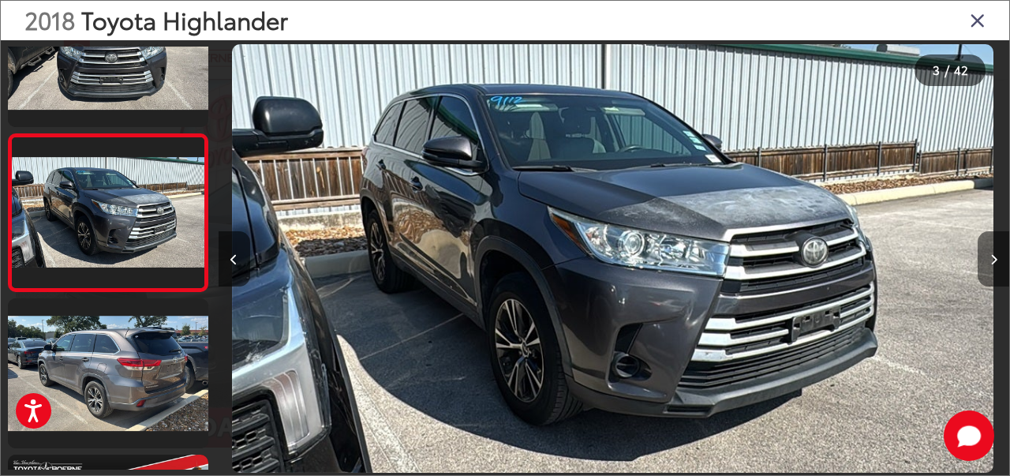
click at [993, 252] on button "Next image" at bounding box center [994, 258] width 32 height 55
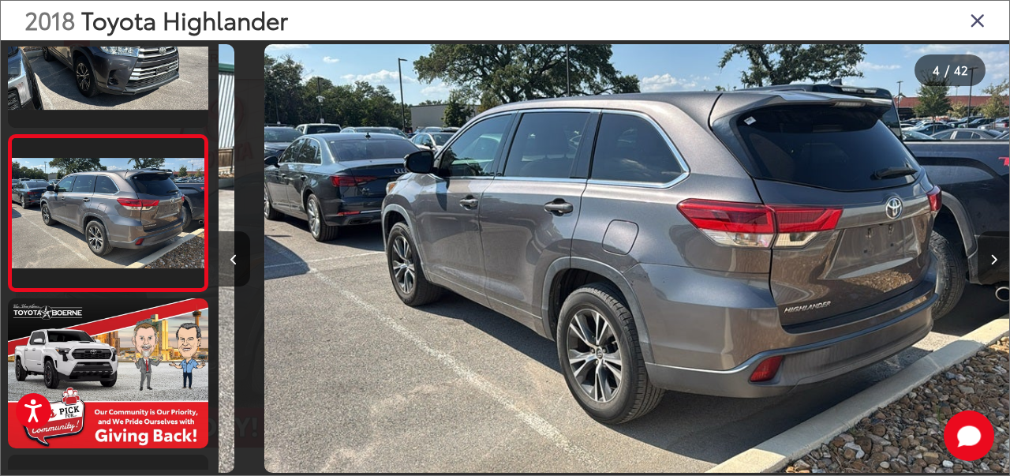
scroll to position [0, 2373]
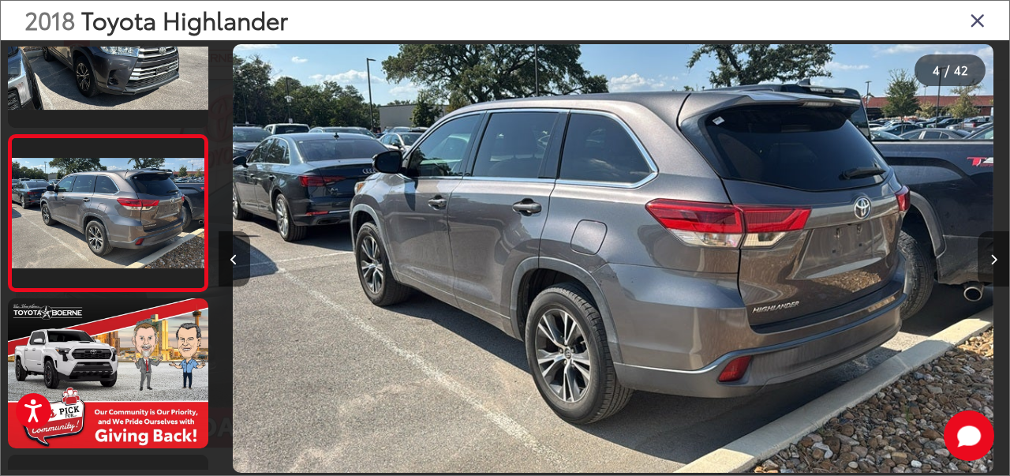
click at [993, 252] on button "Next image" at bounding box center [994, 258] width 32 height 55
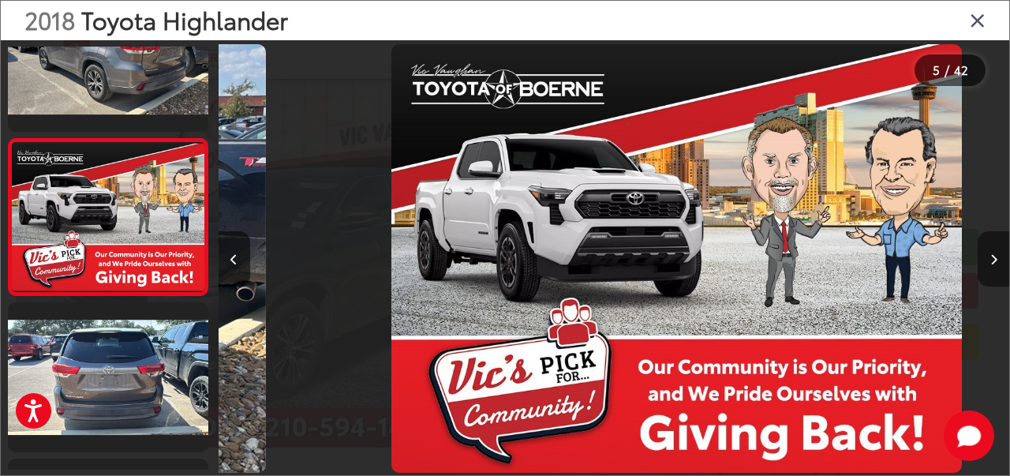
scroll to position [539, 0]
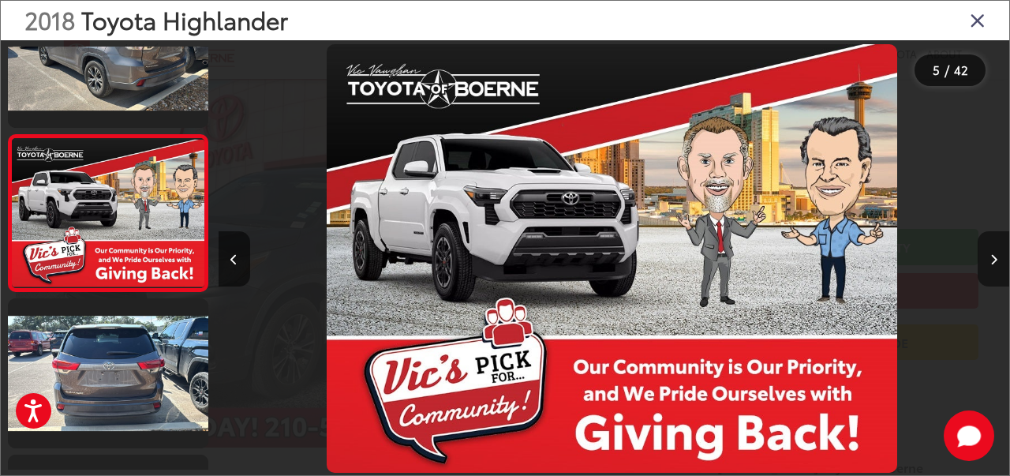
click at [993, 252] on button "Next image" at bounding box center [994, 258] width 32 height 55
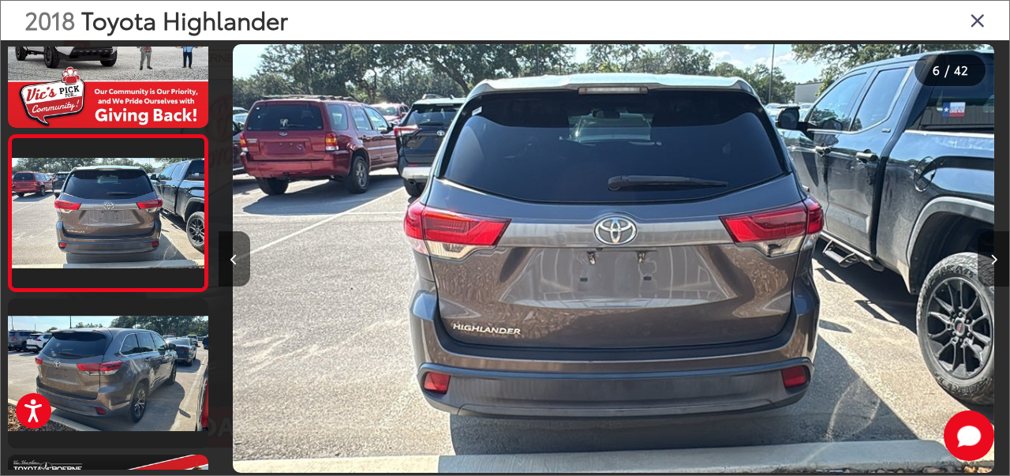
scroll to position [0, 3956]
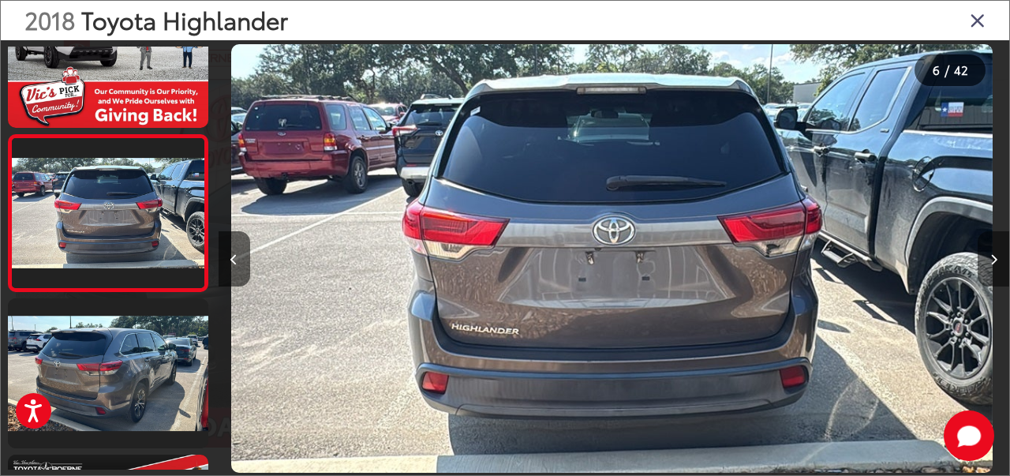
click at [993, 252] on button "Next image" at bounding box center [994, 258] width 32 height 55
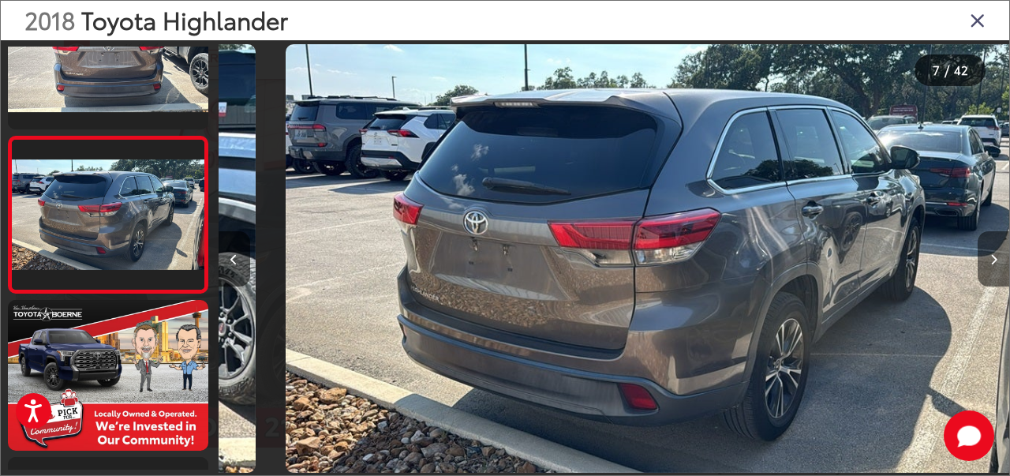
scroll to position [0, 4748]
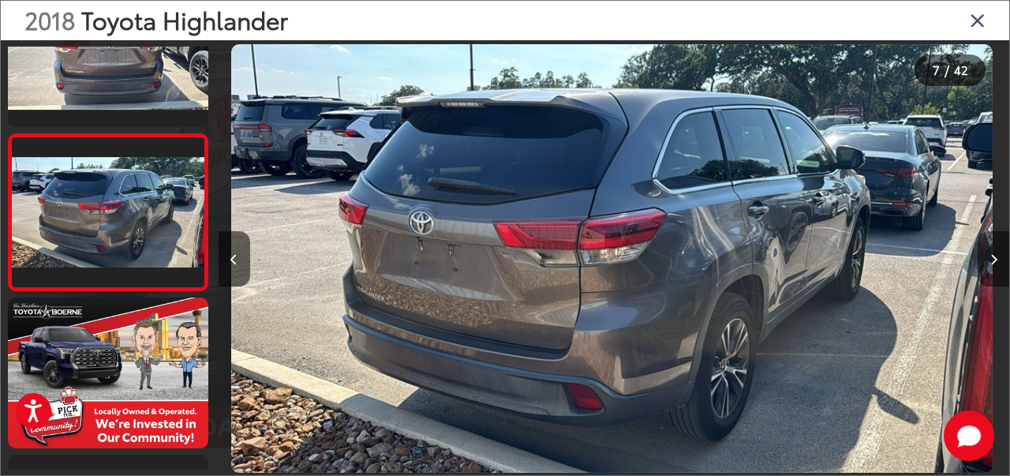
click at [993, 252] on button "Next image" at bounding box center [994, 258] width 32 height 55
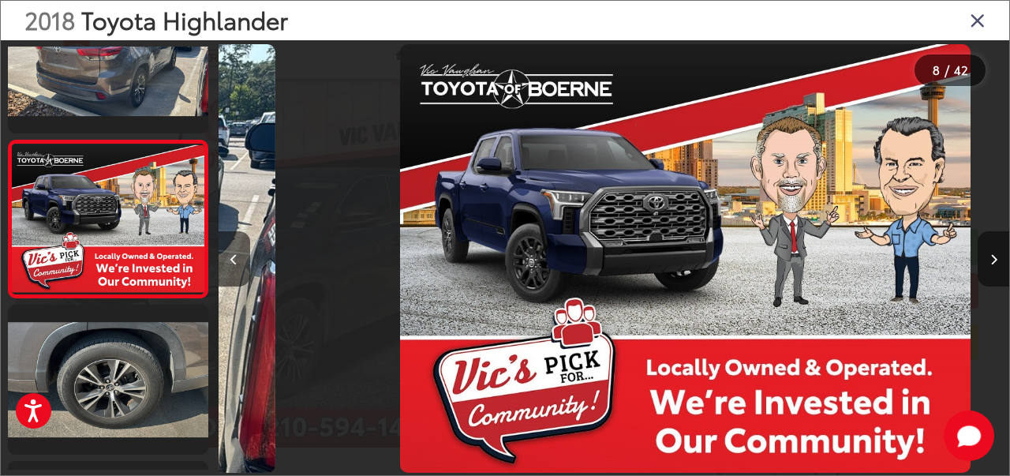
scroll to position [0, 0]
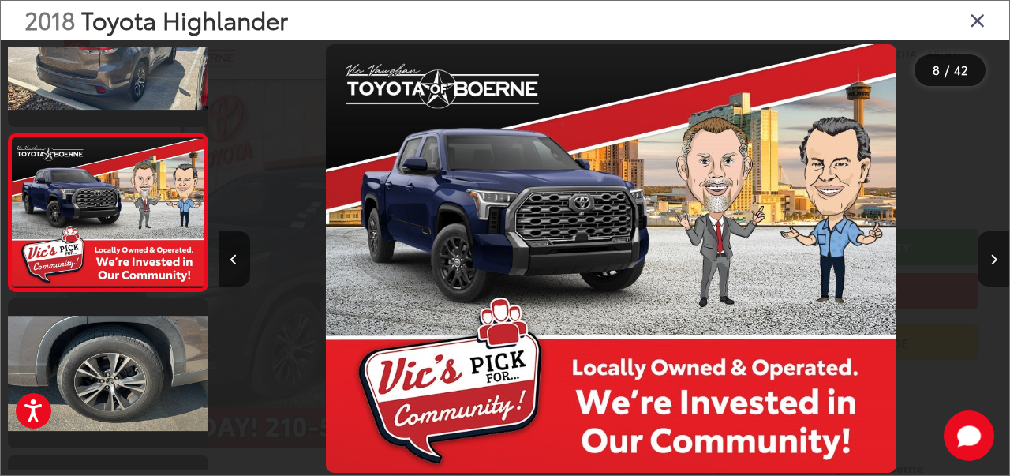
click at [993, 252] on button "Next image" at bounding box center [994, 258] width 32 height 55
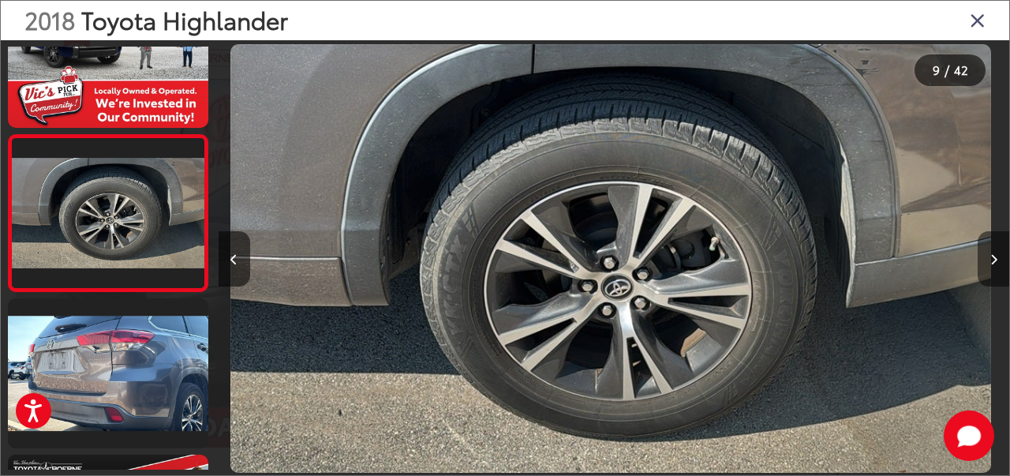
click at [993, 252] on button "Next image" at bounding box center [994, 258] width 32 height 55
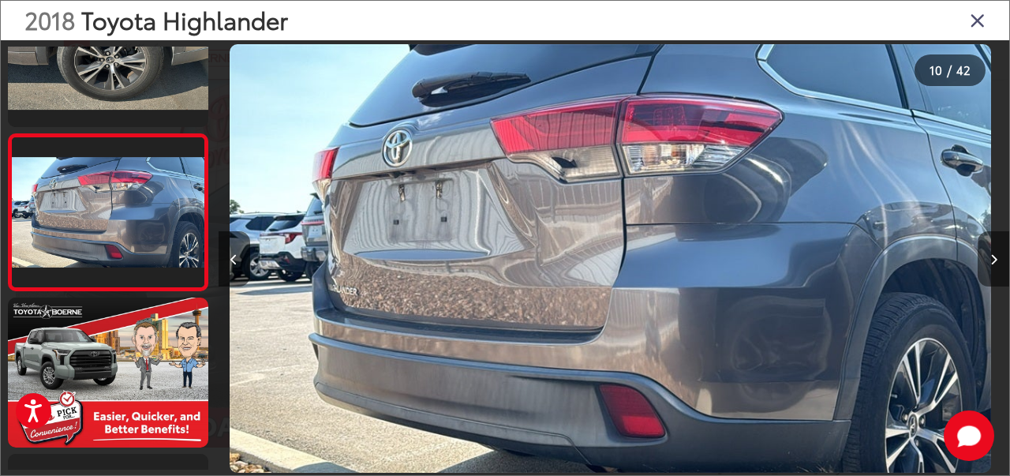
click at [993, 252] on button "Next image" at bounding box center [994, 258] width 32 height 55
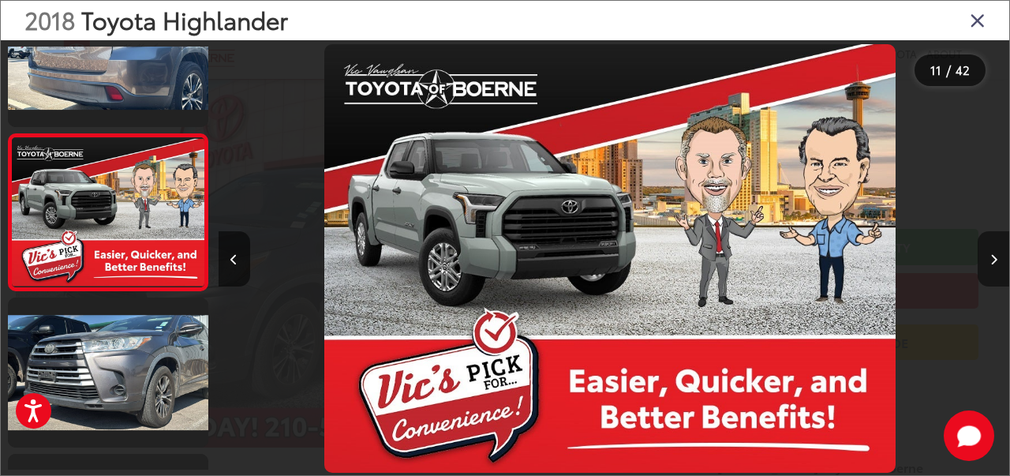
click at [993, 252] on button "Next image" at bounding box center [994, 258] width 32 height 55
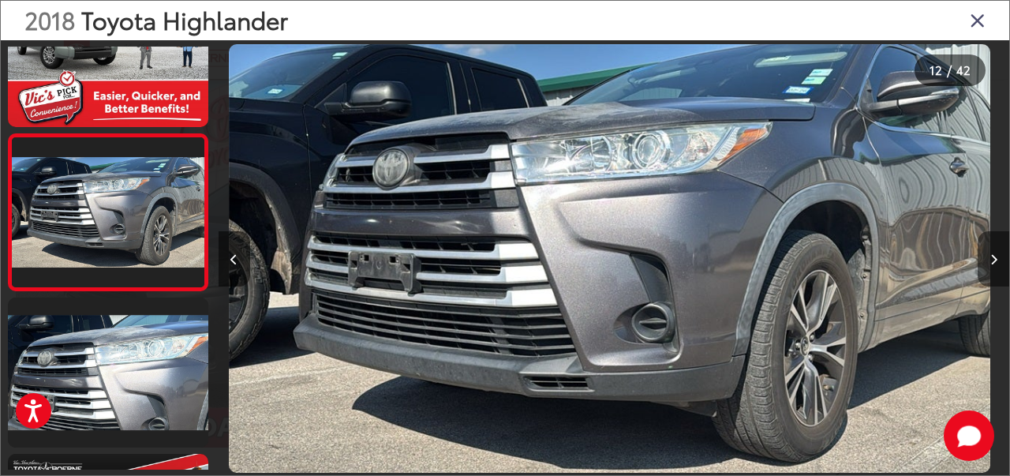
click at [993, 252] on button "Next image" at bounding box center [994, 258] width 32 height 55
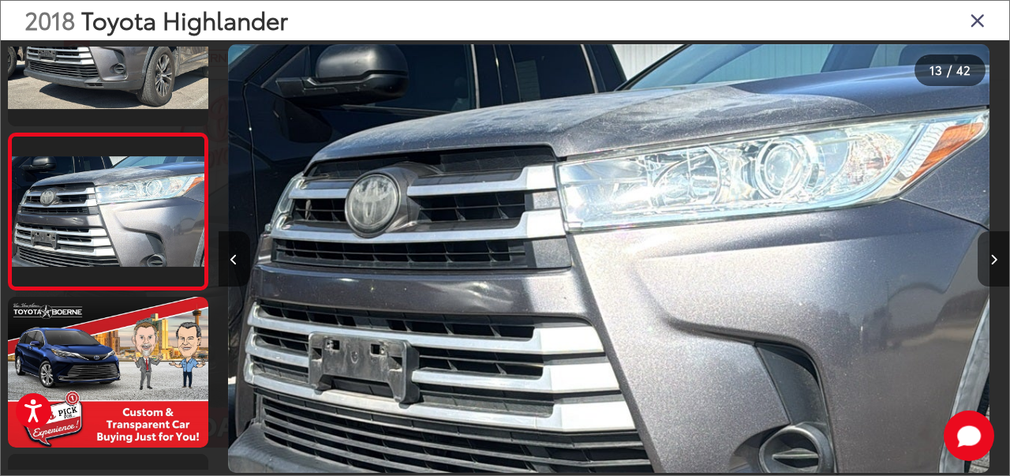
click at [993, 252] on button "Next image" at bounding box center [994, 258] width 32 height 55
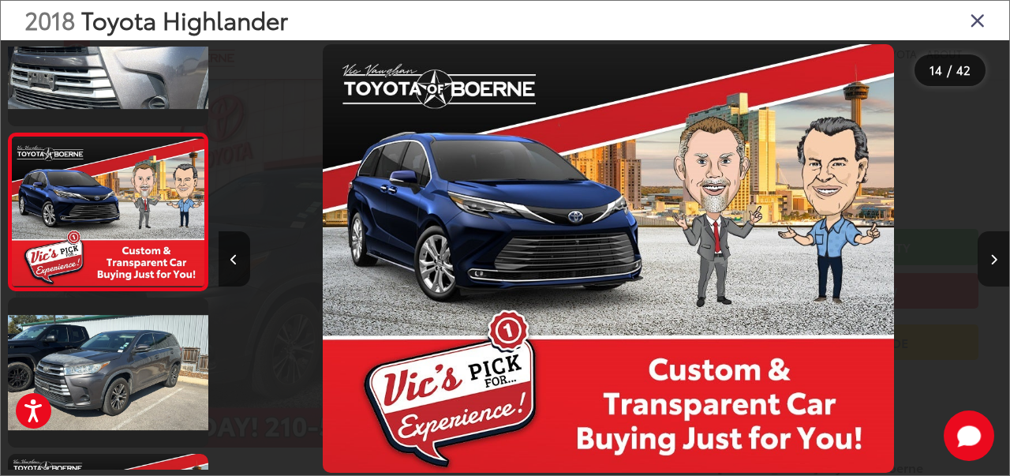
click at [993, 252] on button "Next image" at bounding box center [994, 258] width 32 height 55
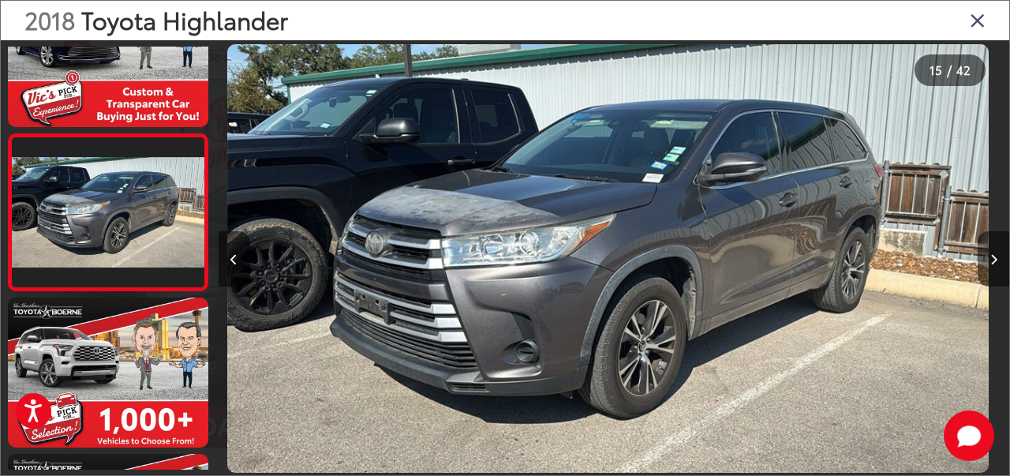
click at [993, 252] on button "Next image" at bounding box center [994, 258] width 32 height 55
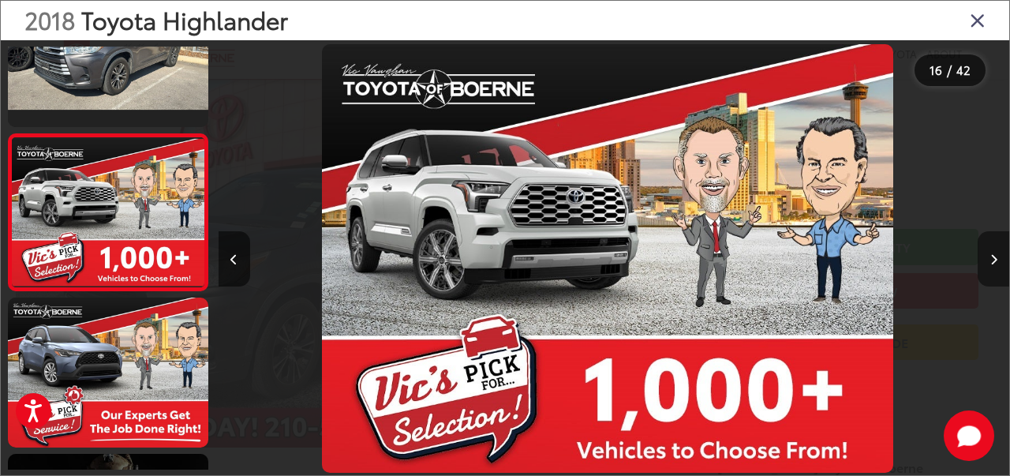
click at [993, 252] on button "Next image" at bounding box center [994, 258] width 32 height 55
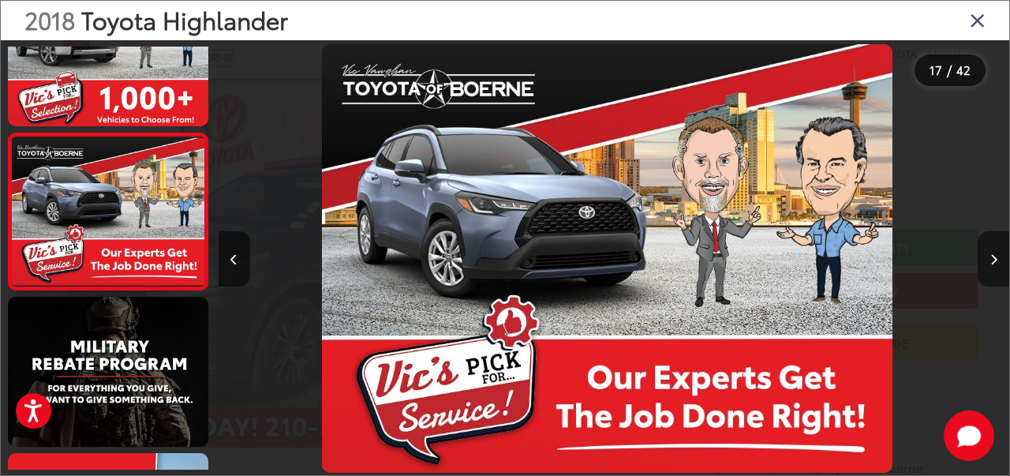
click at [993, 252] on button "Next image" at bounding box center [994, 258] width 32 height 55
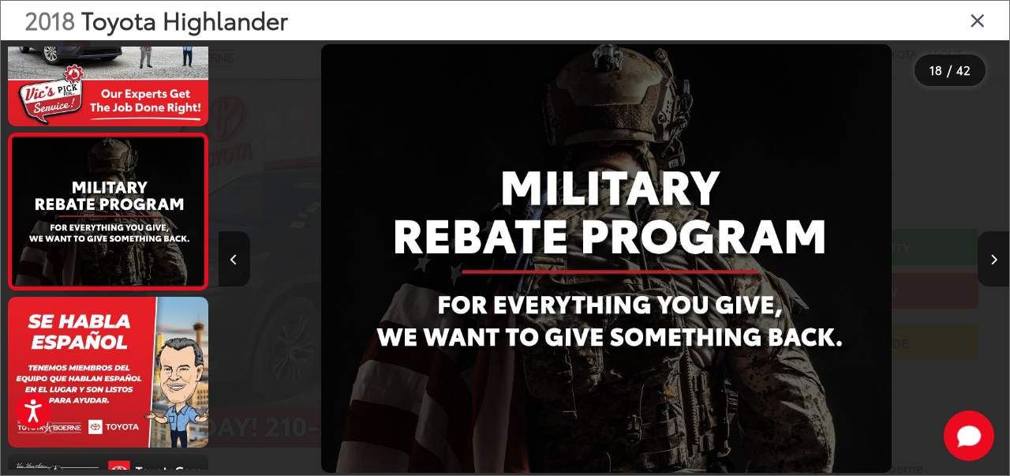
click at [993, 252] on button "Next image" at bounding box center [994, 258] width 32 height 55
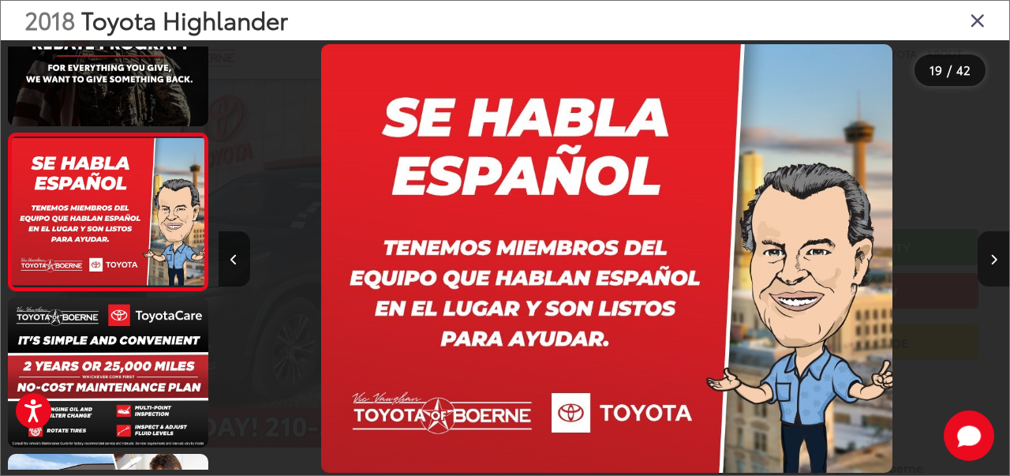
click at [993, 252] on button "Next image" at bounding box center [994, 258] width 32 height 55
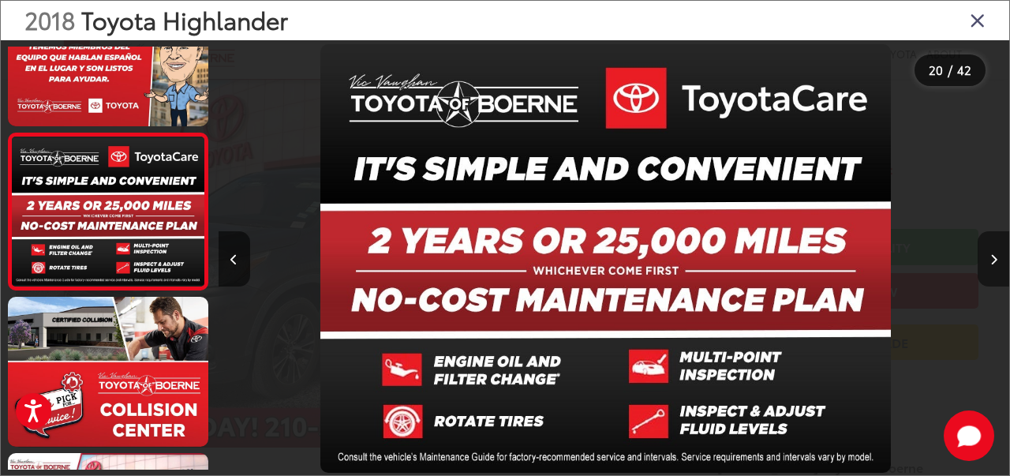
click at [993, 252] on button "Next image" at bounding box center [994, 258] width 32 height 55
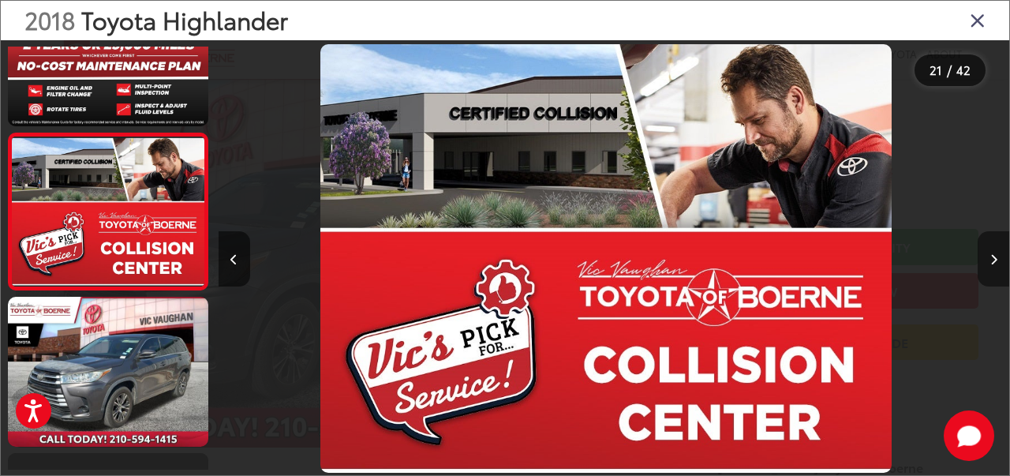
click at [993, 252] on button "Next image" at bounding box center [994, 258] width 32 height 55
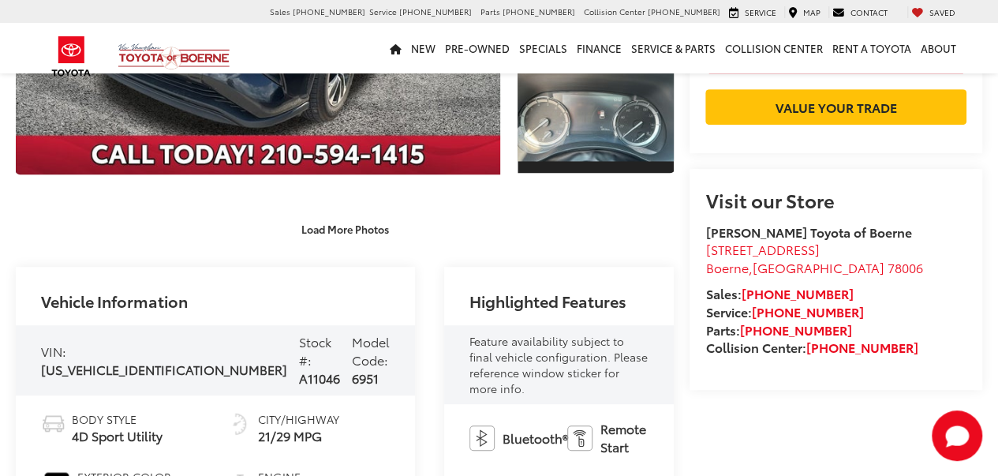
scroll to position [629, 0]
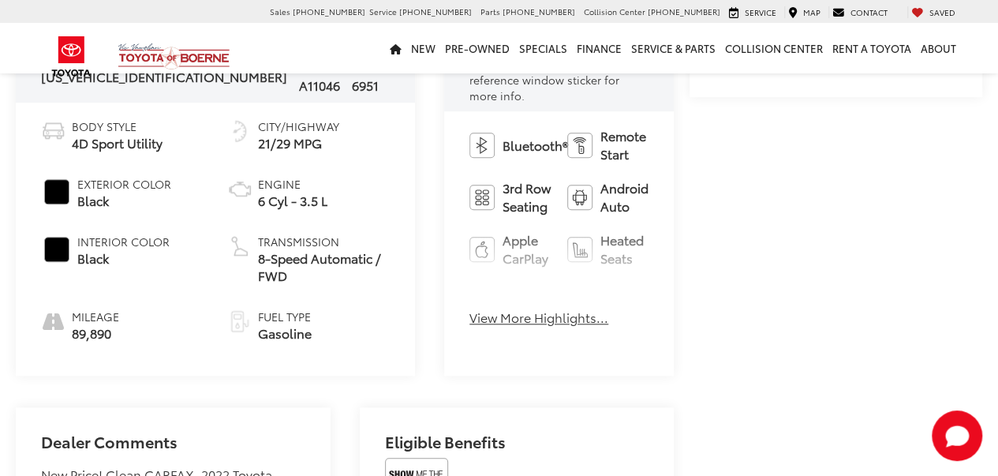
click at [483, 309] on button "View More Highlights..." at bounding box center [538, 318] width 139 height 18
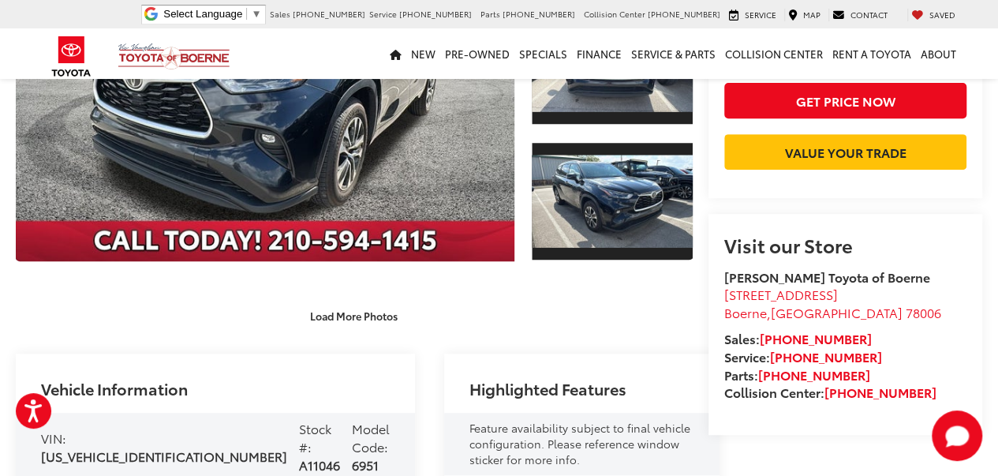
scroll to position [0, 0]
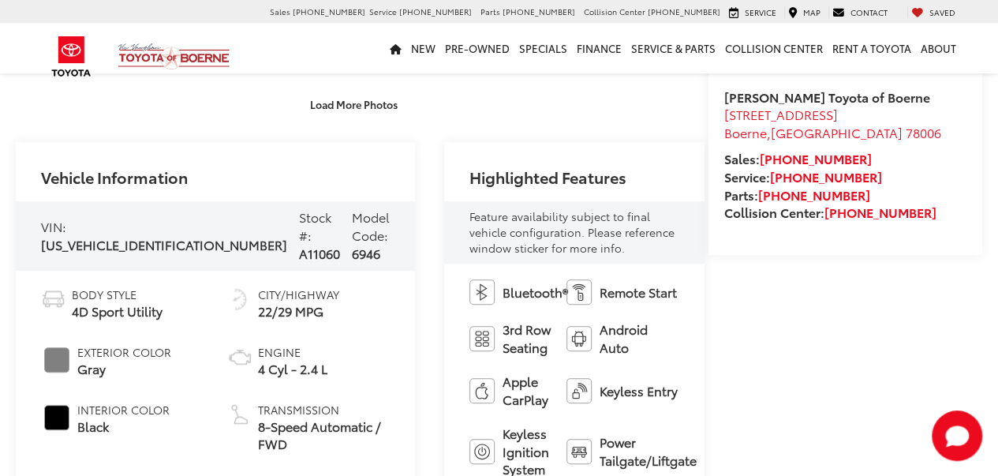
scroll to position [467, 0]
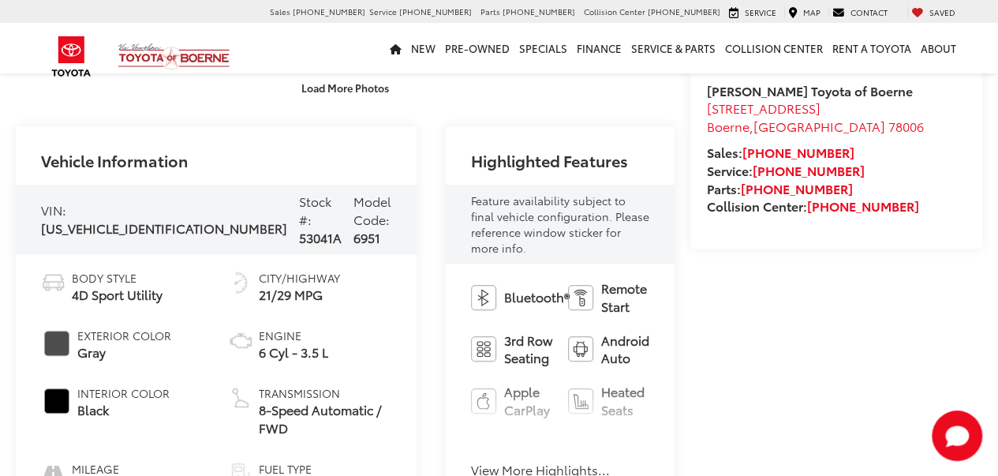
click at [471, 461] on button "View More Highlights..." at bounding box center [540, 470] width 139 height 18
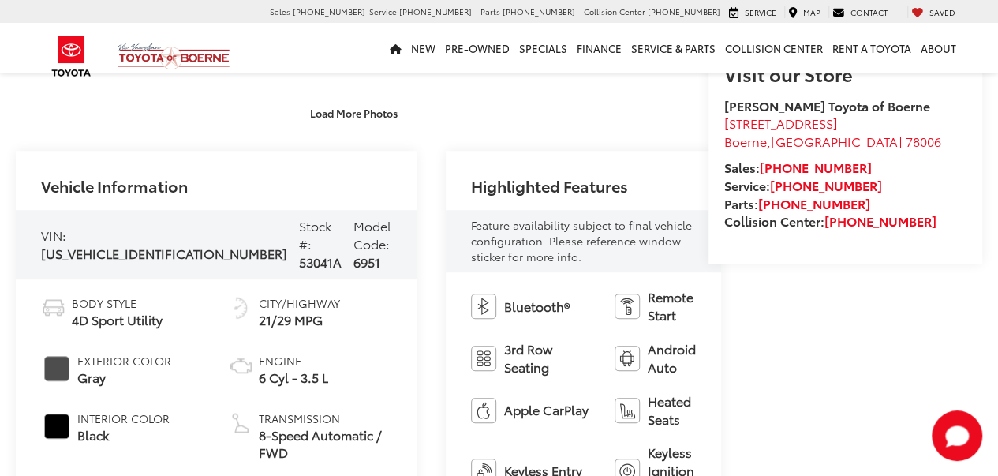
scroll to position [435, 0]
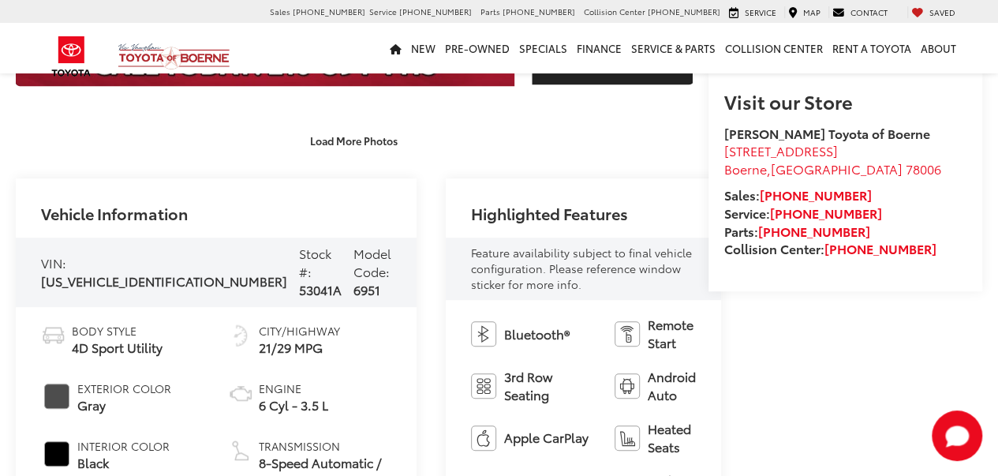
click at [353, 270] on div "Model Code: 6951" at bounding box center [372, 272] width 38 height 54
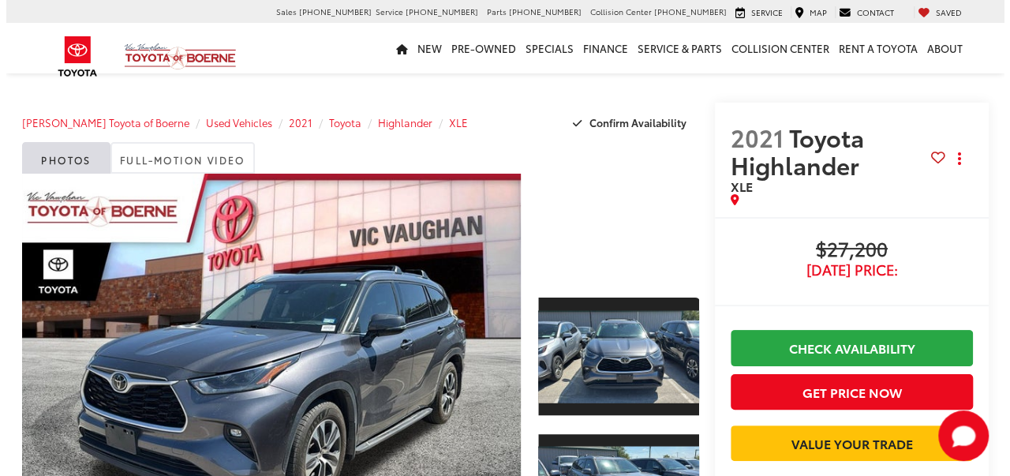
scroll to position [0, 0]
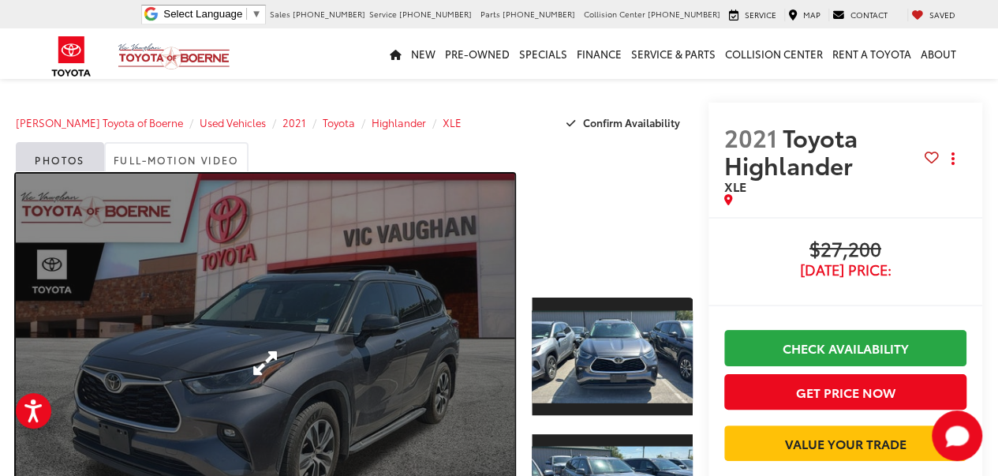
click at [302, 233] on link "Expand Photo 0" at bounding box center [265, 363] width 499 height 379
